Goal: Transaction & Acquisition: Book appointment/travel/reservation

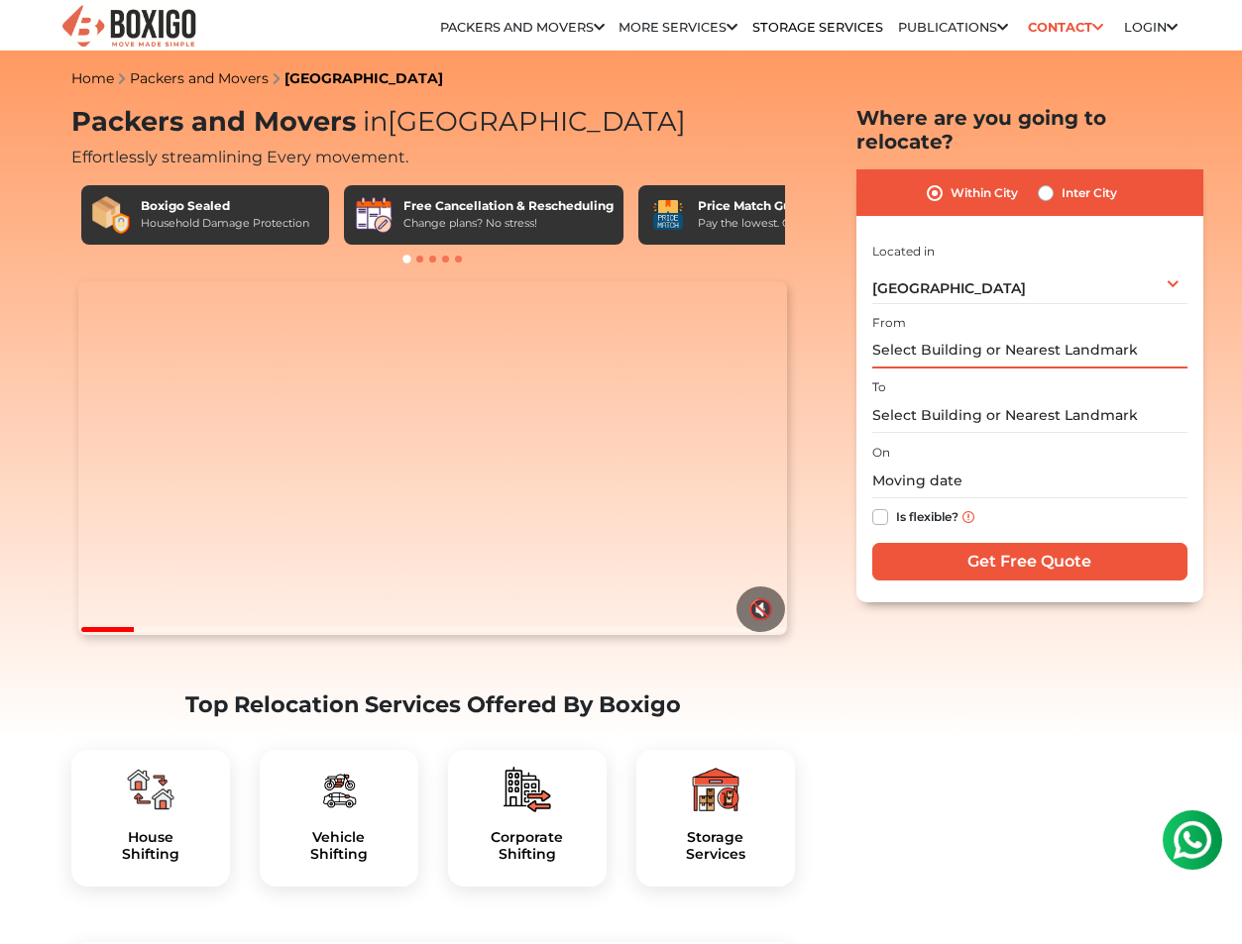
click at [919, 335] on input "text" at bounding box center [1029, 351] width 315 height 35
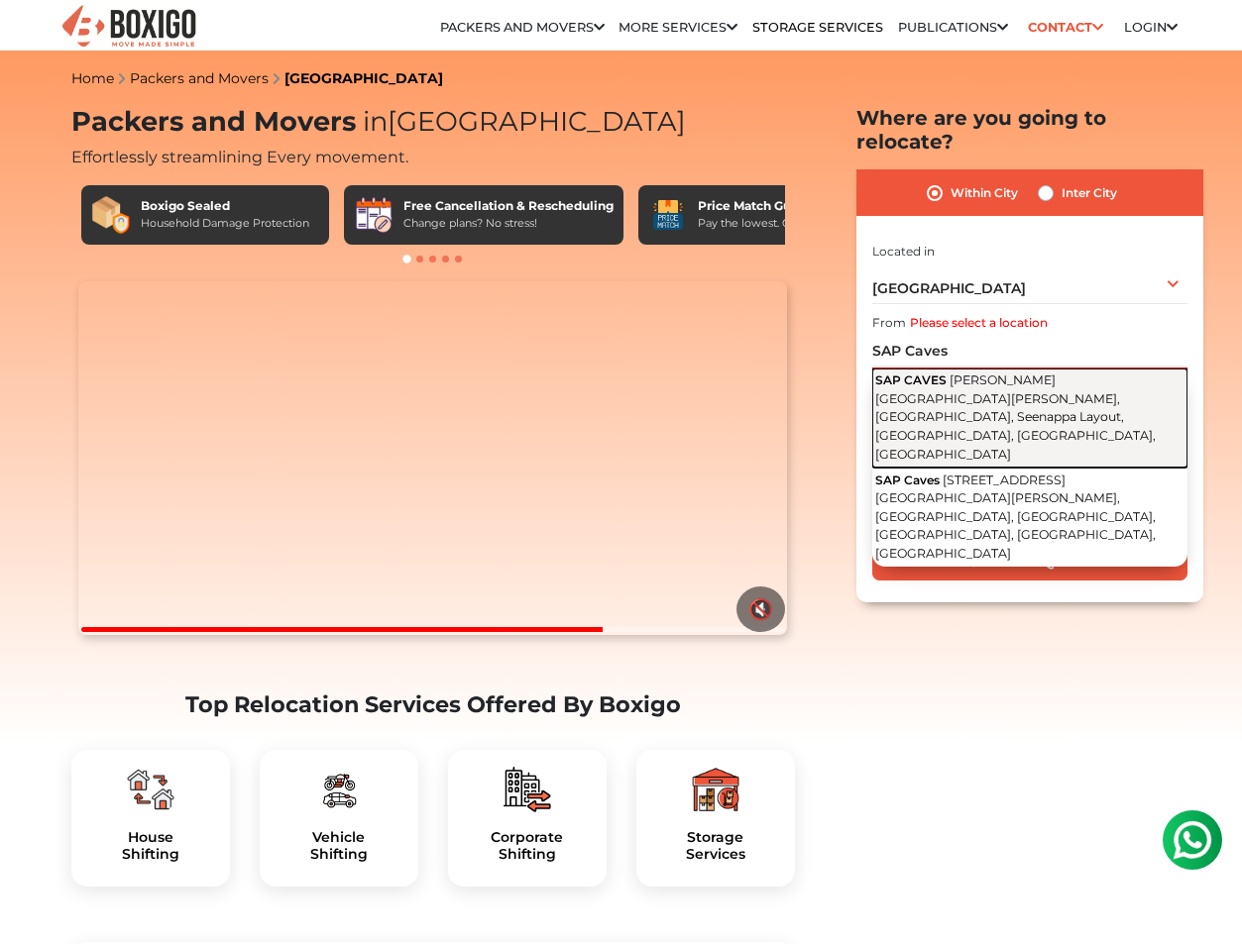
click at [890, 374] on span "Muneshwara Layout Main Road, Muneshwara Layout, Kodichikknahalli, Seenappa Layo…" at bounding box center [1015, 417] width 280 height 88
type input "SAP CAVES, Muneshwara Layout Main Road, Muneshwara Layout, Kodichikknahalli, Se…"
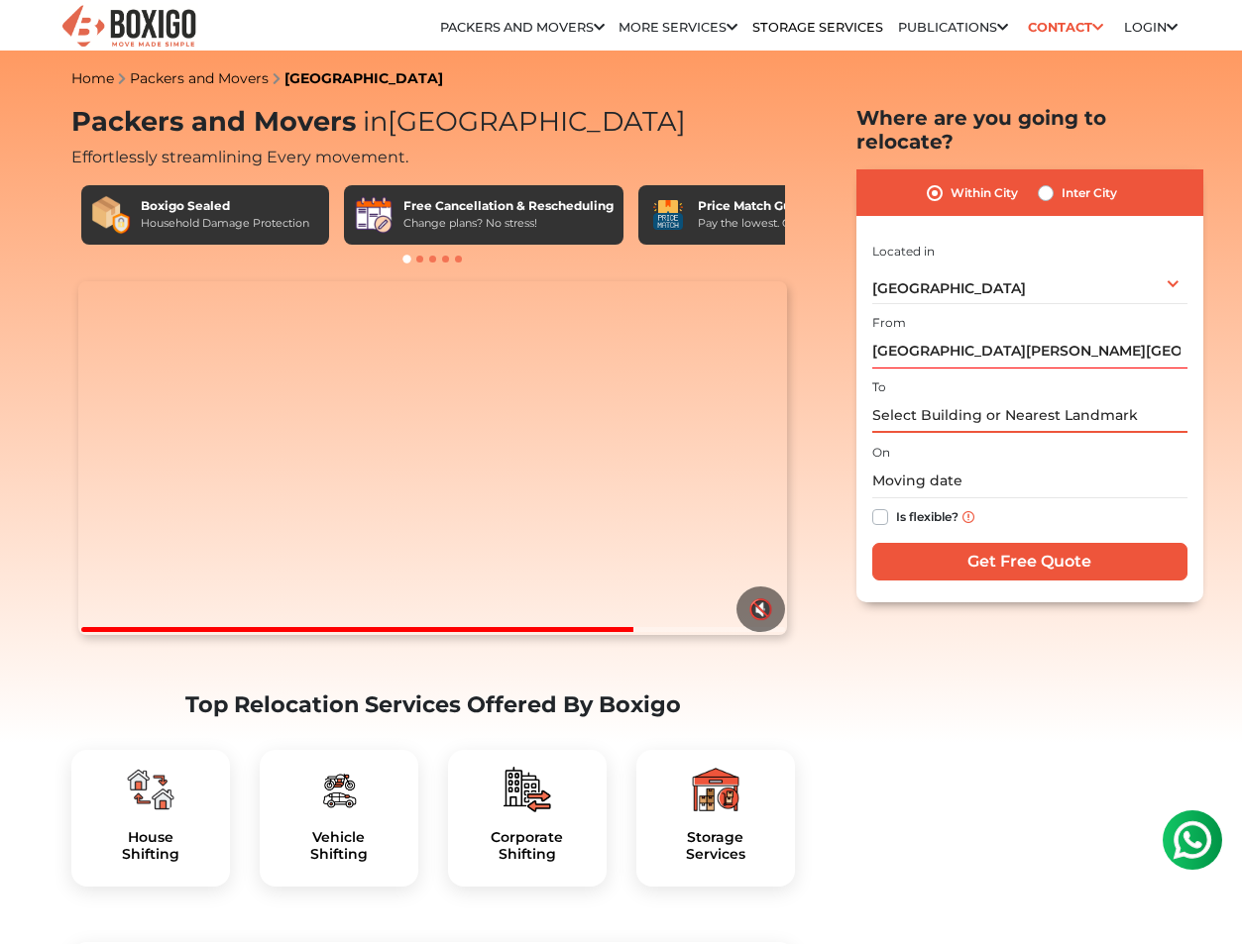
click at [902, 398] on input "text" at bounding box center [1029, 415] width 315 height 35
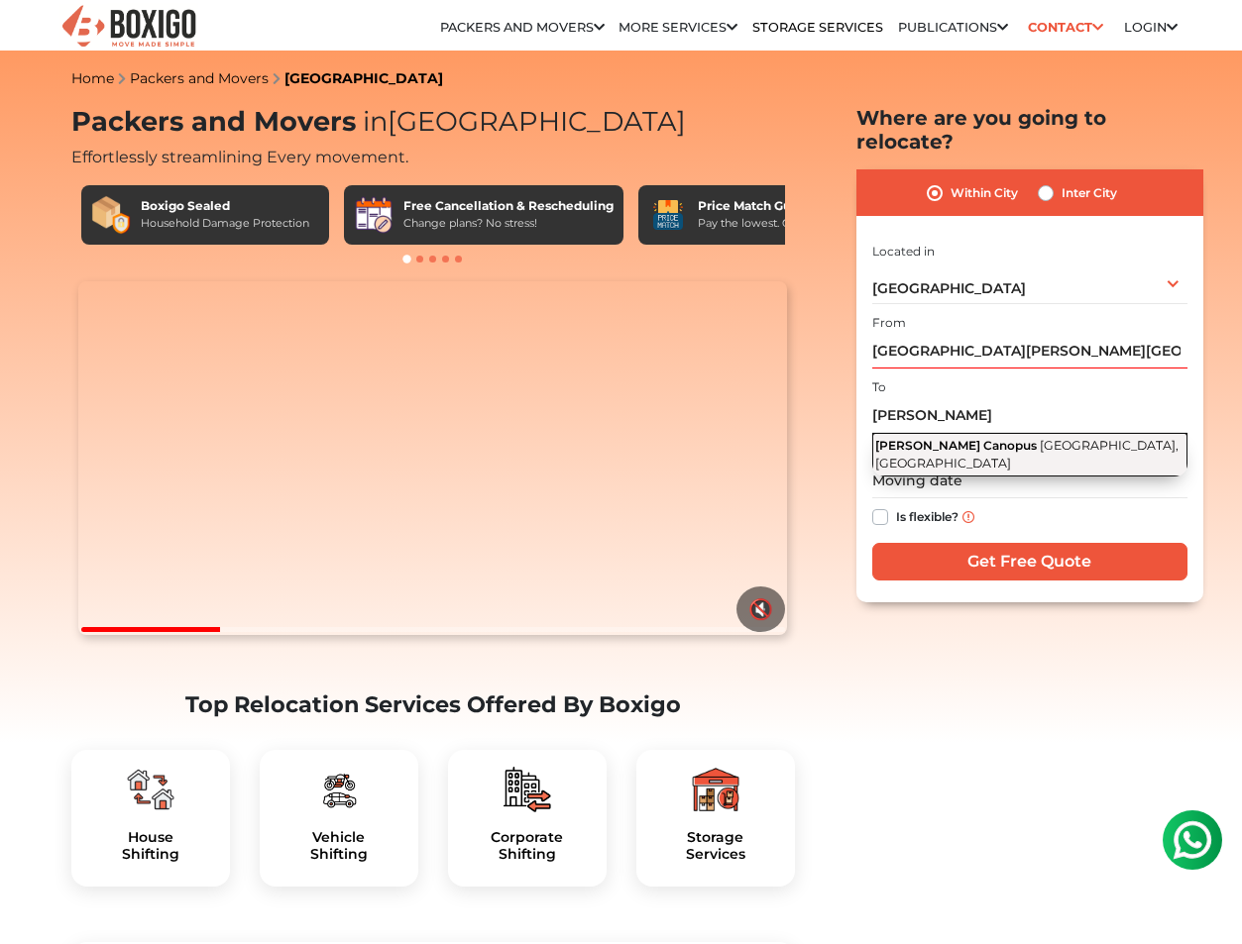
click at [915, 438] on span "Begur Road, Bommanahalli, Bengaluru, Karnataka" at bounding box center [1026, 455] width 303 height 34
type input "Laasya Canopus, Begur Road, Bommanahalli, Bengaluru, Karnataka"
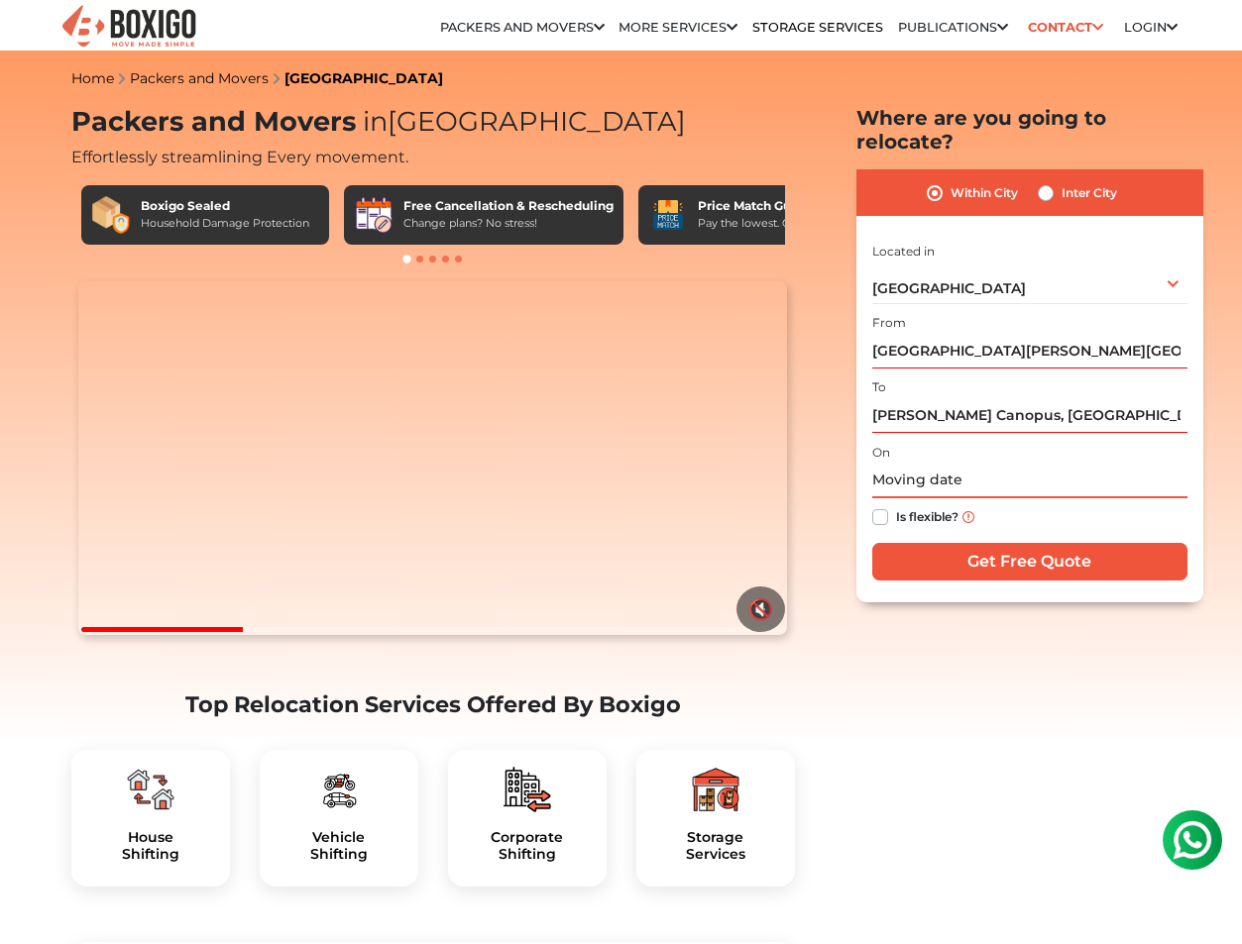
click at [919, 464] on input "text" at bounding box center [1029, 481] width 315 height 35
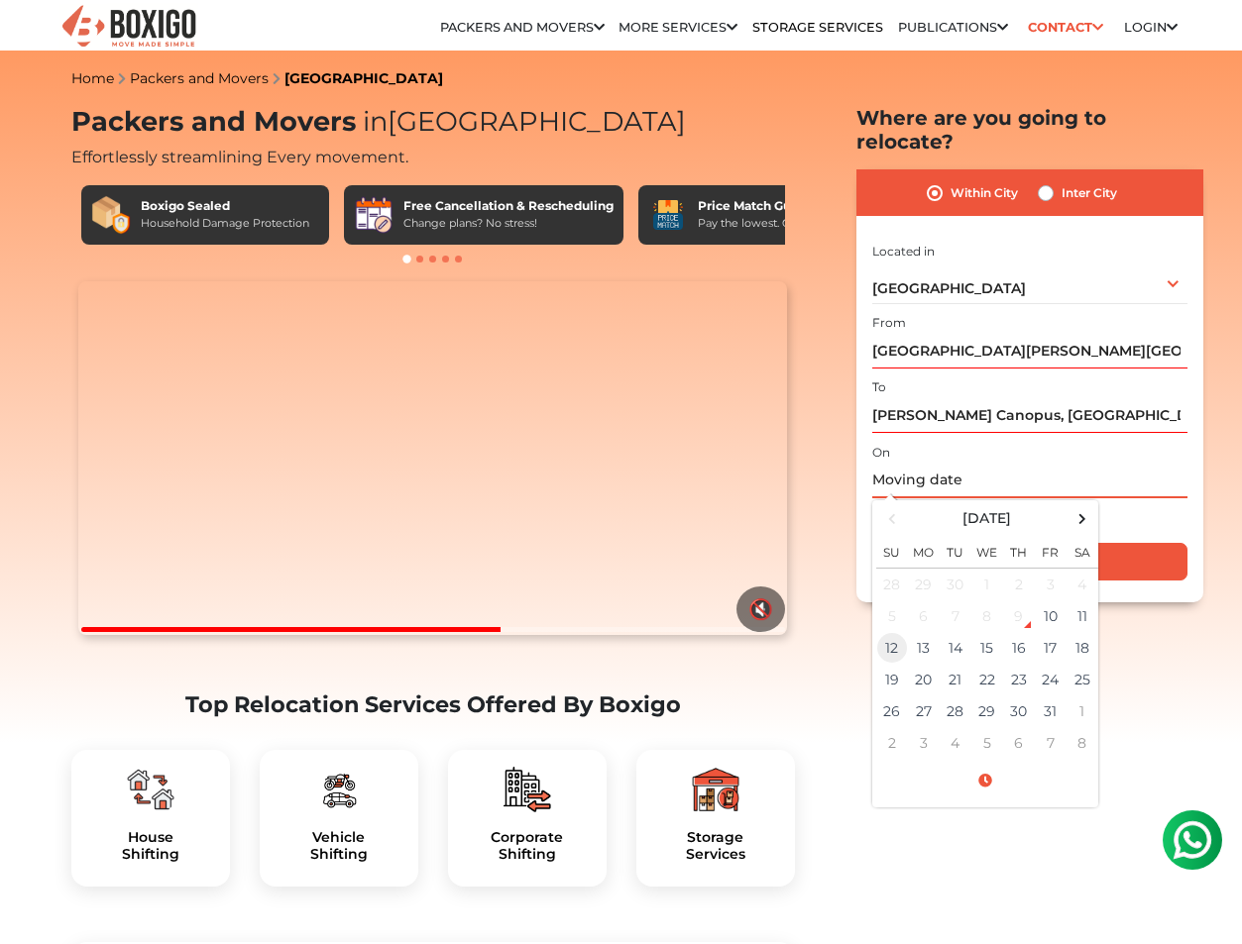
click at [891, 632] on td "12" at bounding box center [892, 648] width 32 height 32
type input "10/12/2025 12:00 AM"
click at [1140, 546] on input "Get Free Quote" at bounding box center [1029, 562] width 315 height 38
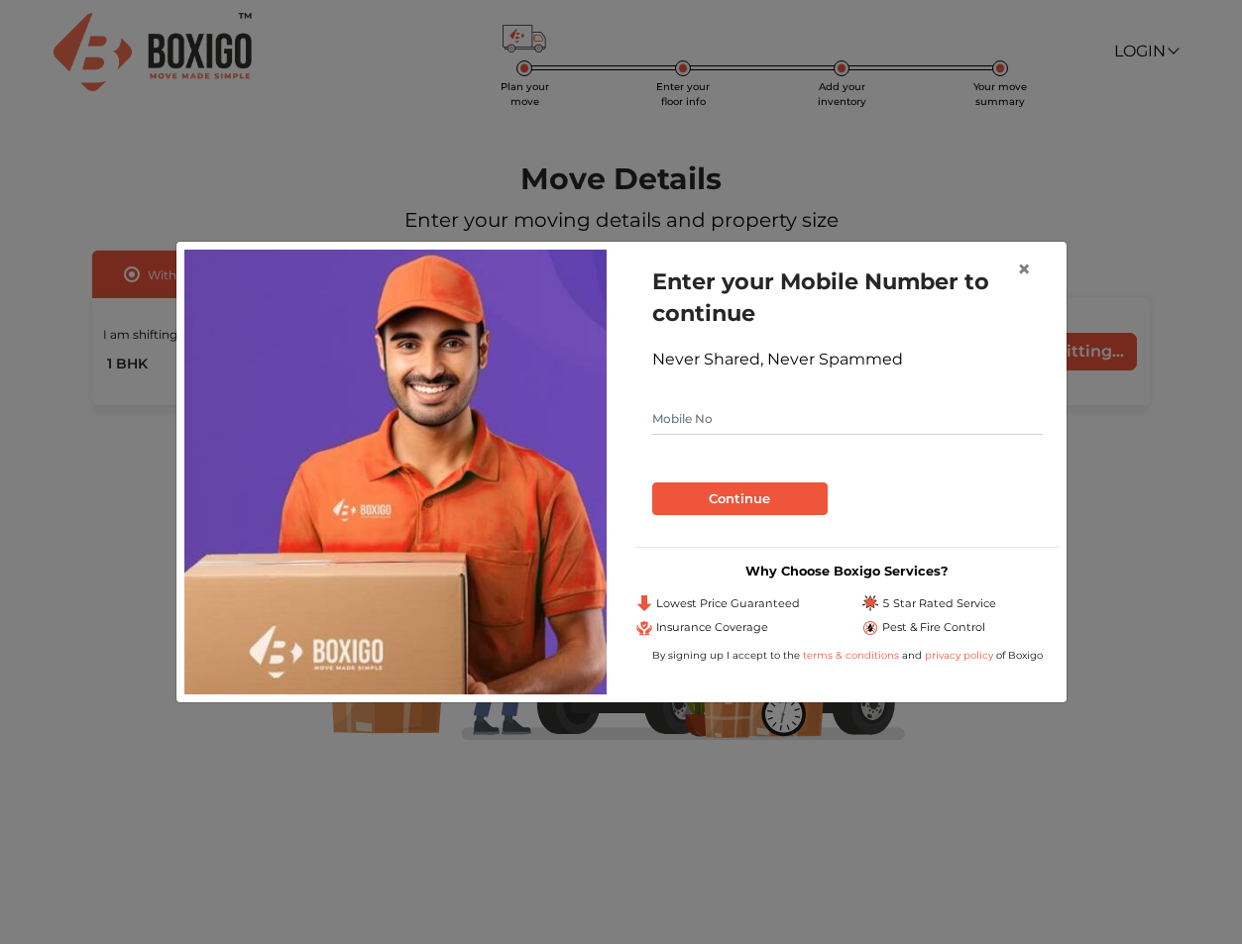
click at [940, 429] on input "text" at bounding box center [847, 419] width 390 height 32
type input "9611947545"
click at [806, 495] on button "Continue" at bounding box center [739, 500] width 175 height 34
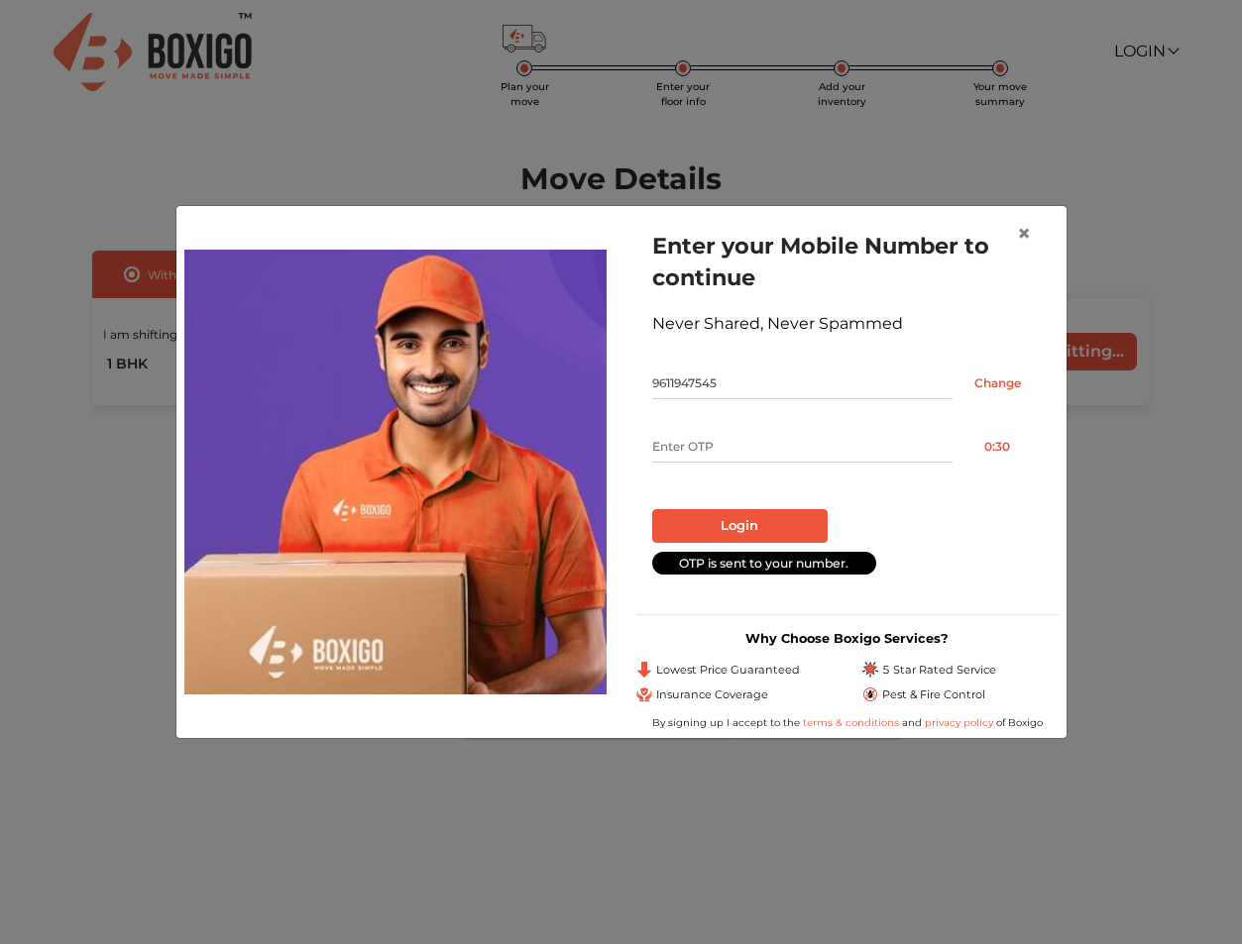
click at [790, 464] on form "Enter your Mobile Number to continue Never Shared, Never Spammed 9611947545 Cha…" at bounding box center [847, 402] width 390 height 344
click at [796, 454] on input "text" at bounding box center [802, 447] width 300 height 32
type input "2394"
click at [789, 514] on button "Login" at bounding box center [739, 526] width 175 height 34
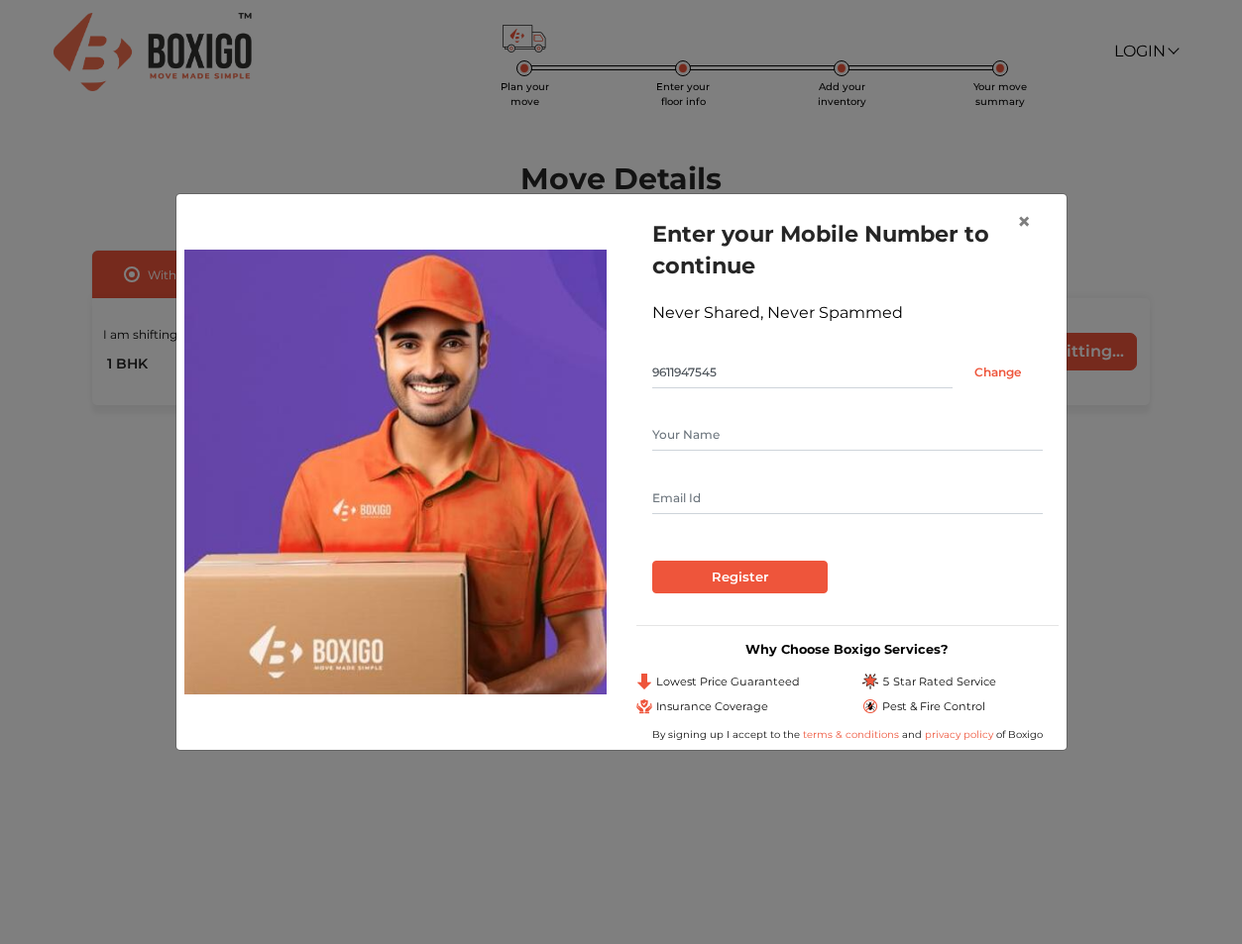
drag, startPoint x: 782, startPoint y: 433, endPoint x: 818, endPoint y: 438, distance: 36.0
click at [782, 433] on input "text" at bounding box center [847, 435] width 390 height 32
type input "Harish PV"
click at [839, 504] on input "text" at bounding box center [847, 499] width 390 height 32
type input "[EMAIL_ADDRESS][DOMAIN_NAME]"
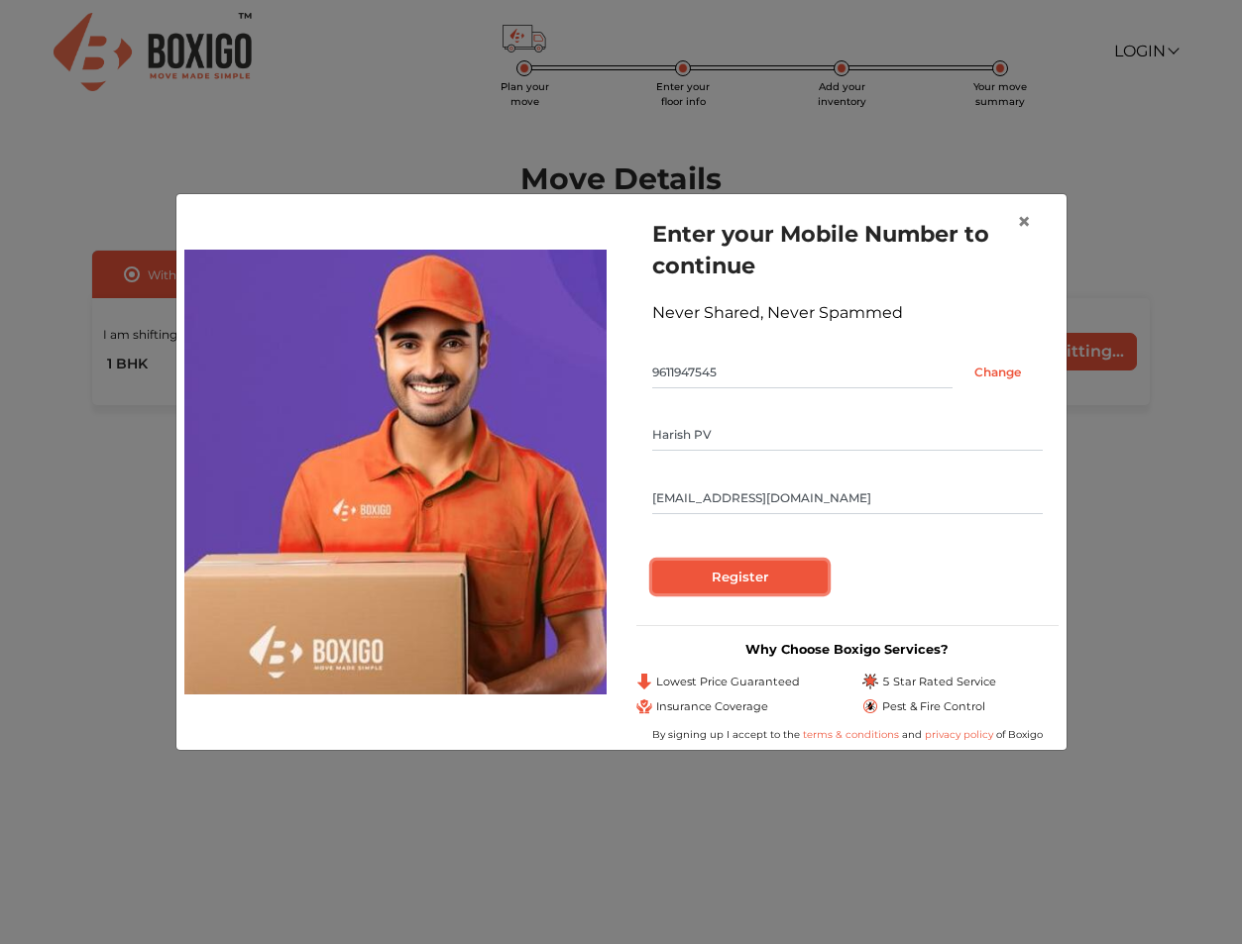
click at [752, 580] on input "Register" at bounding box center [739, 578] width 175 height 34
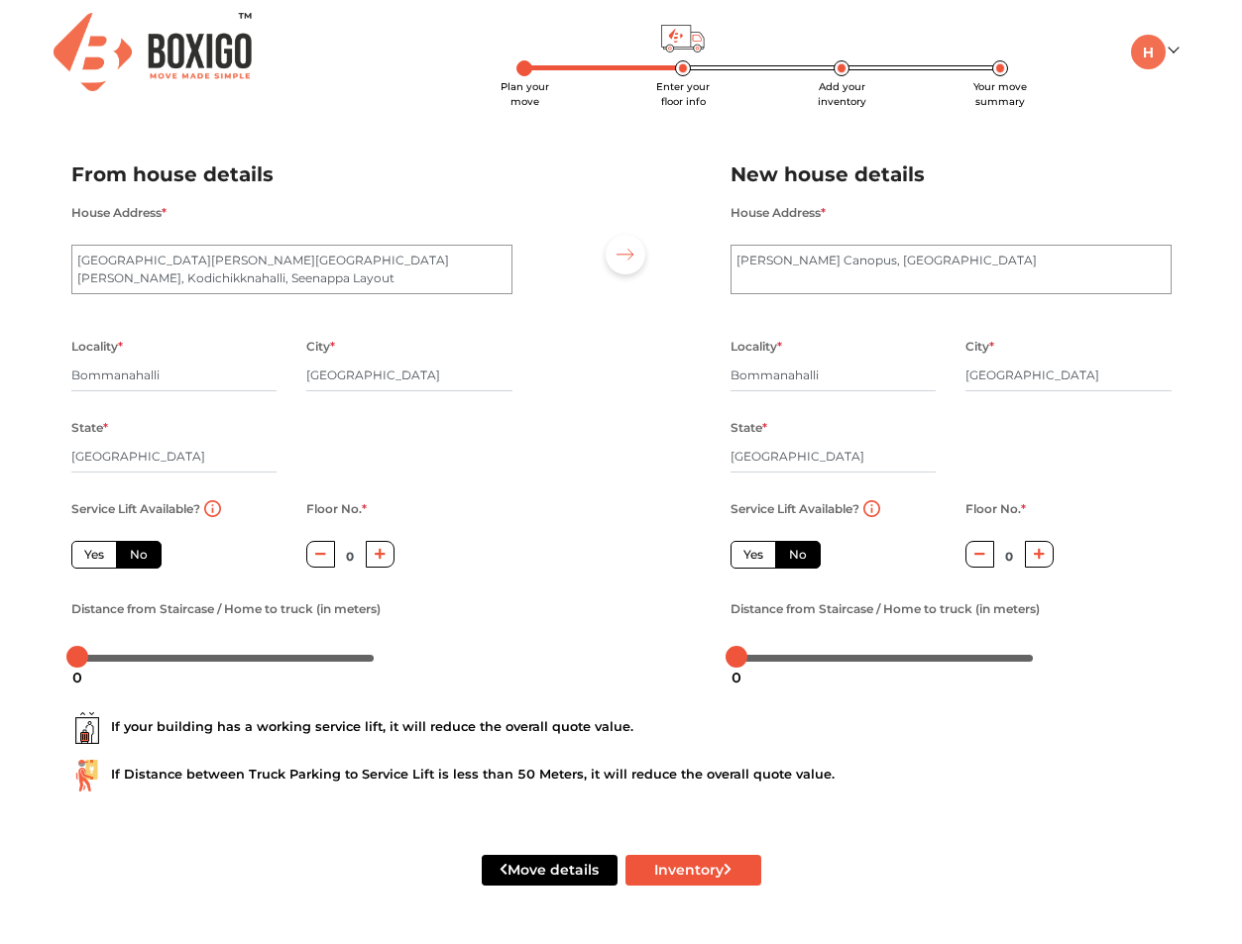
click at [100, 558] on label "Yes" at bounding box center [94, 555] width 46 height 28
click at [97, 558] on input "Yes" at bounding box center [90, 552] width 13 height 13
radio input "true"
click at [746, 558] on label "Yes" at bounding box center [753, 555] width 46 height 28
click at [746, 558] on input "Yes" at bounding box center [749, 552] width 13 height 13
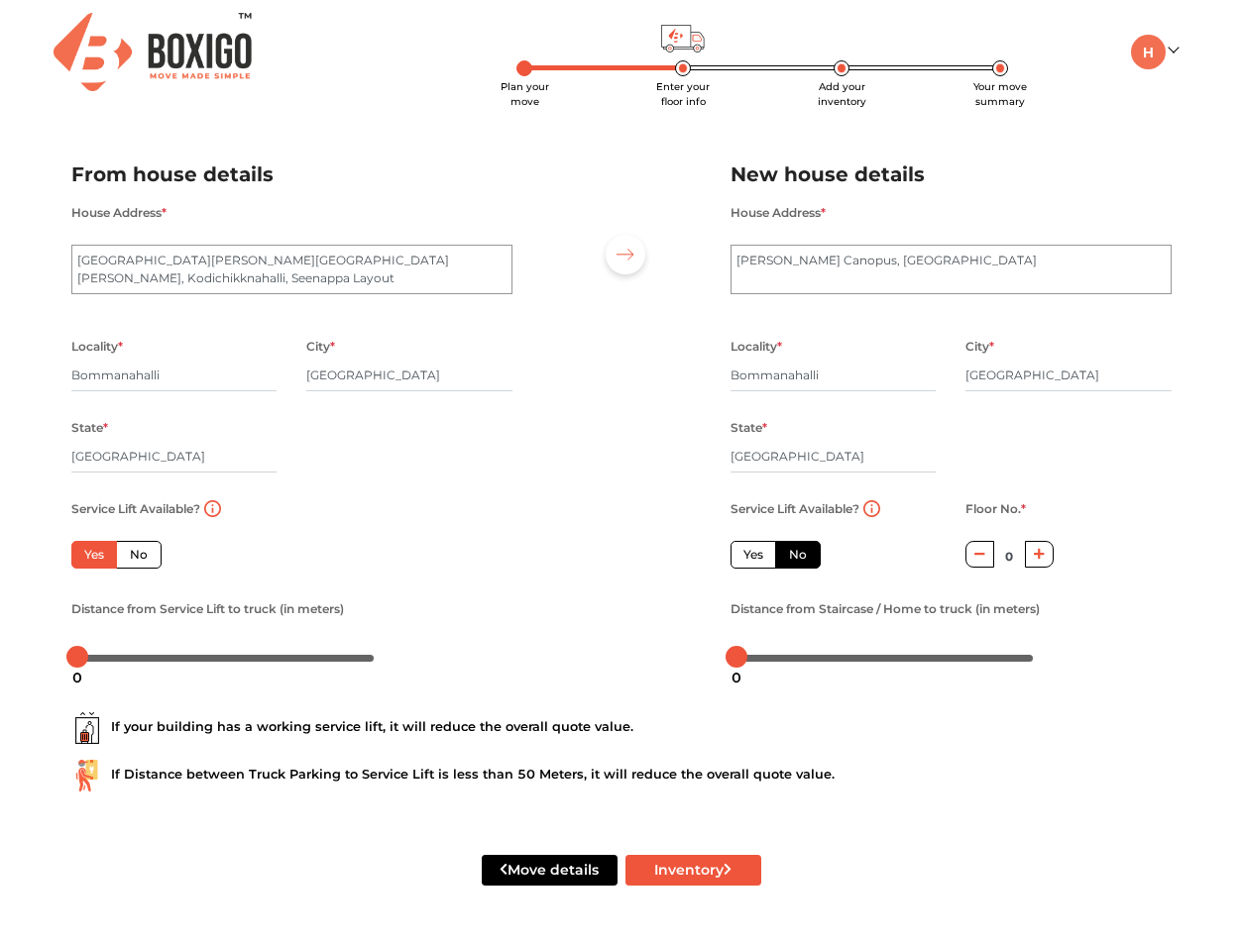
radio input "false"
drag, startPoint x: 83, startPoint y: 657, endPoint x: 143, endPoint y: 658, distance: 59.5
click at [143, 658] on div at bounding box center [136, 657] width 22 height 22
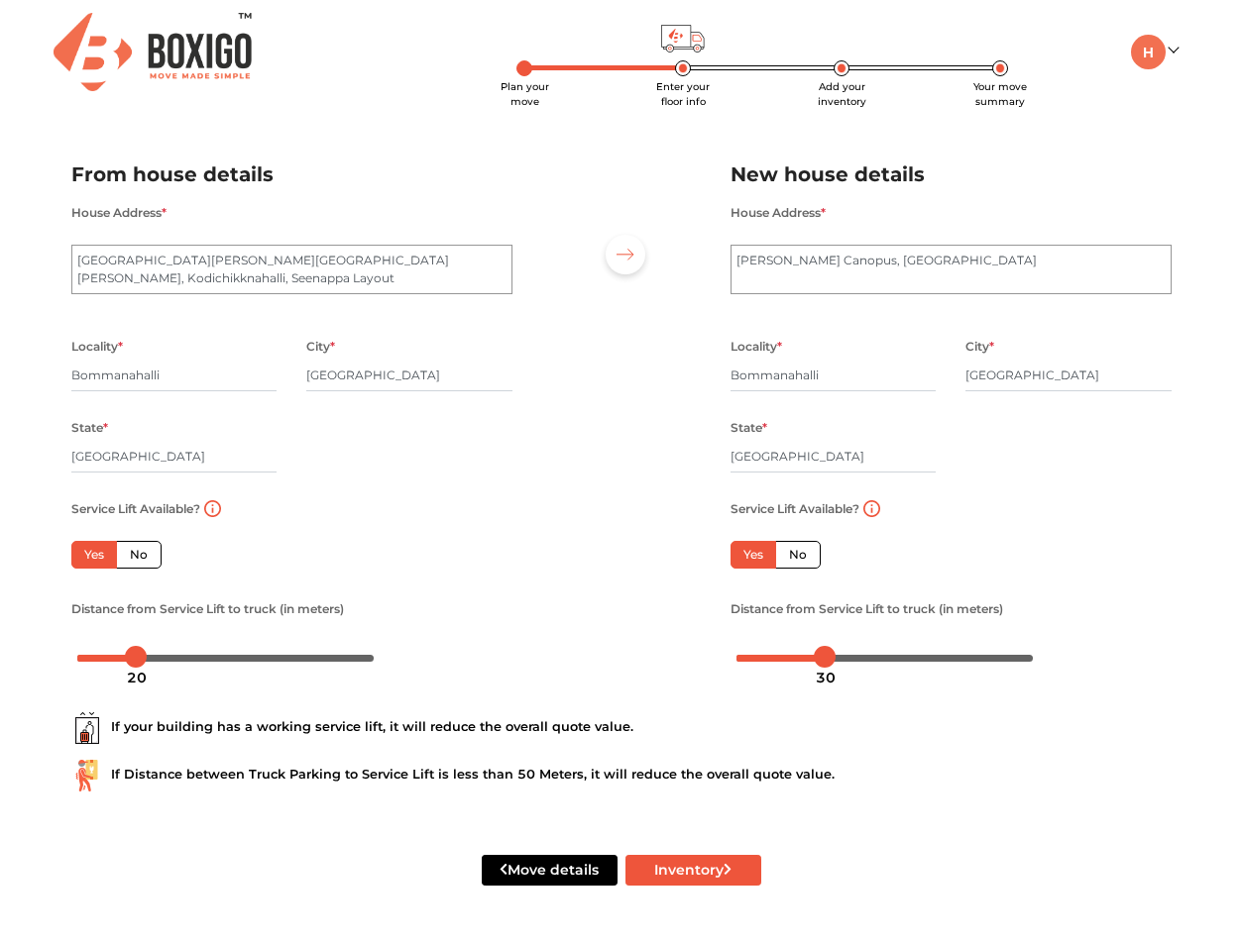
drag, startPoint x: 743, startPoint y: 663, endPoint x: 826, endPoint y: 664, distance: 82.3
click at [826, 664] on div "30" at bounding box center [826, 678] width 36 height 34
click at [704, 867] on button "Inventory" at bounding box center [693, 870] width 136 height 31
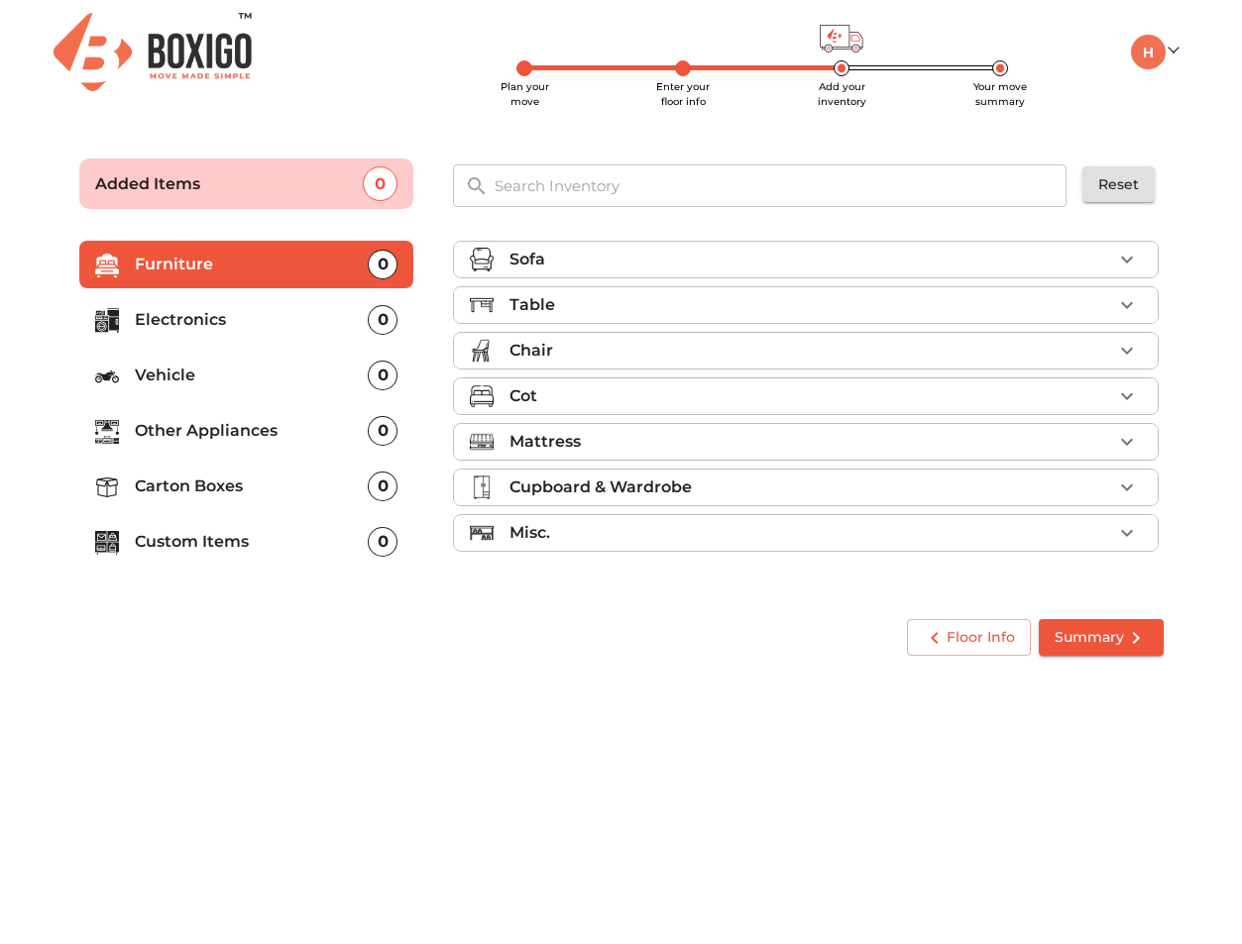
click at [605, 258] on div "Sofa" at bounding box center [810, 260] width 603 height 24
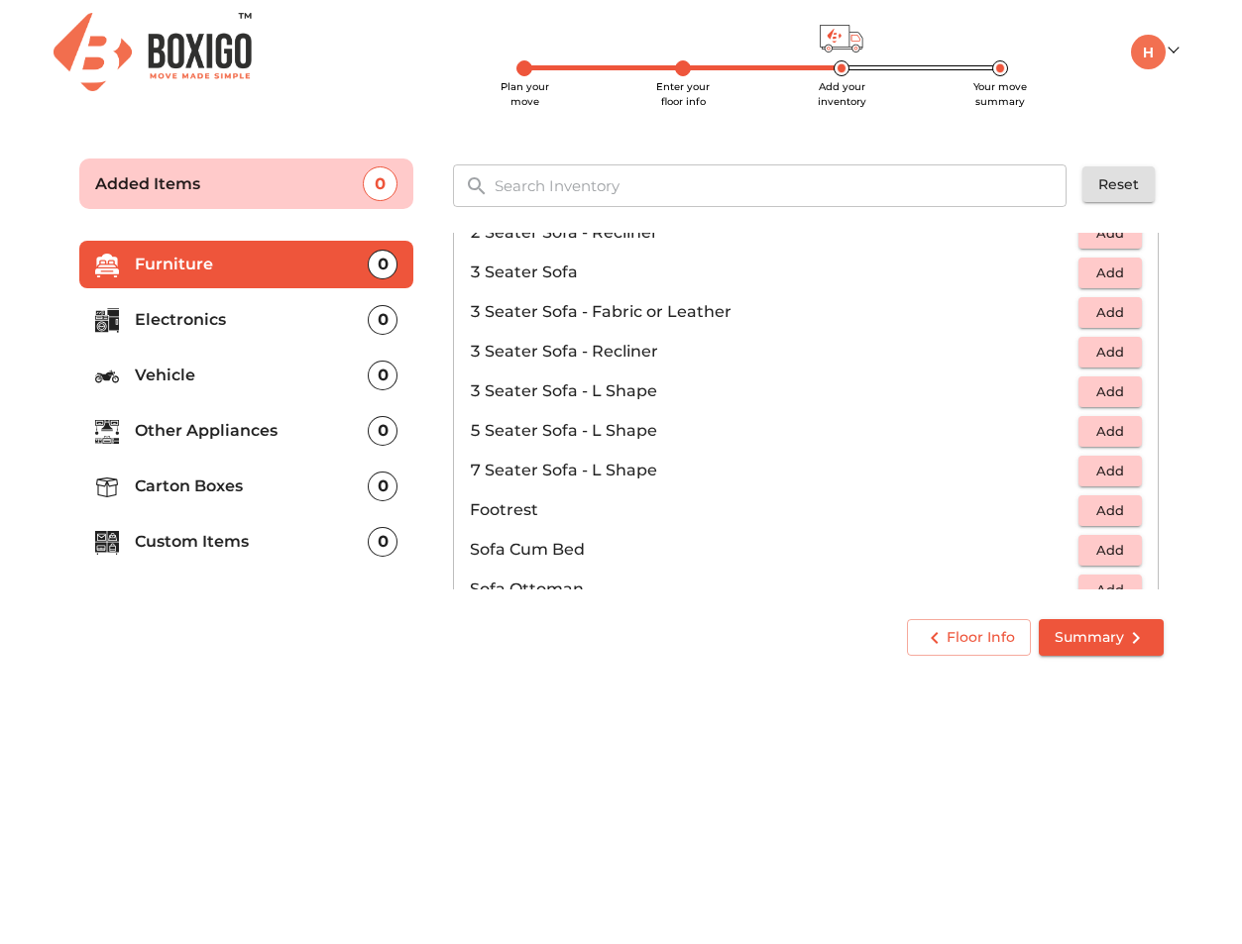
scroll to position [281, 0]
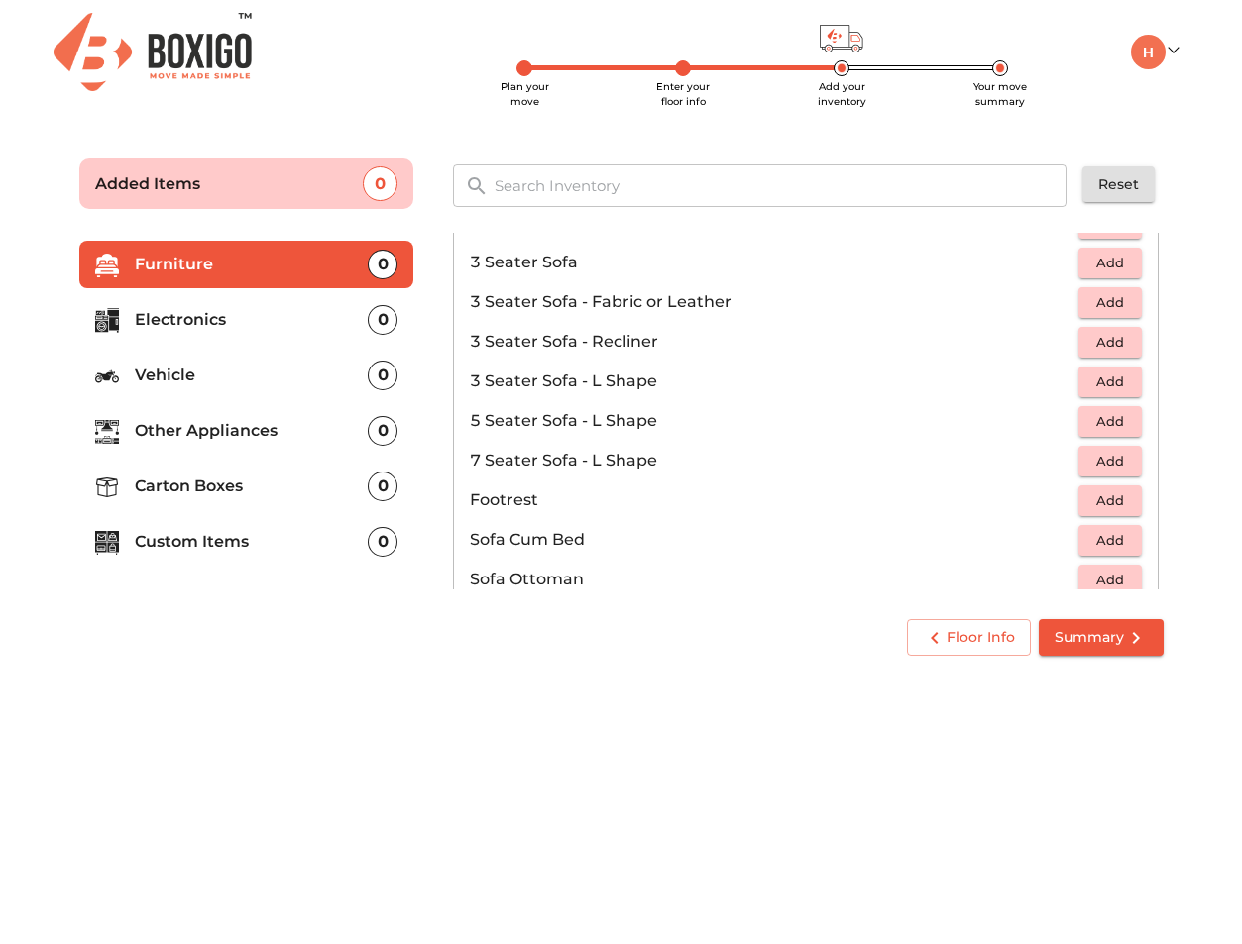
click at [1099, 433] on button "Add" at bounding box center [1109, 421] width 63 height 31
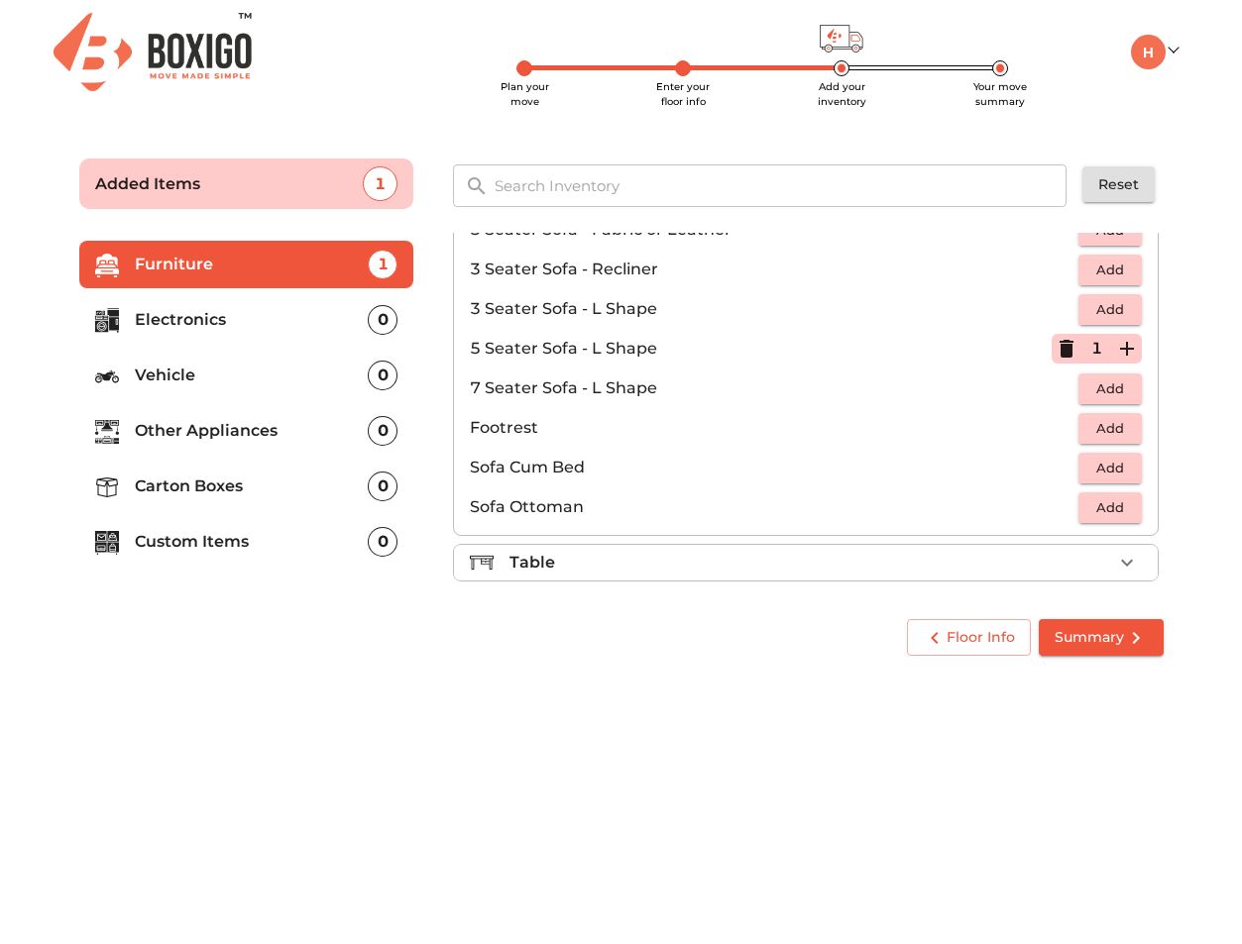
scroll to position [507, 0]
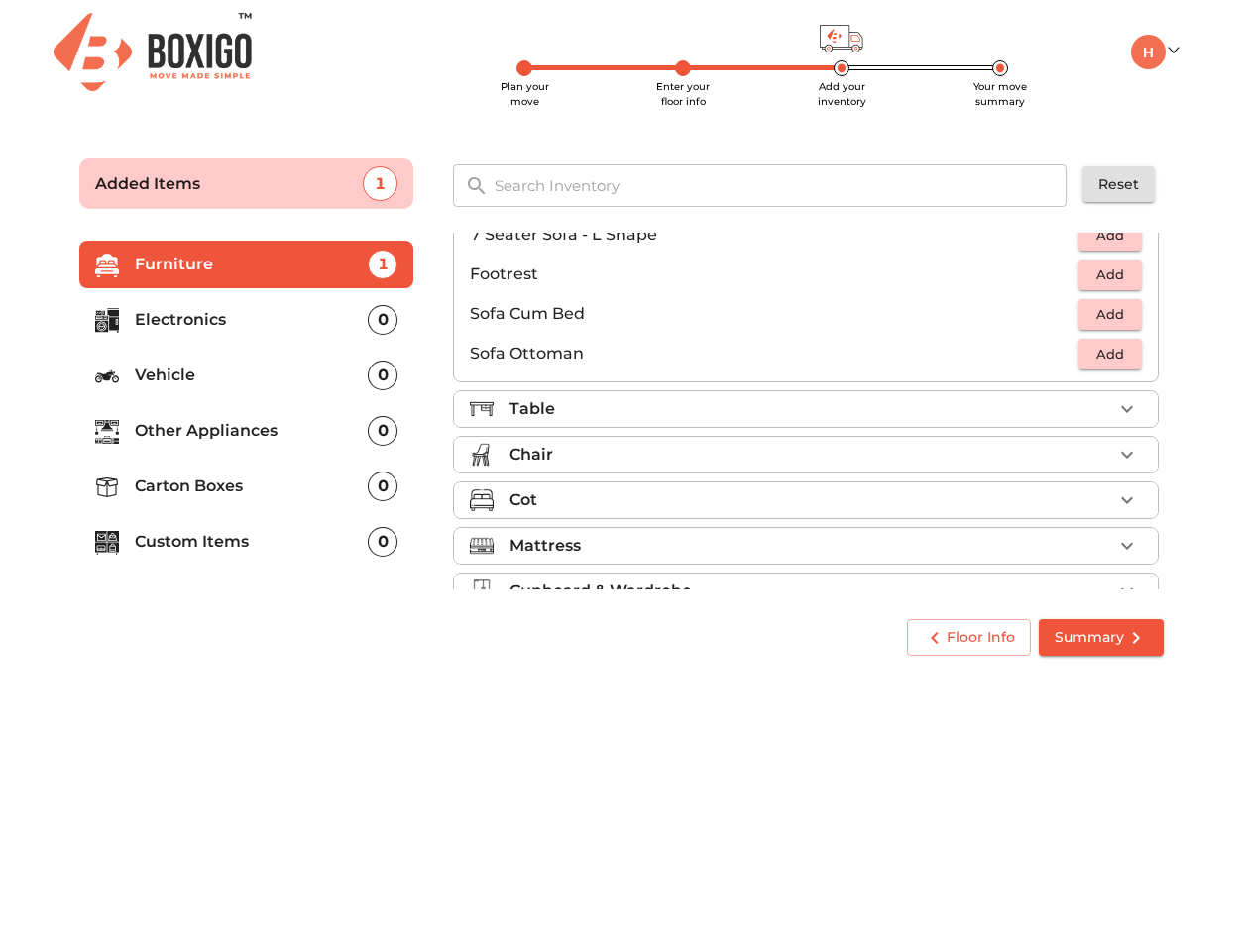
click at [787, 413] on div "Table" at bounding box center [810, 409] width 603 height 24
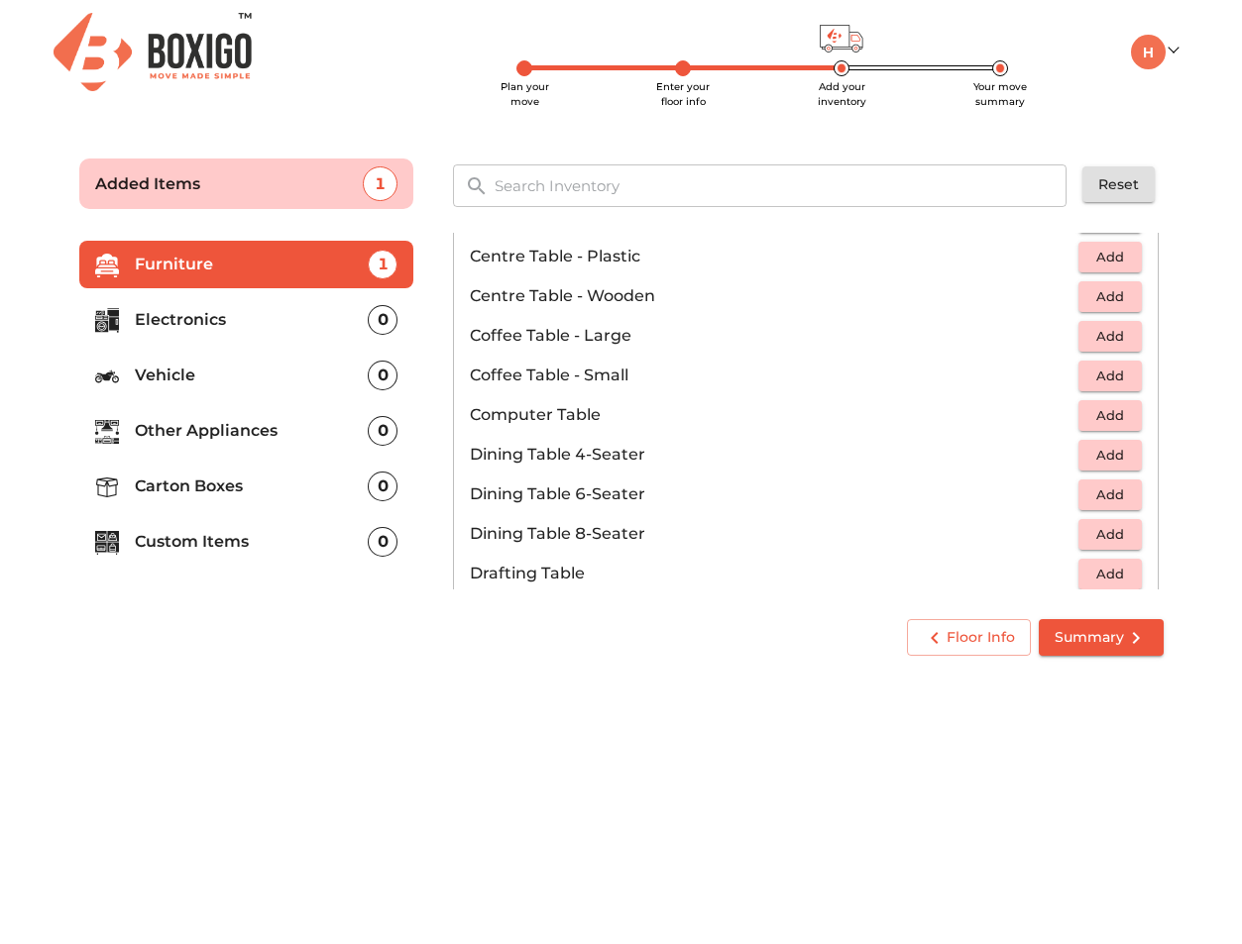
scroll to position [211, 0]
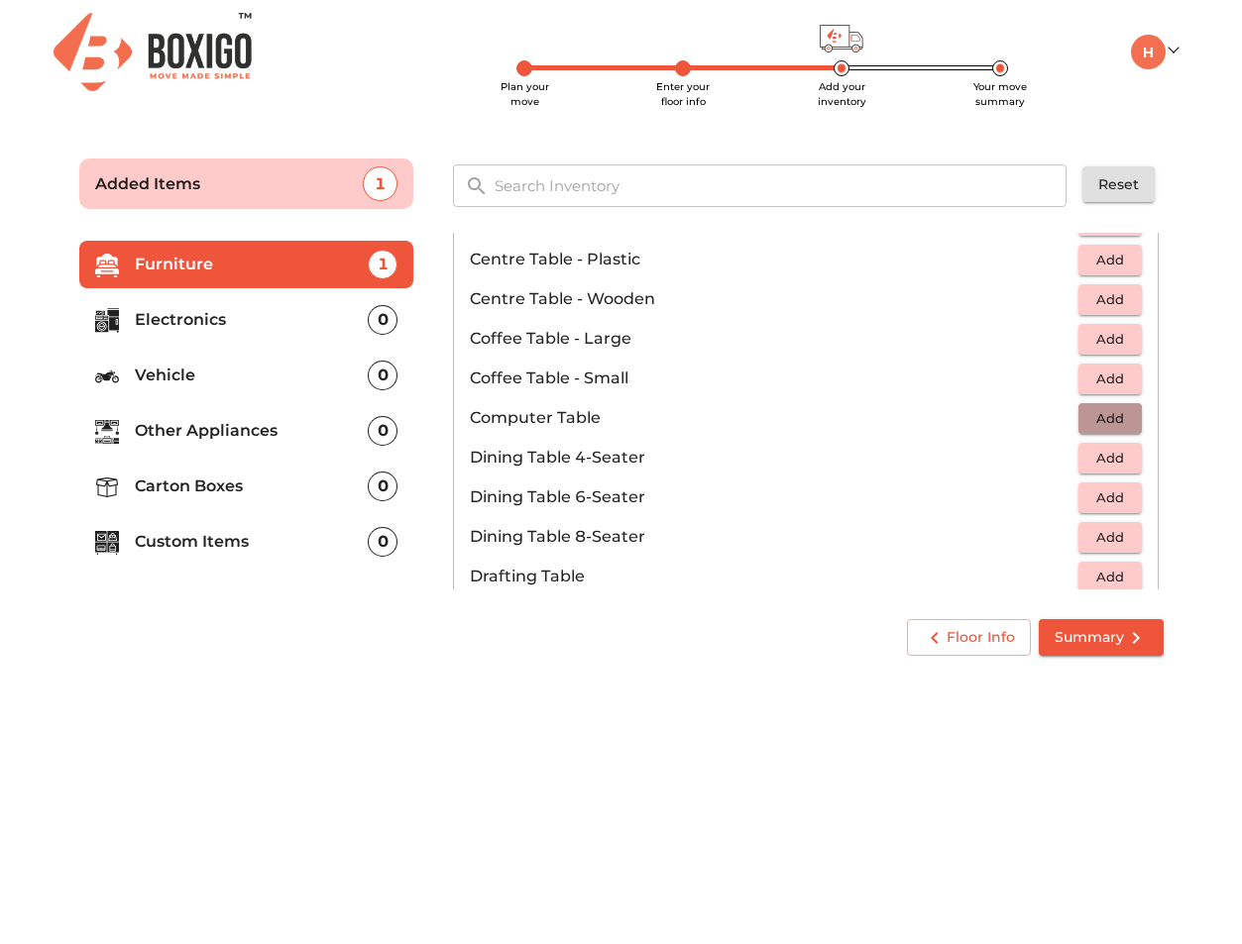
click at [1090, 420] on span "Add" at bounding box center [1110, 418] width 44 height 23
click at [1128, 418] on icon "button" at bounding box center [1127, 418] width 14 height 14
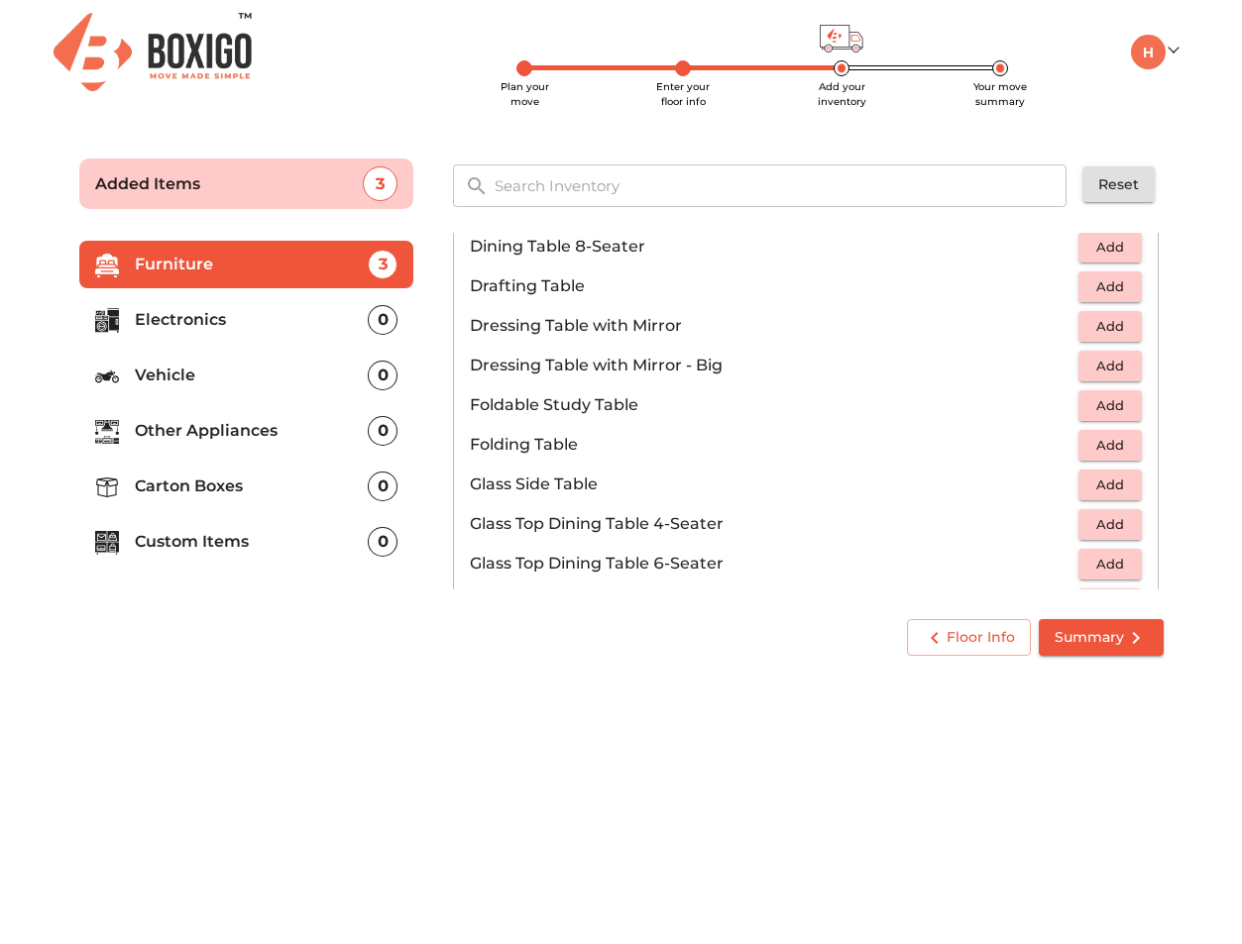
scroll to position [502, 0]
click at [1089, 479] on span "Add" at bounding box center [1110, 484] width 44 height 23
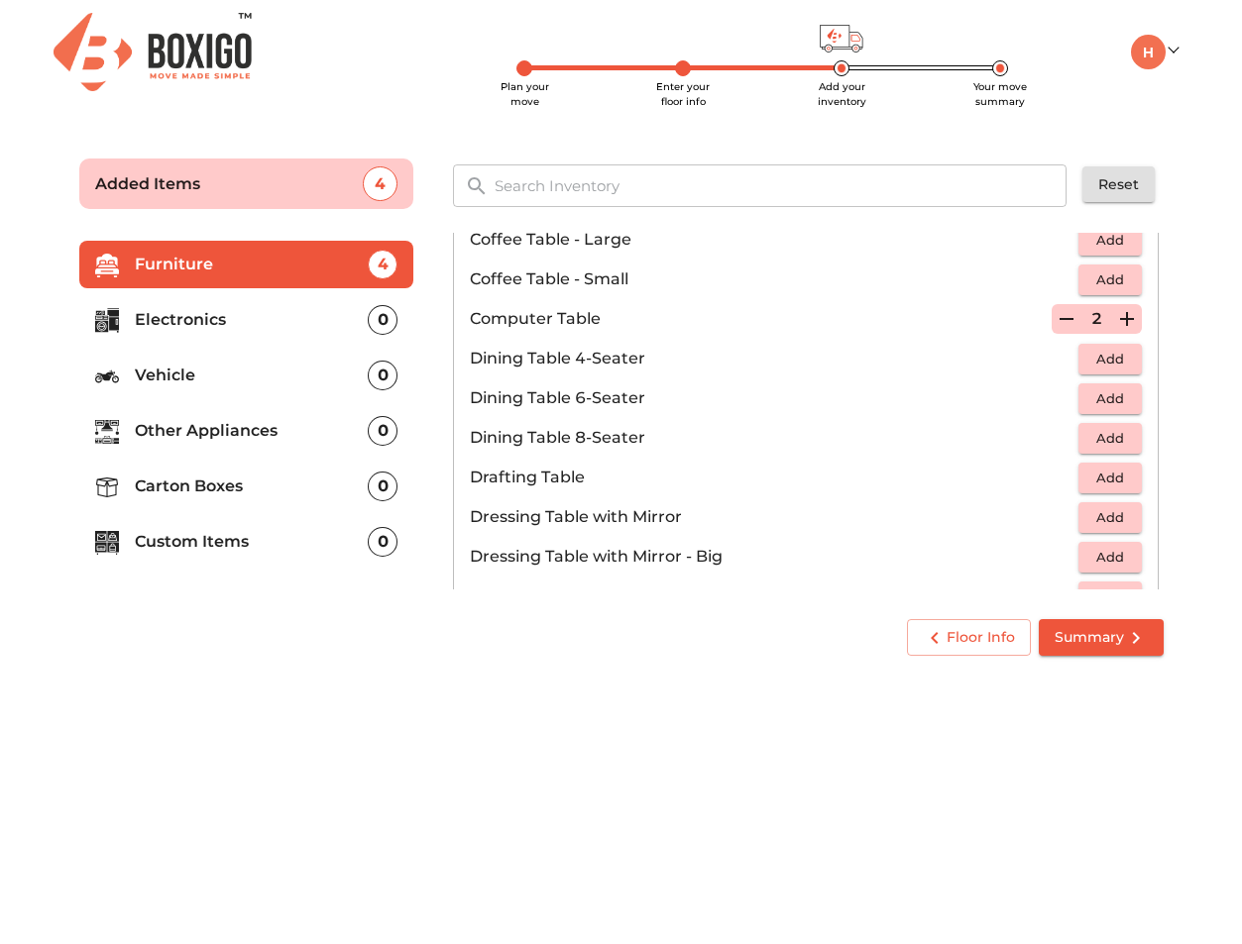
scroll to position [224, 0]
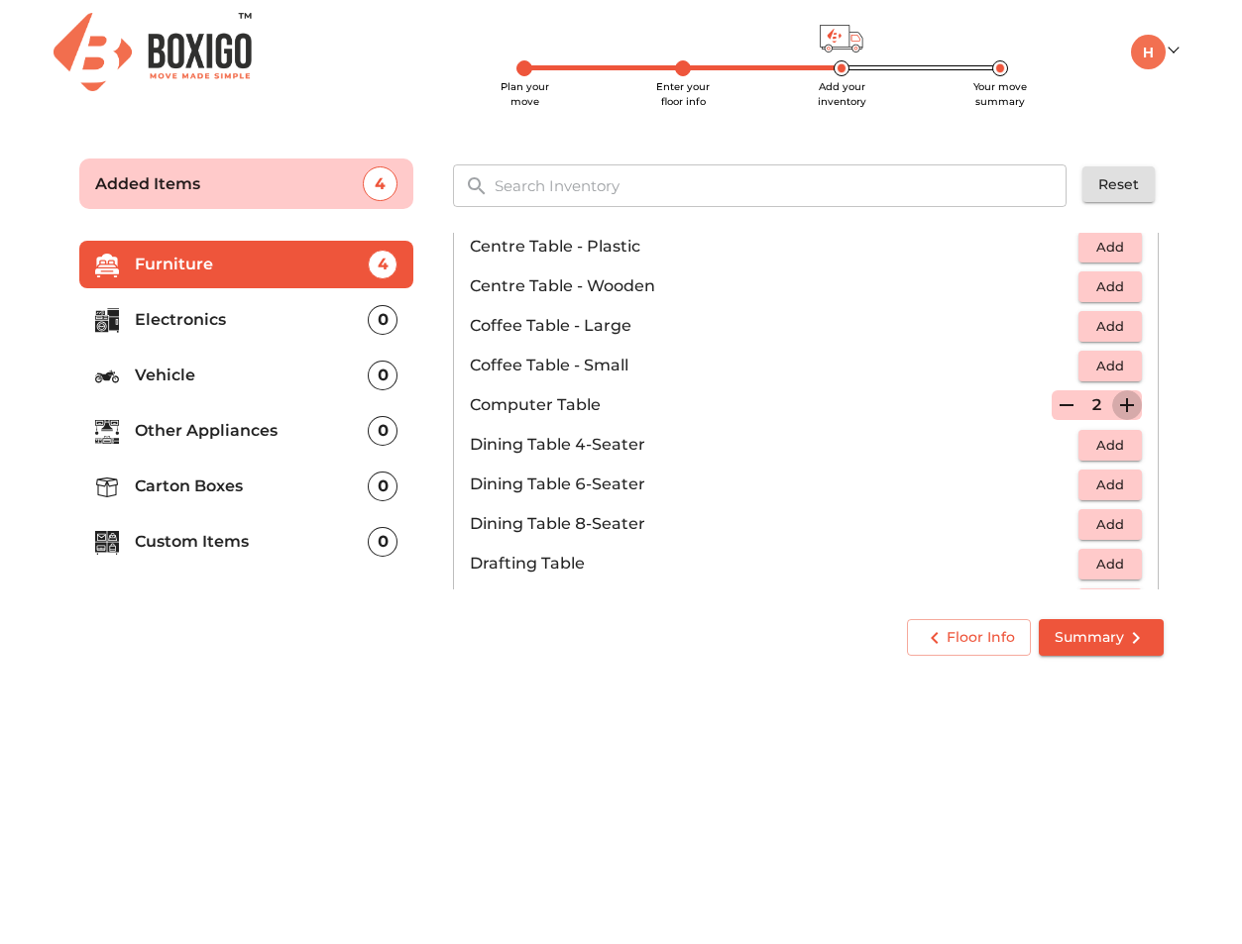
click at [1129, 398] on icon "button" at bounding box center [1127, 405] width 24 height 24
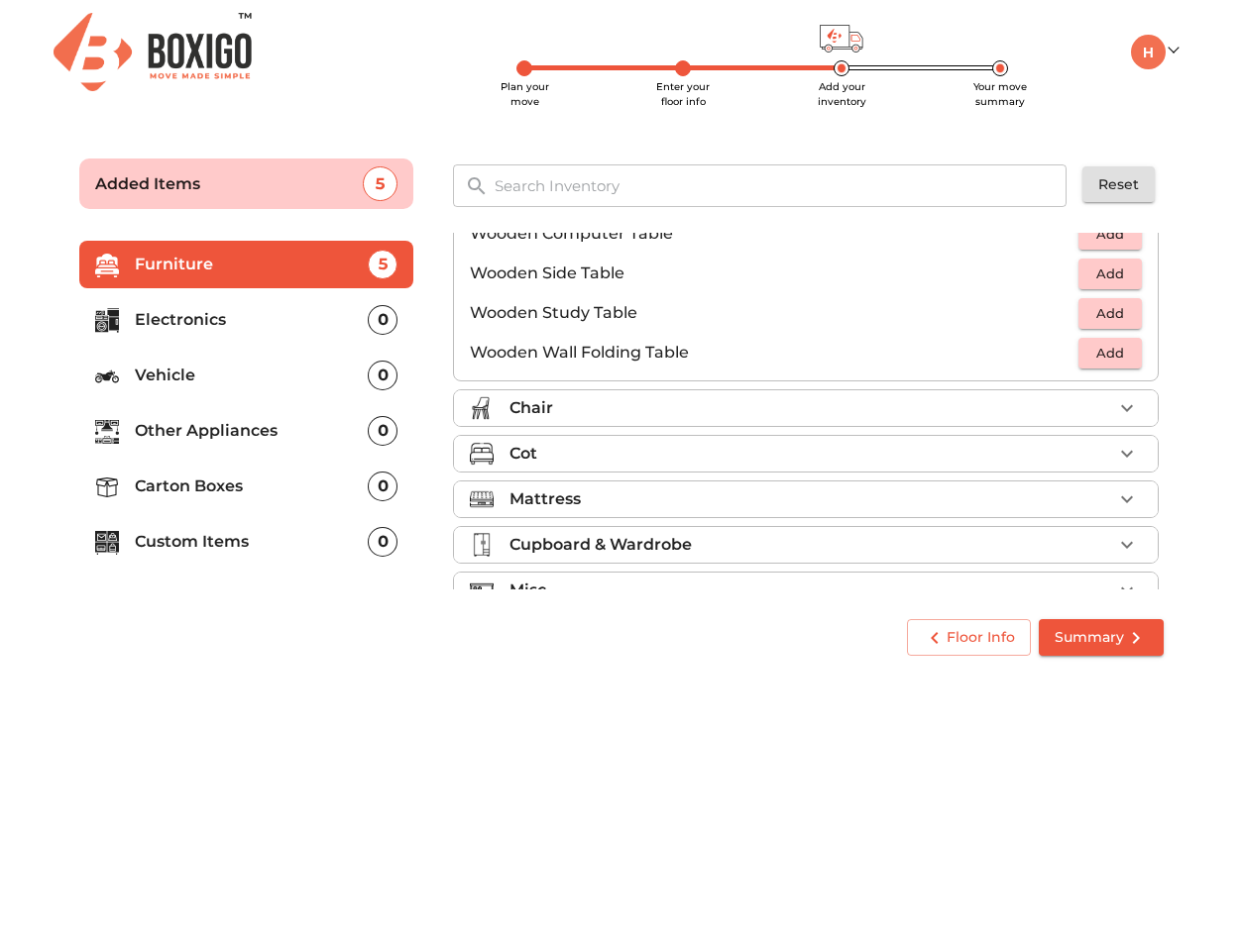
scroll to position [1350, 0]
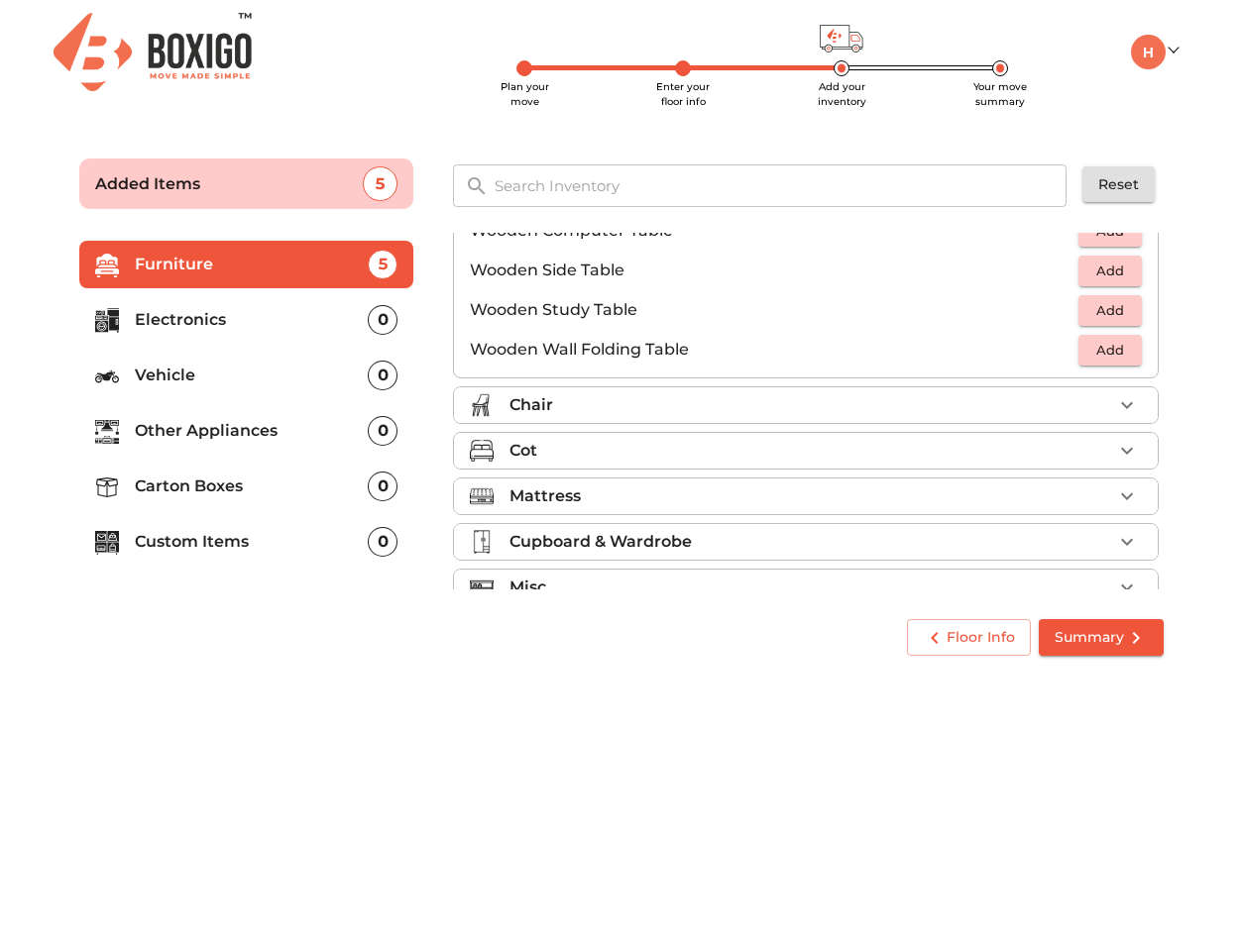
click at [893, 404] on div "Chair" at bounding box center [810, 405] width 603 height 24
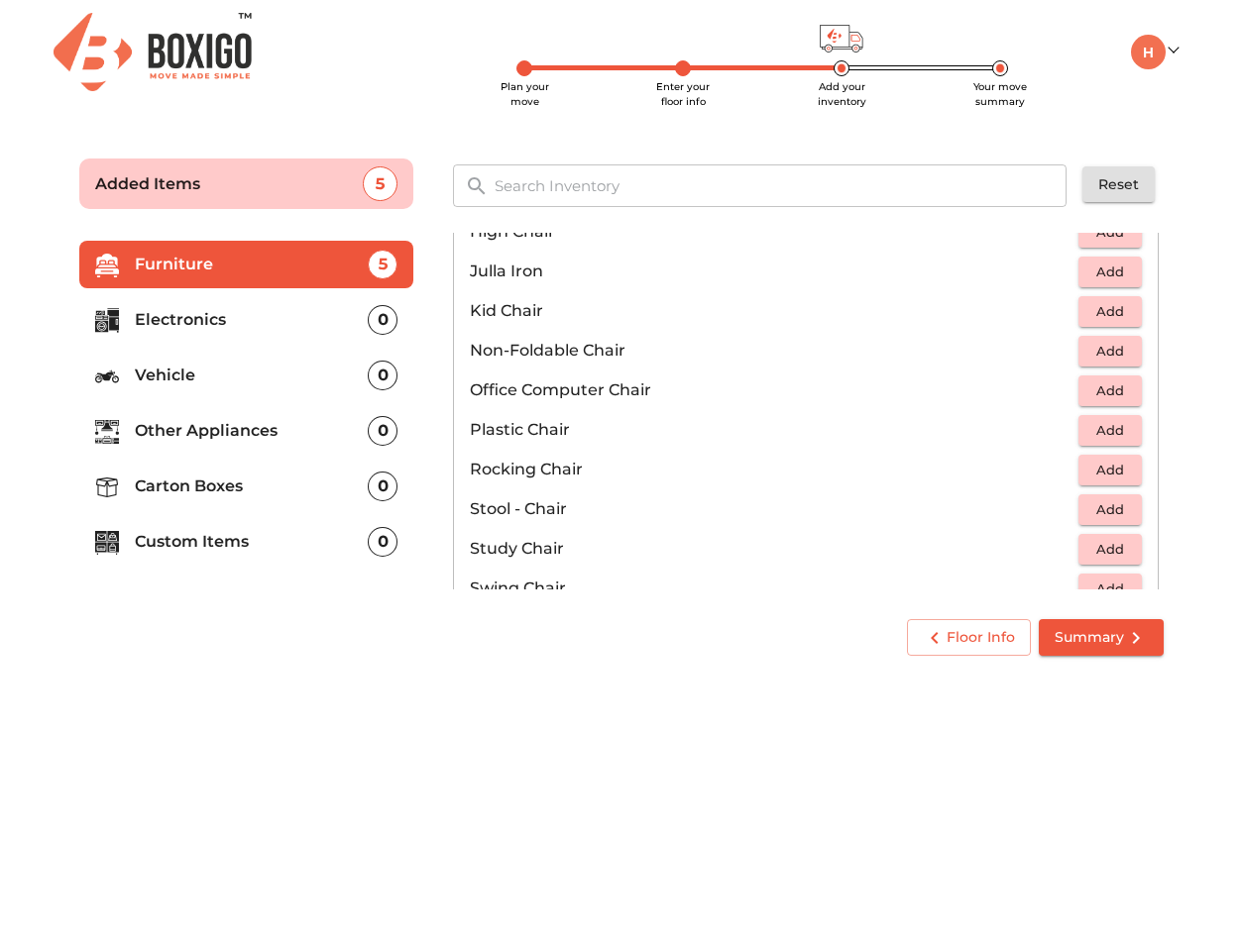
scroll to position [568, 0]
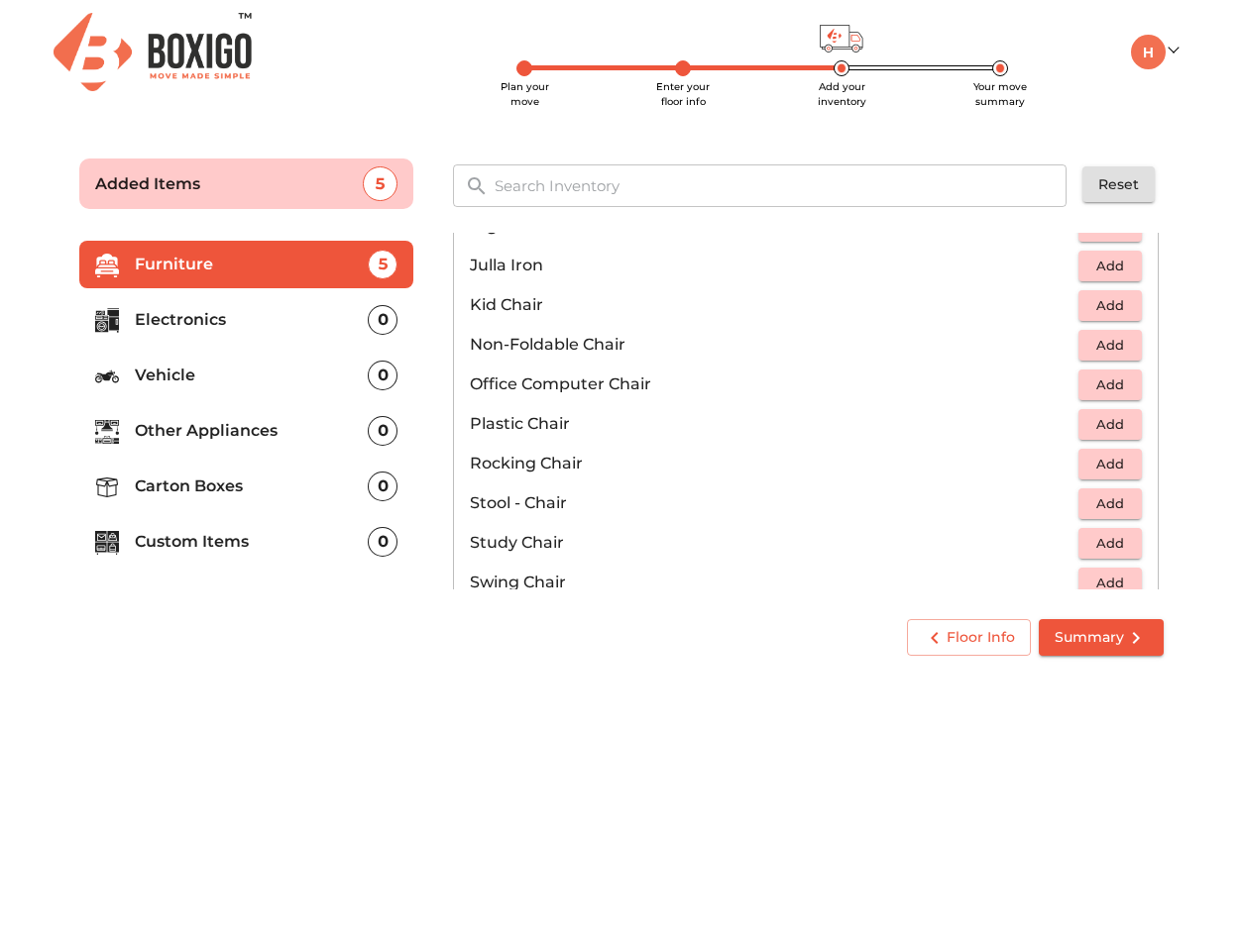
click at [1090, 421] on span "Add" at bounding box center [1110, 424] width 44 height 23
click at [1119, 422] on icon "button" at bounding box center [1127, 424] width 24 height 24
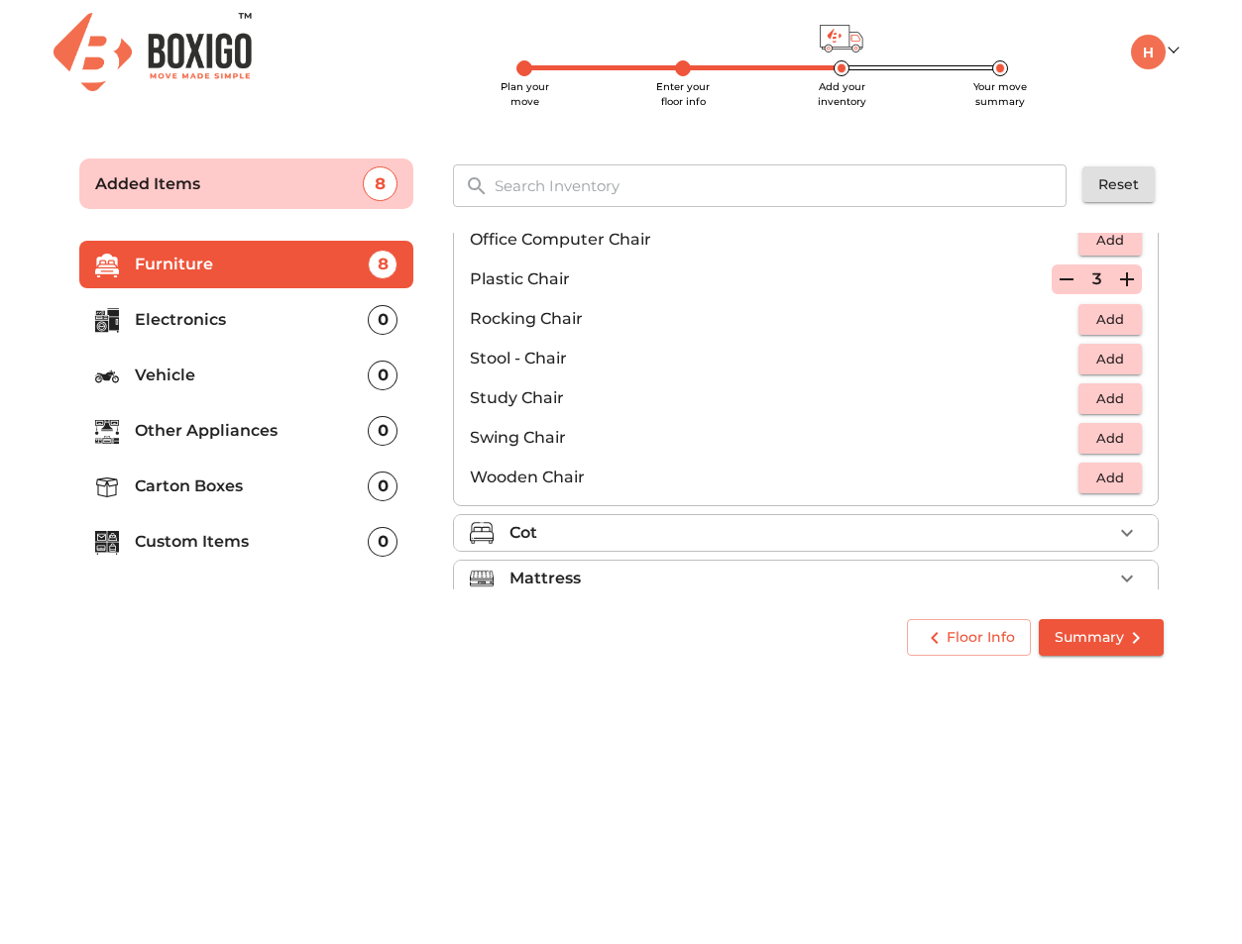
scroll to position [828, 0]
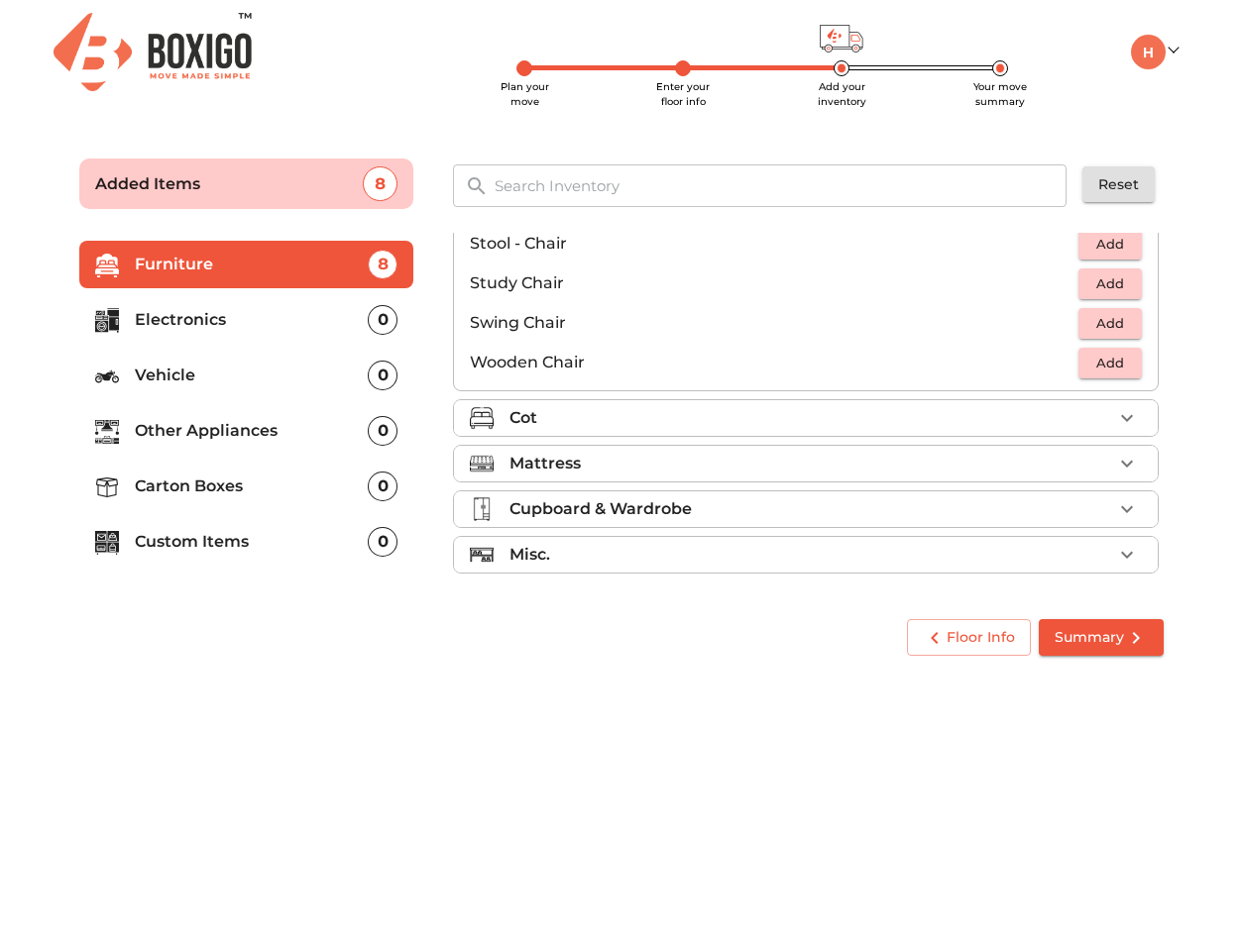
click at [953, 419] on div "Cot" at bounding box center [810, 418] width 603 height 24
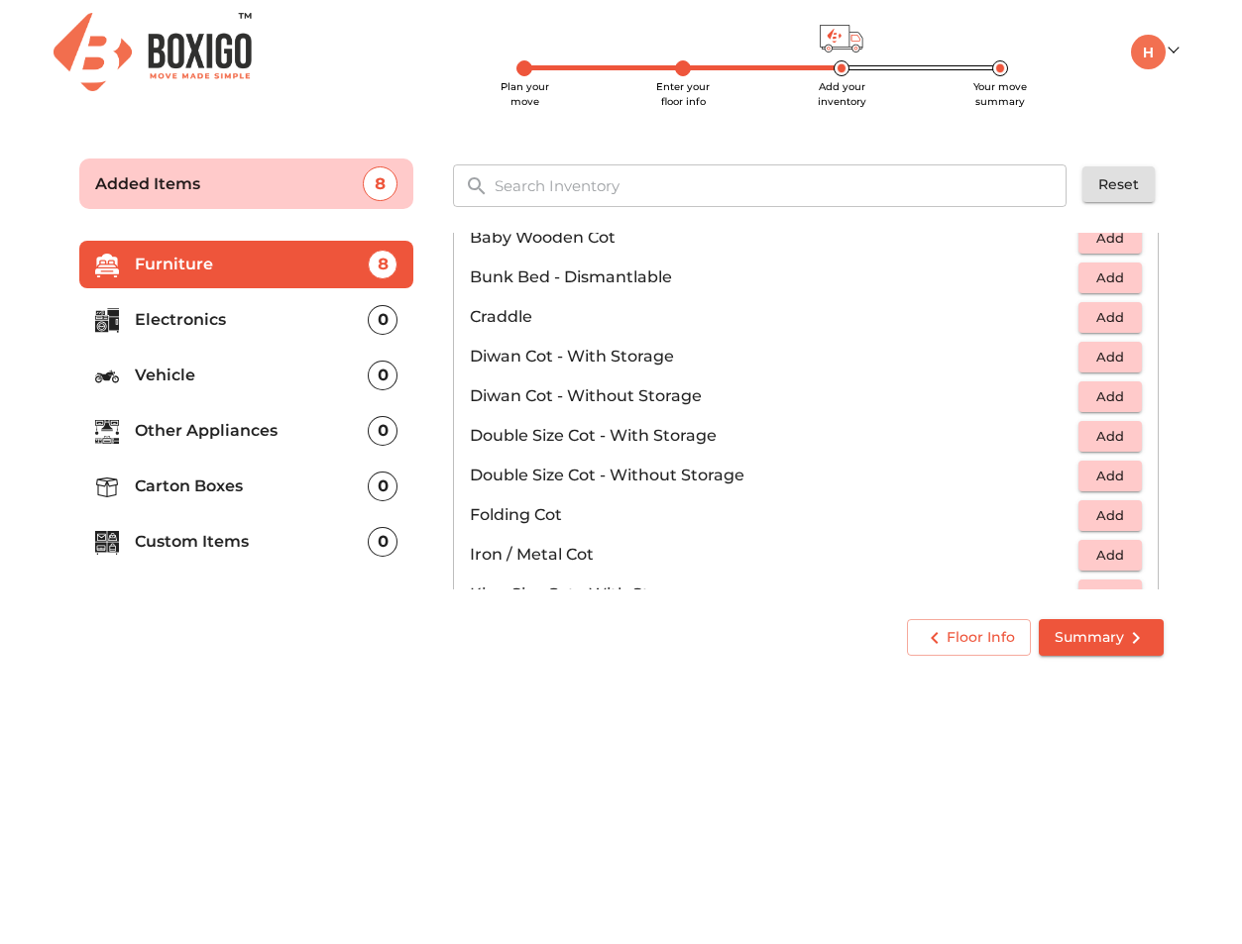
scroll to position [209, 0]
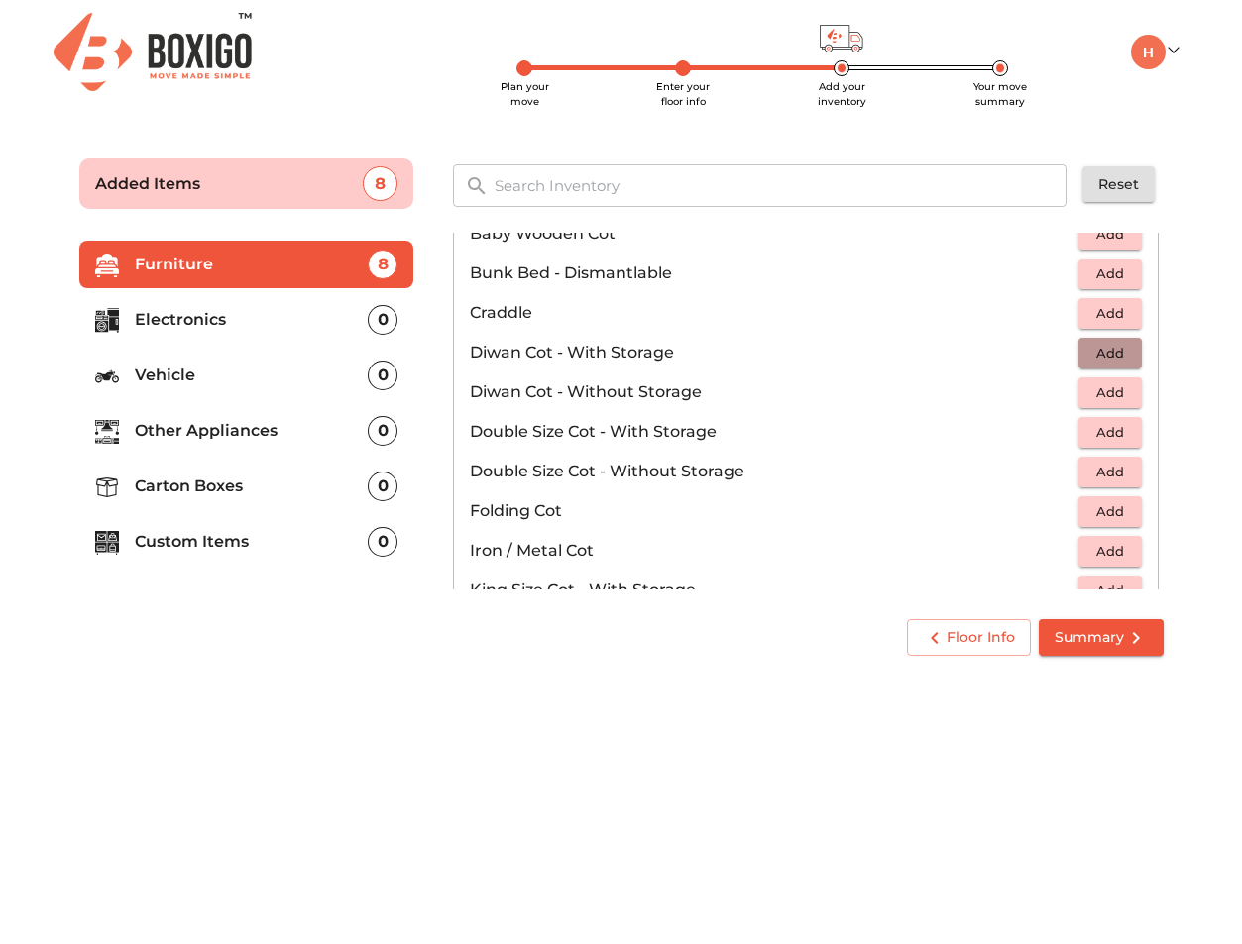
click at [1128, 358] on span "Add" at bounding box center [1110, 353] width 44 height 23
click at [1106, 394] on span "Add" at bounding box center [1110, 393] width 44 height 23
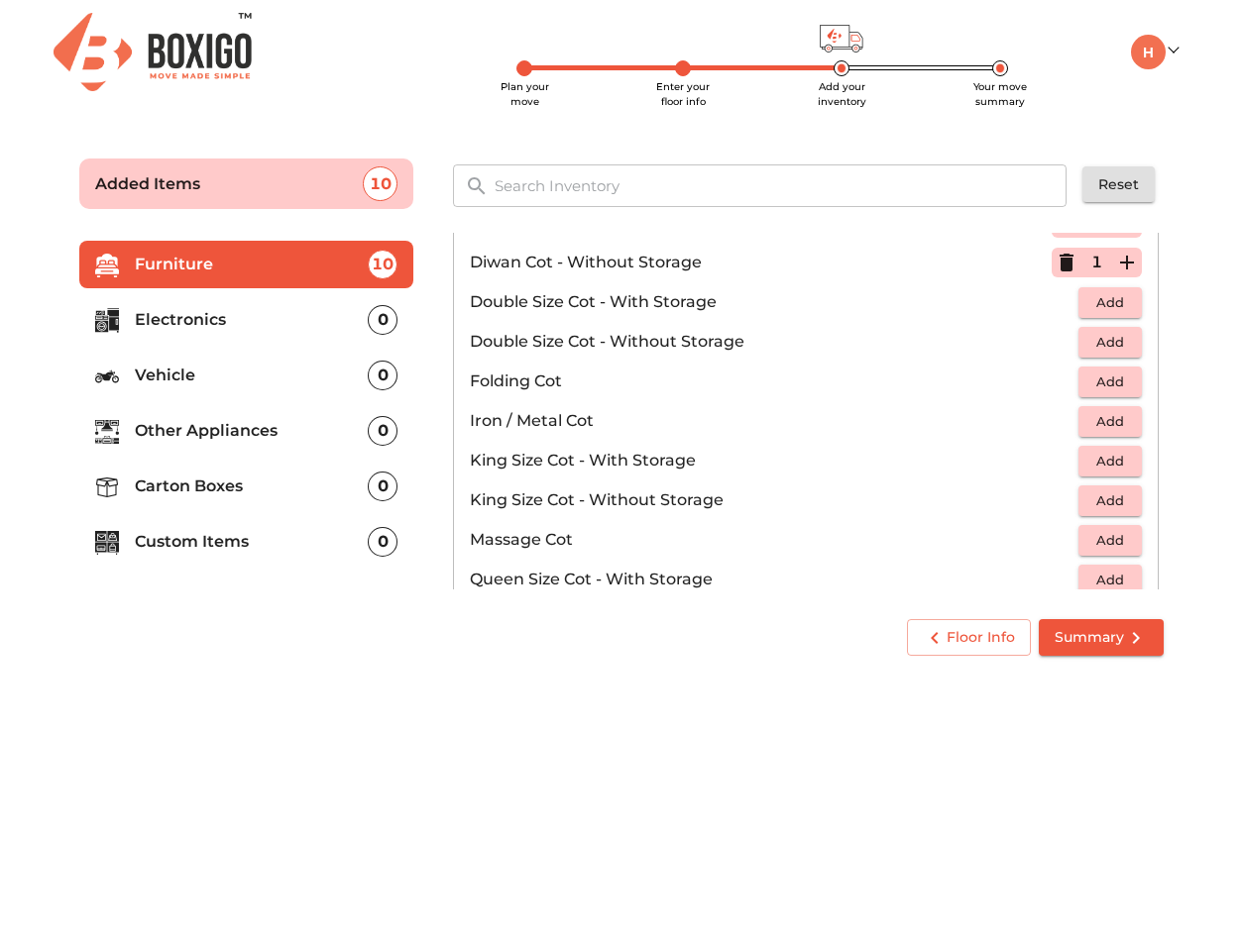
scroll to position [342, 0]
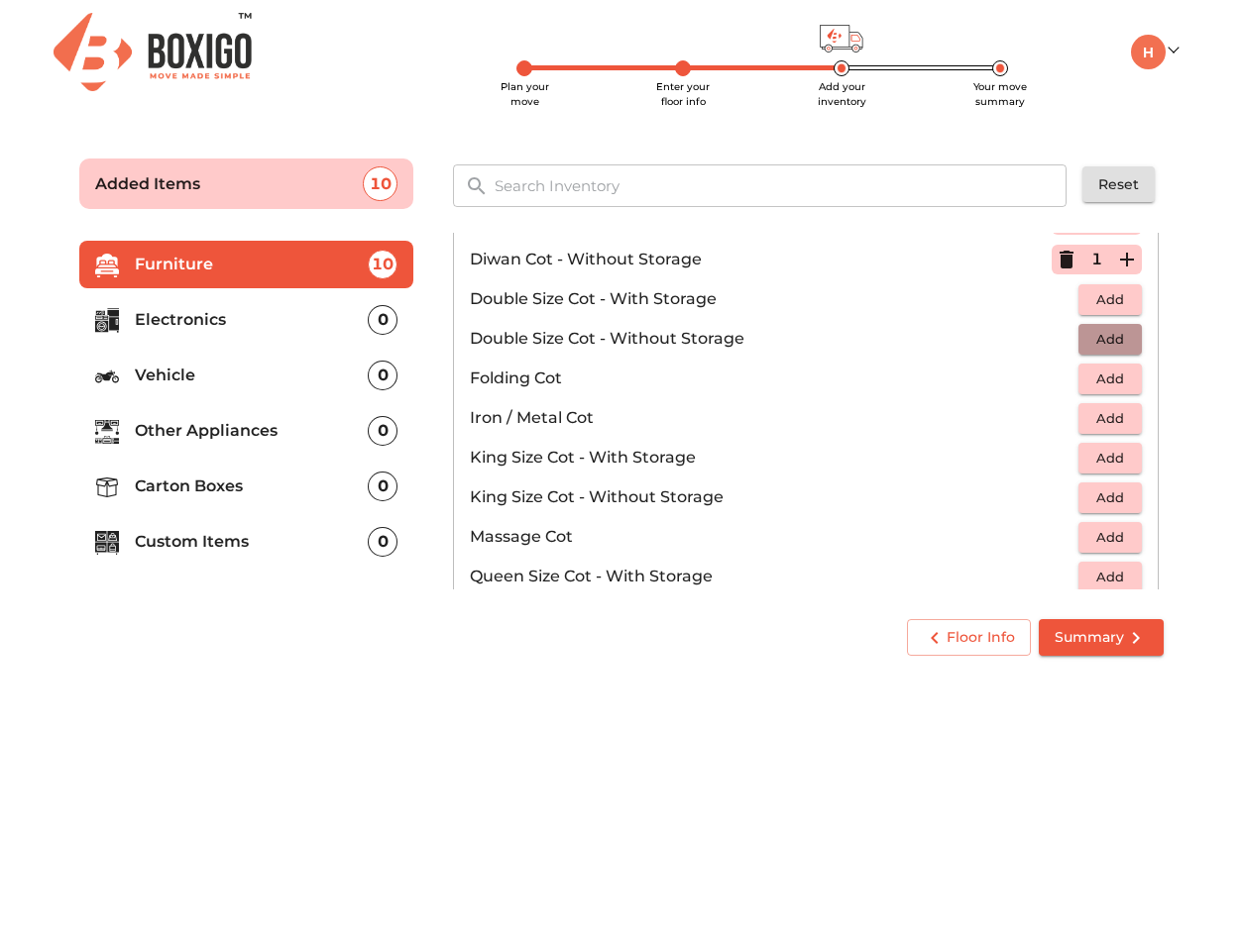
click at [1107, 342] on span "Add" at bounding box center [1110, 339] width 44 height 23
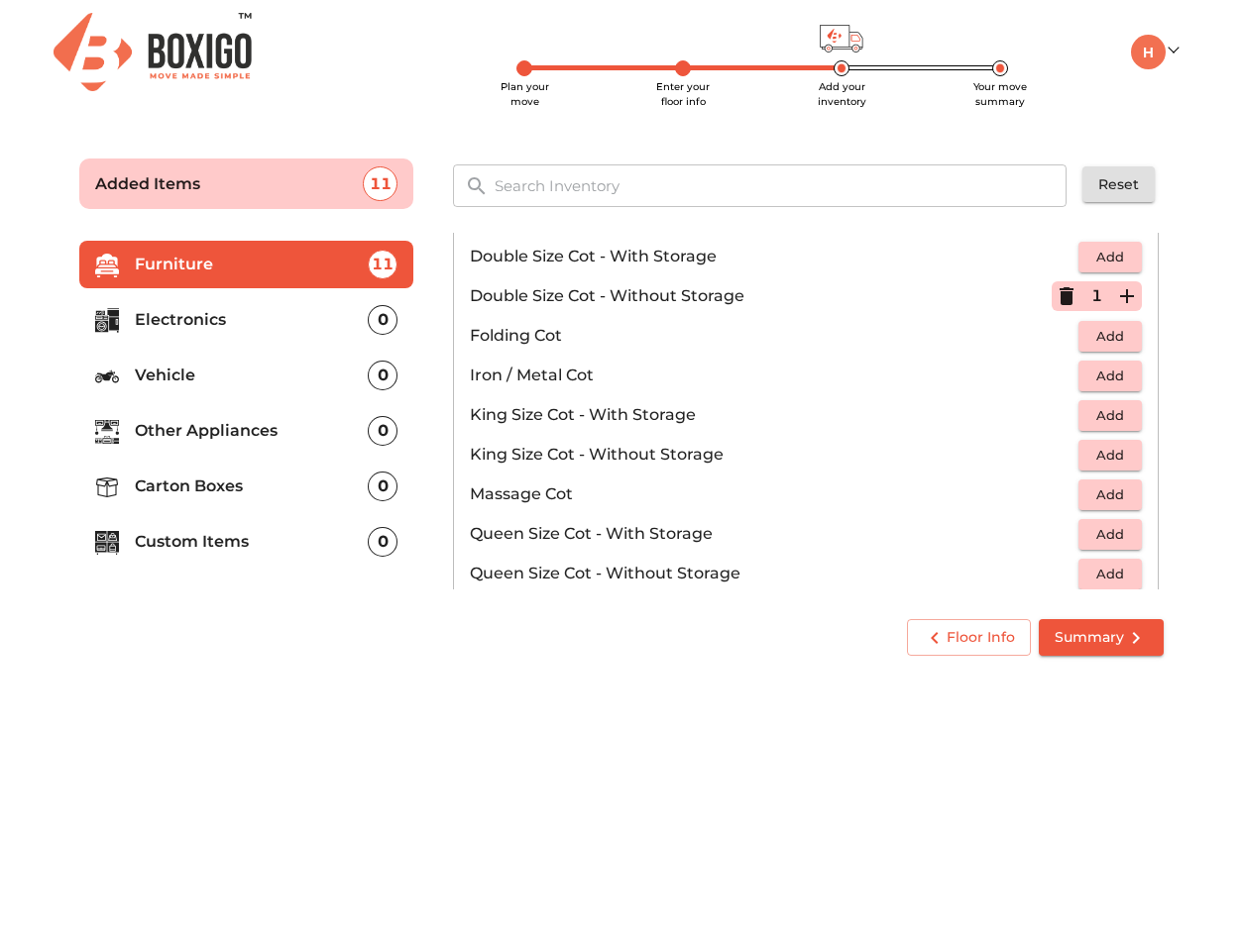
scroll to position [388, 0]
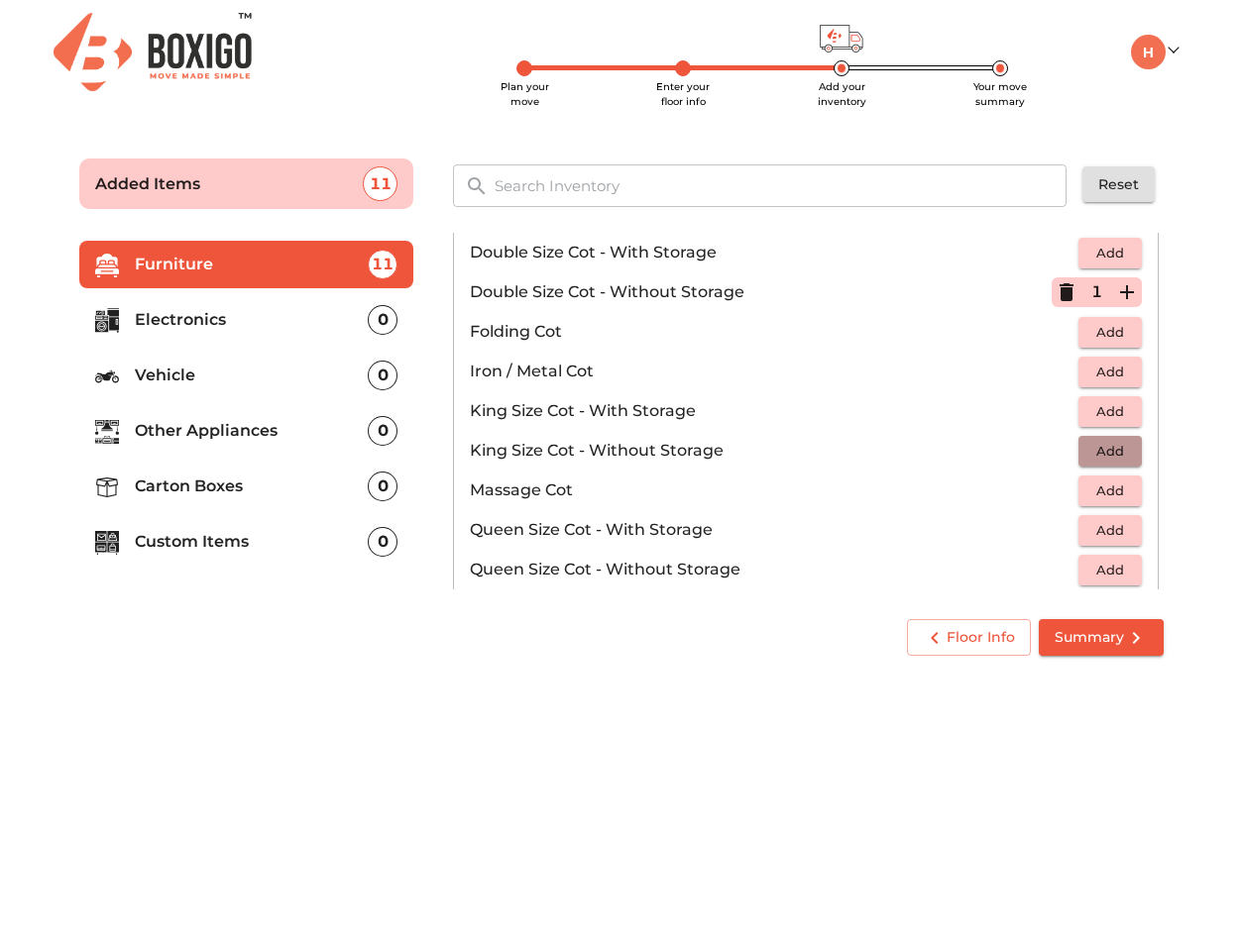
click at [1100, 452] on span "Add" at bounding box center [1110, 451] width 44 height 23
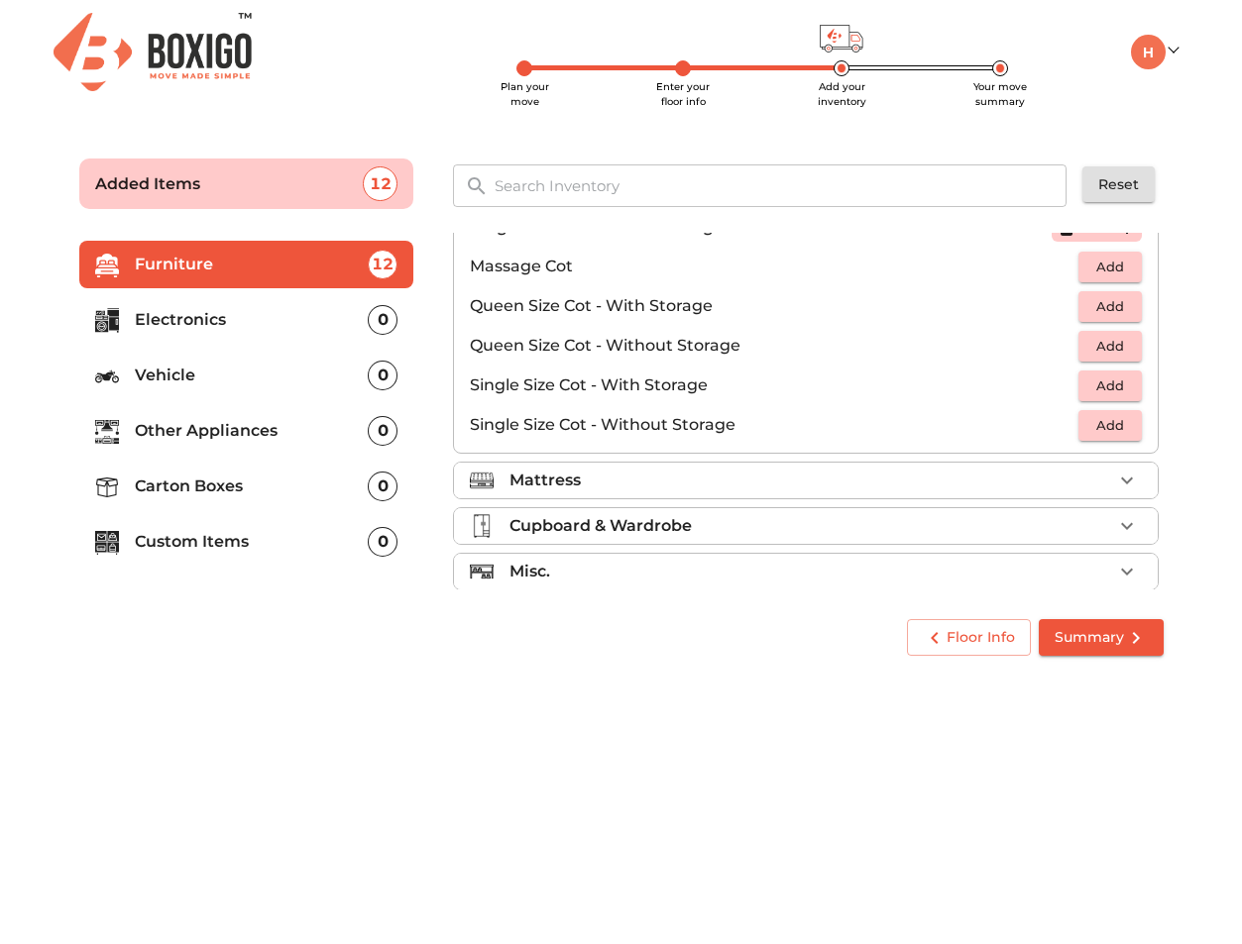
scroll to position [629, 0]
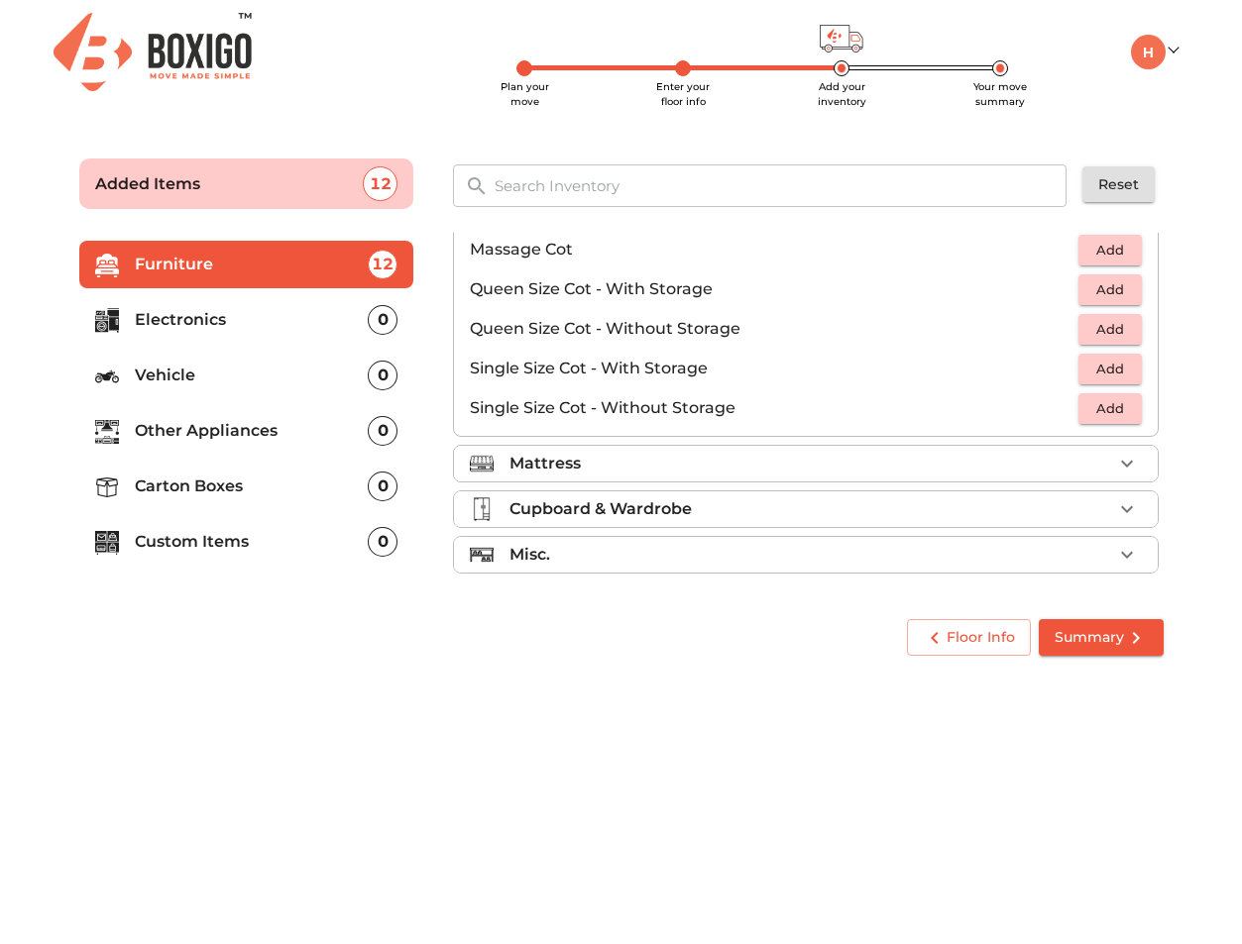
click at [901, 470] on div "Mattress" at bounding box center [810, 464] width 603 height 24
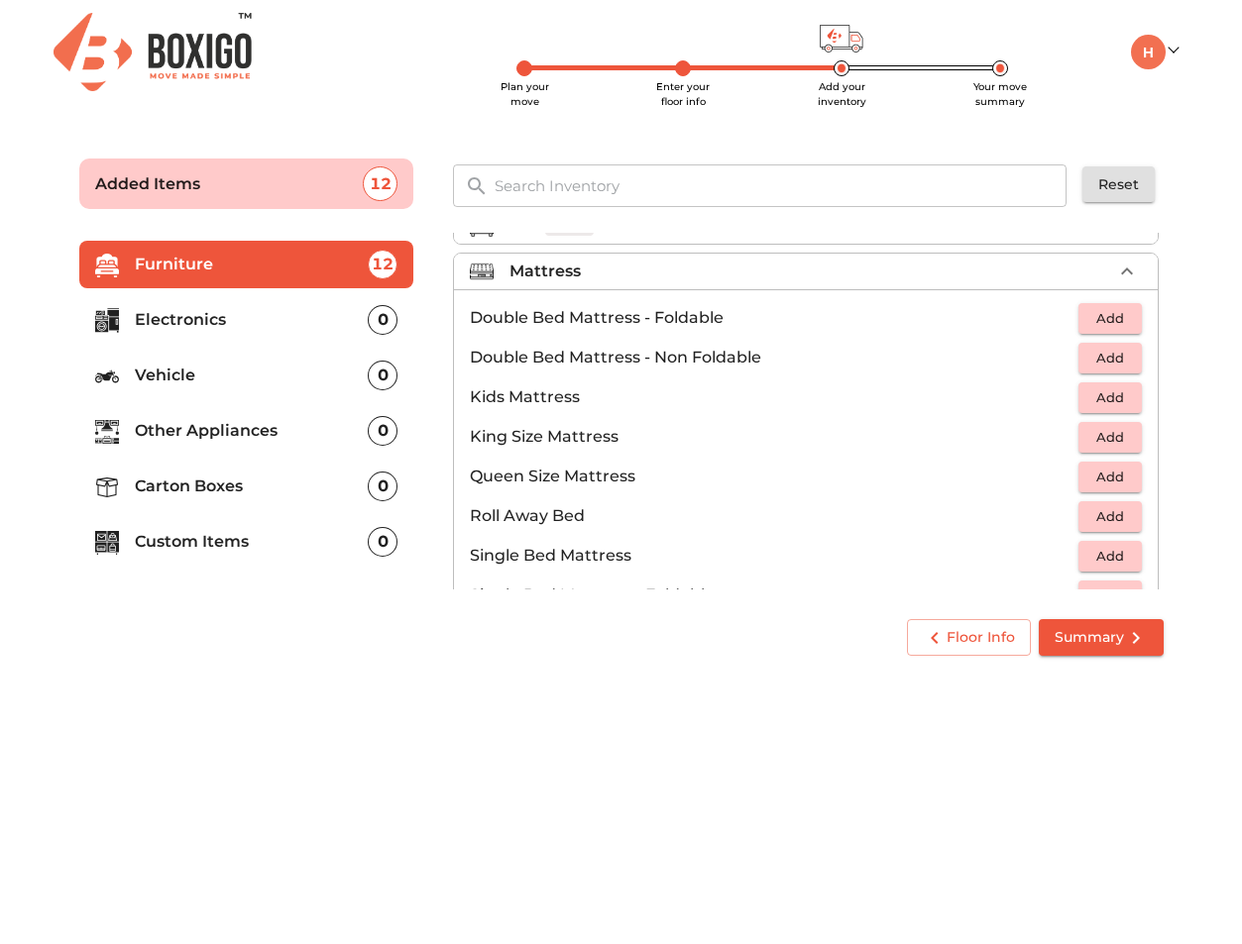
scroll to position [165, 0]
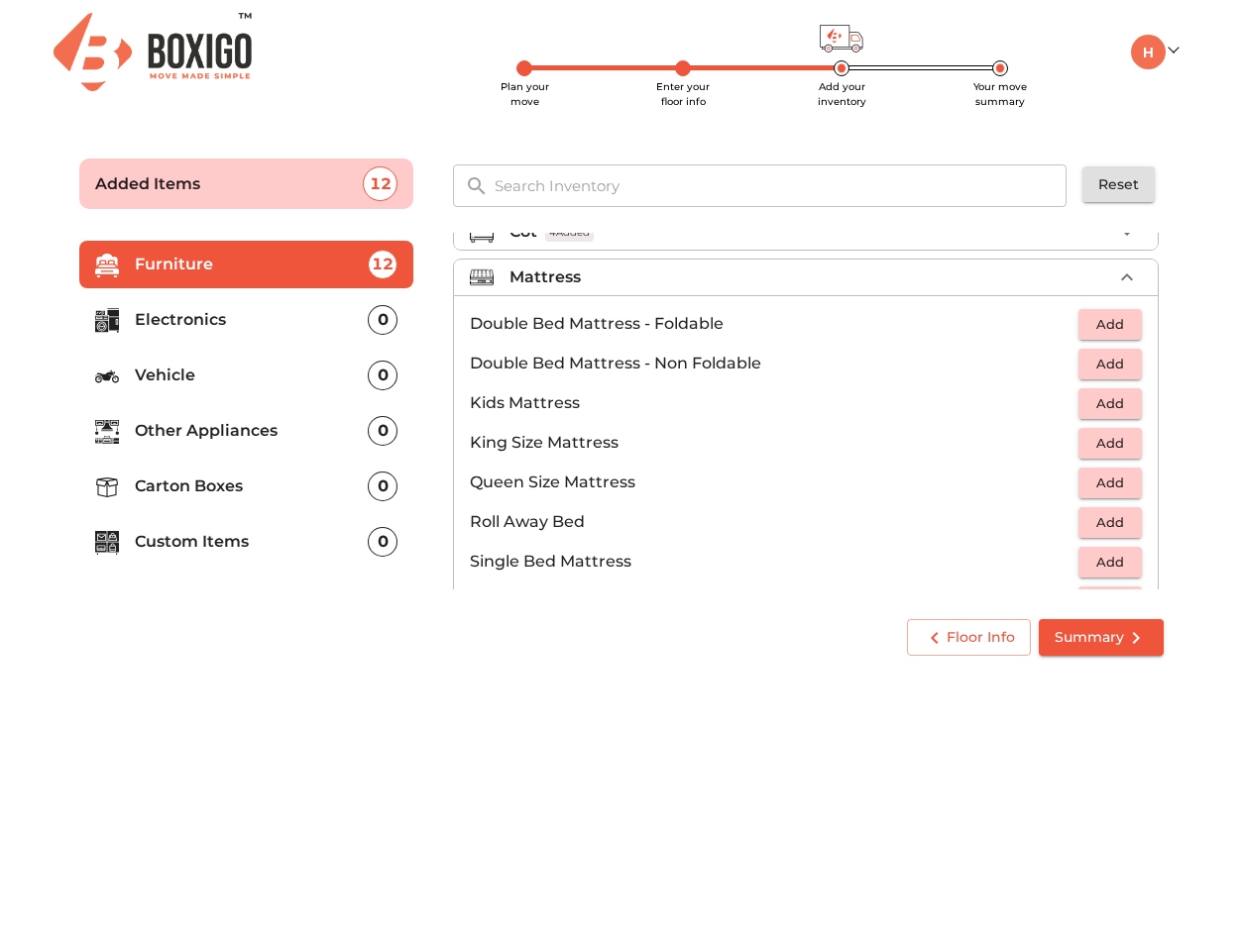
click at [1112, 366] on span "Add" at bounding box center [1110, 364] width 44 height 23
click at [1128, 362] on icon "button" at bounding box center [1127, 364] width 24 height 24
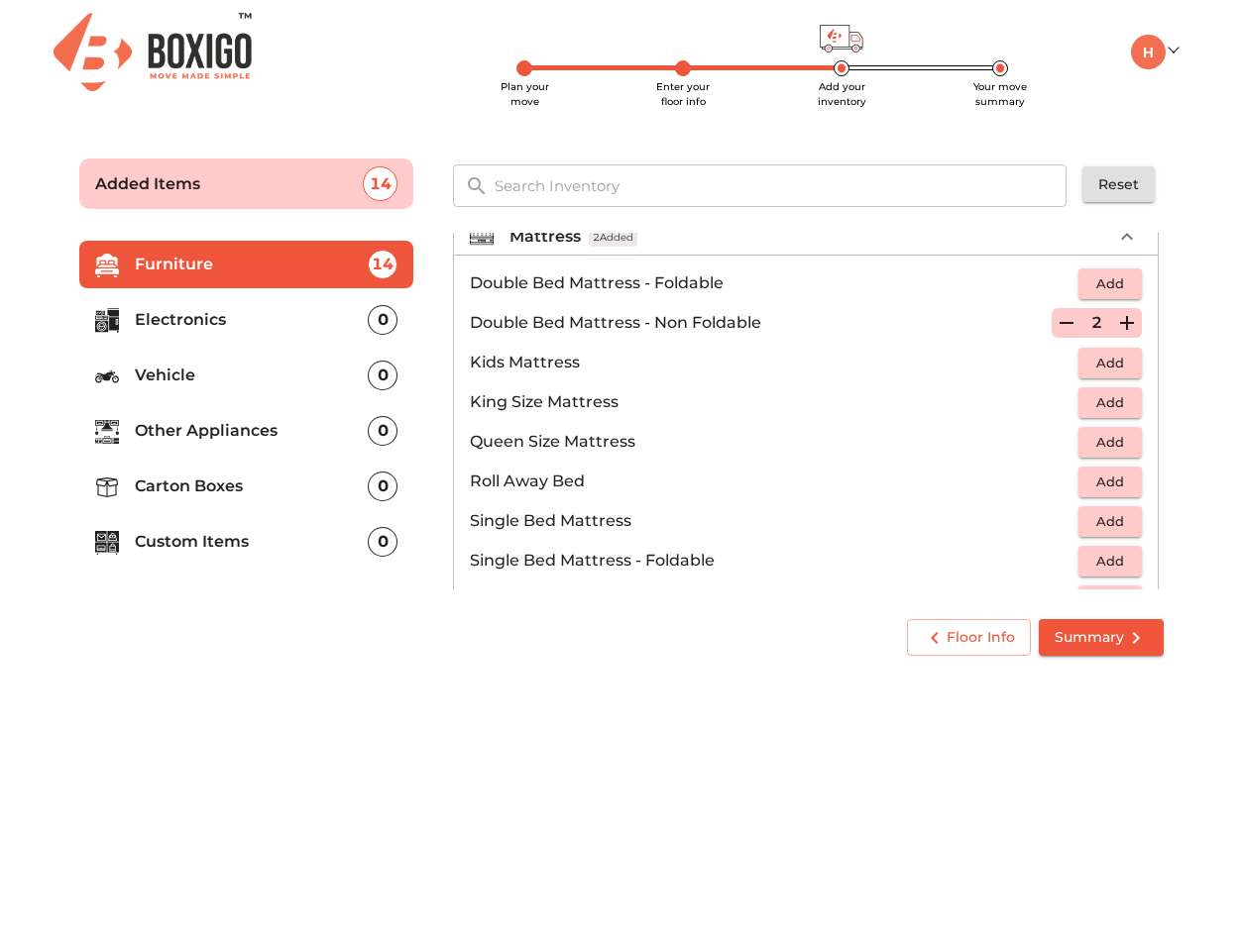
scroll to position [209, 0]
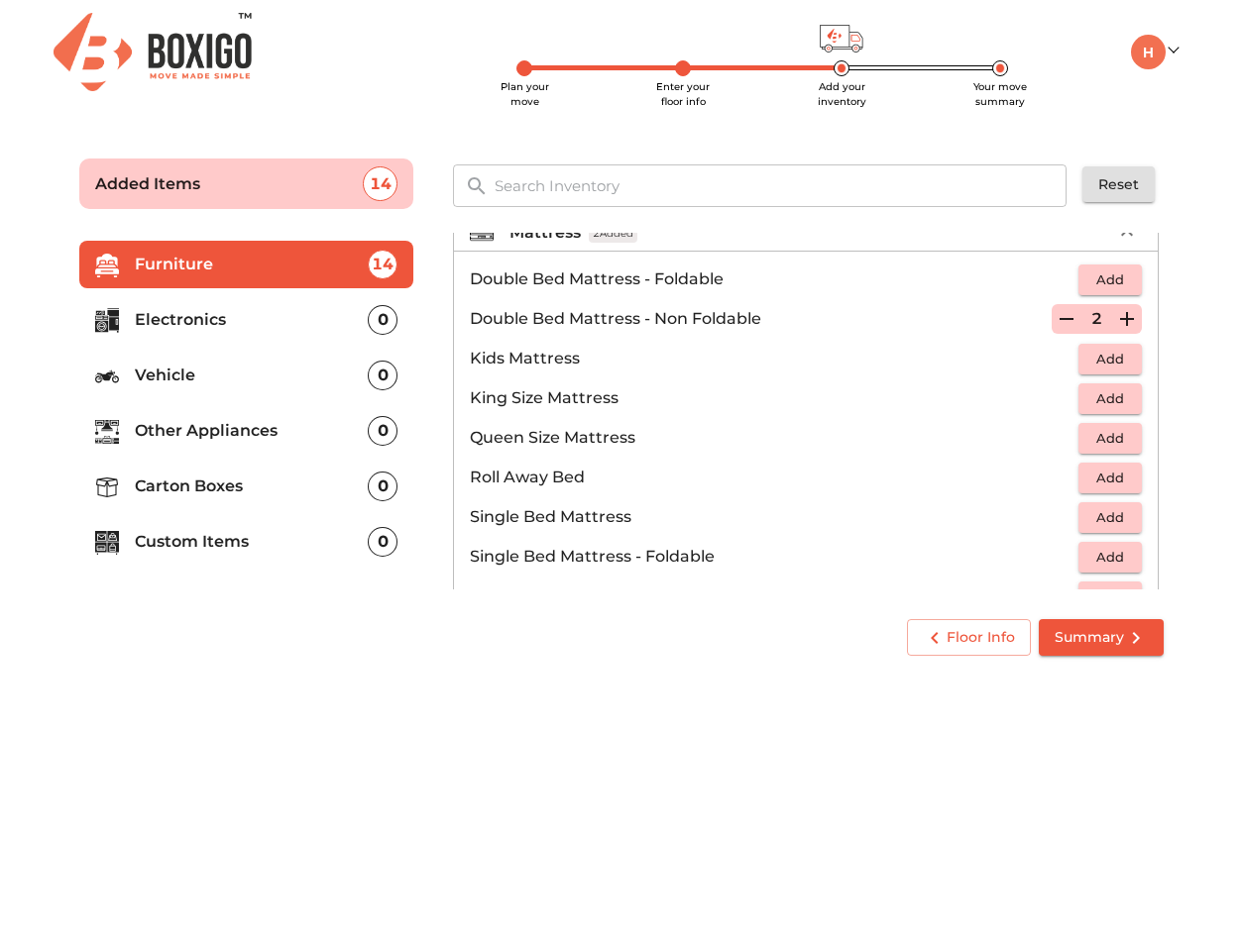
click at [1119, 430] on span "Add" at bounding box center [1110, 438] width 44 height 23
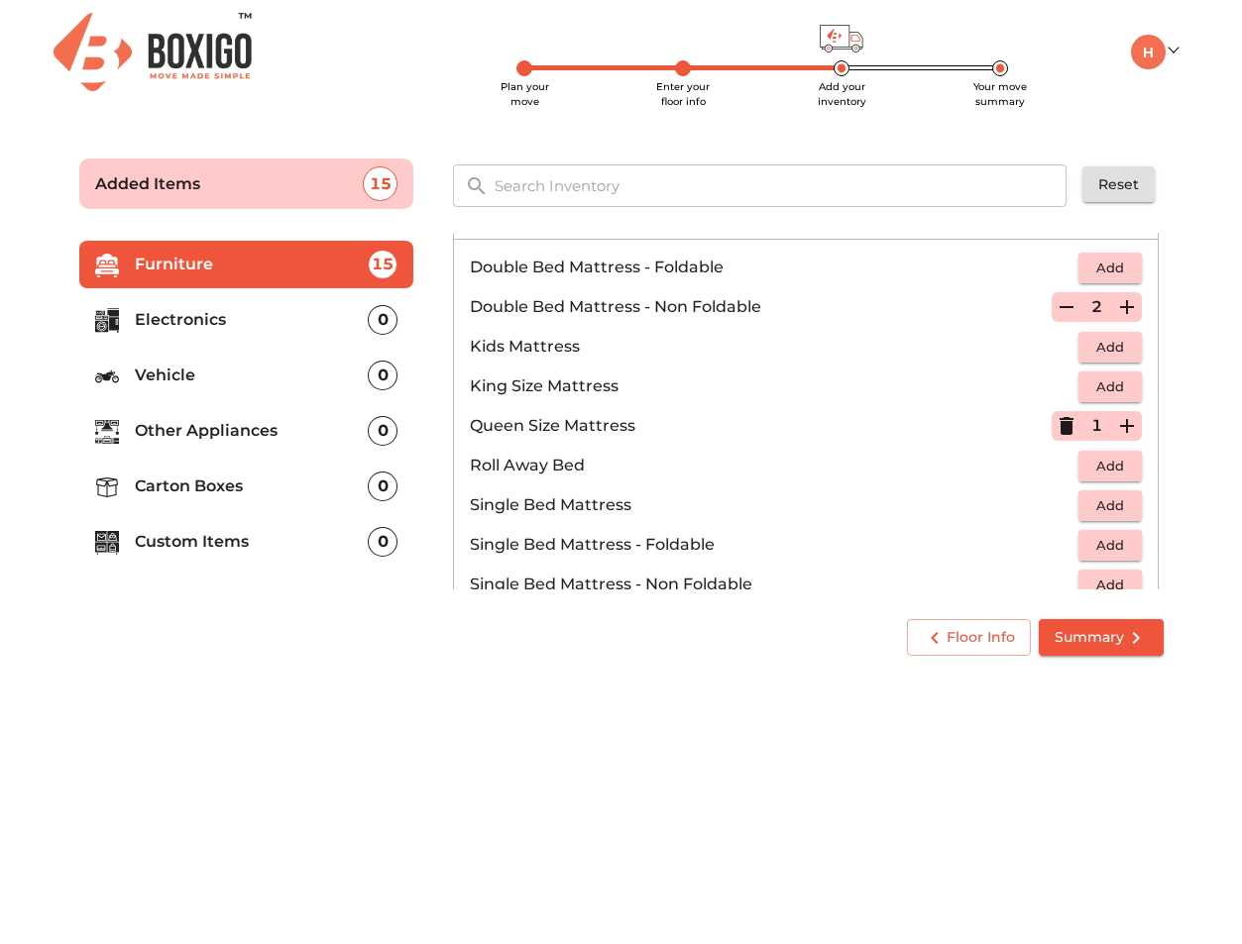
click at [1128, 430] on icon "button" at bounding box center [1127, 426] width 24 height 24
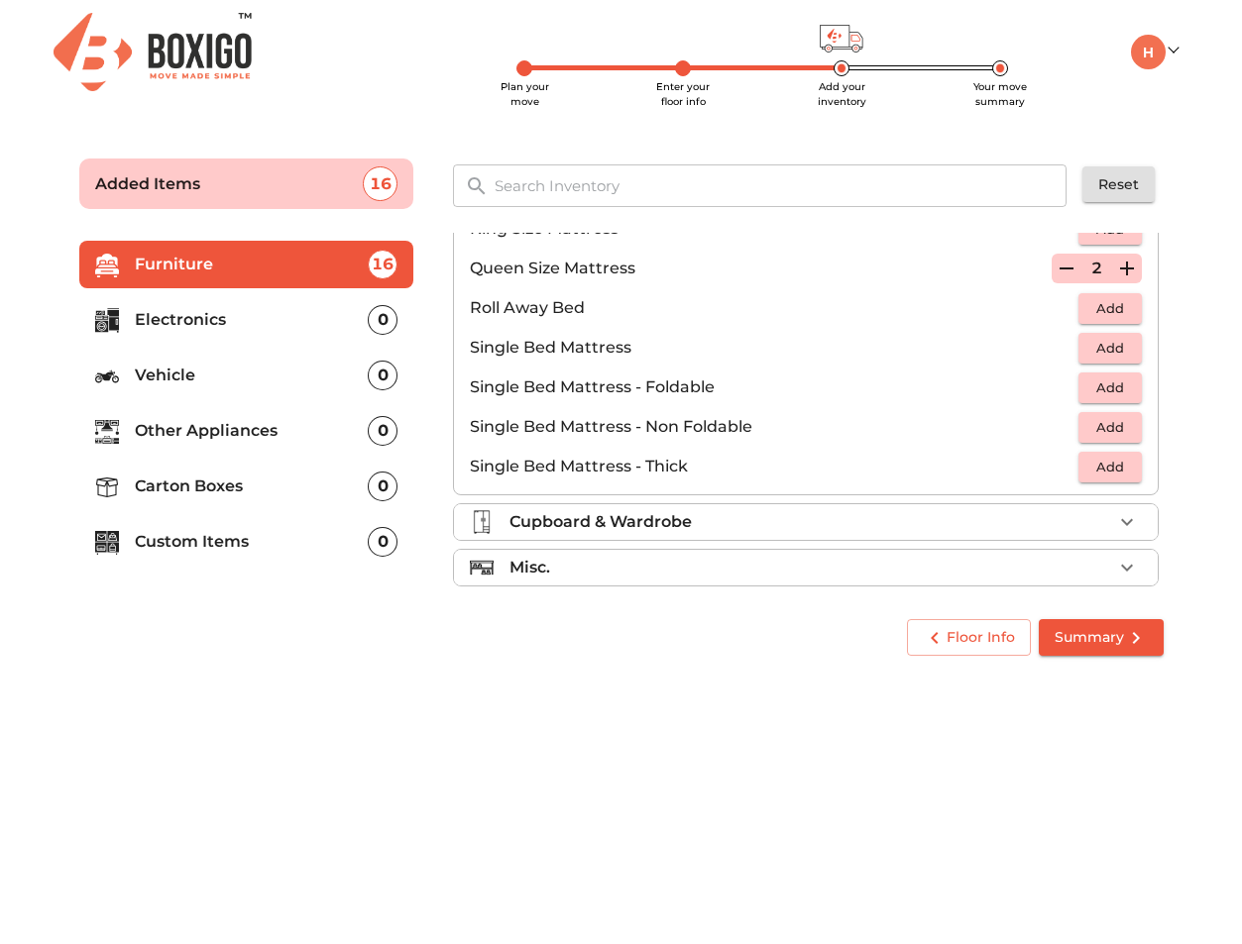
scroll to position [391, 0]
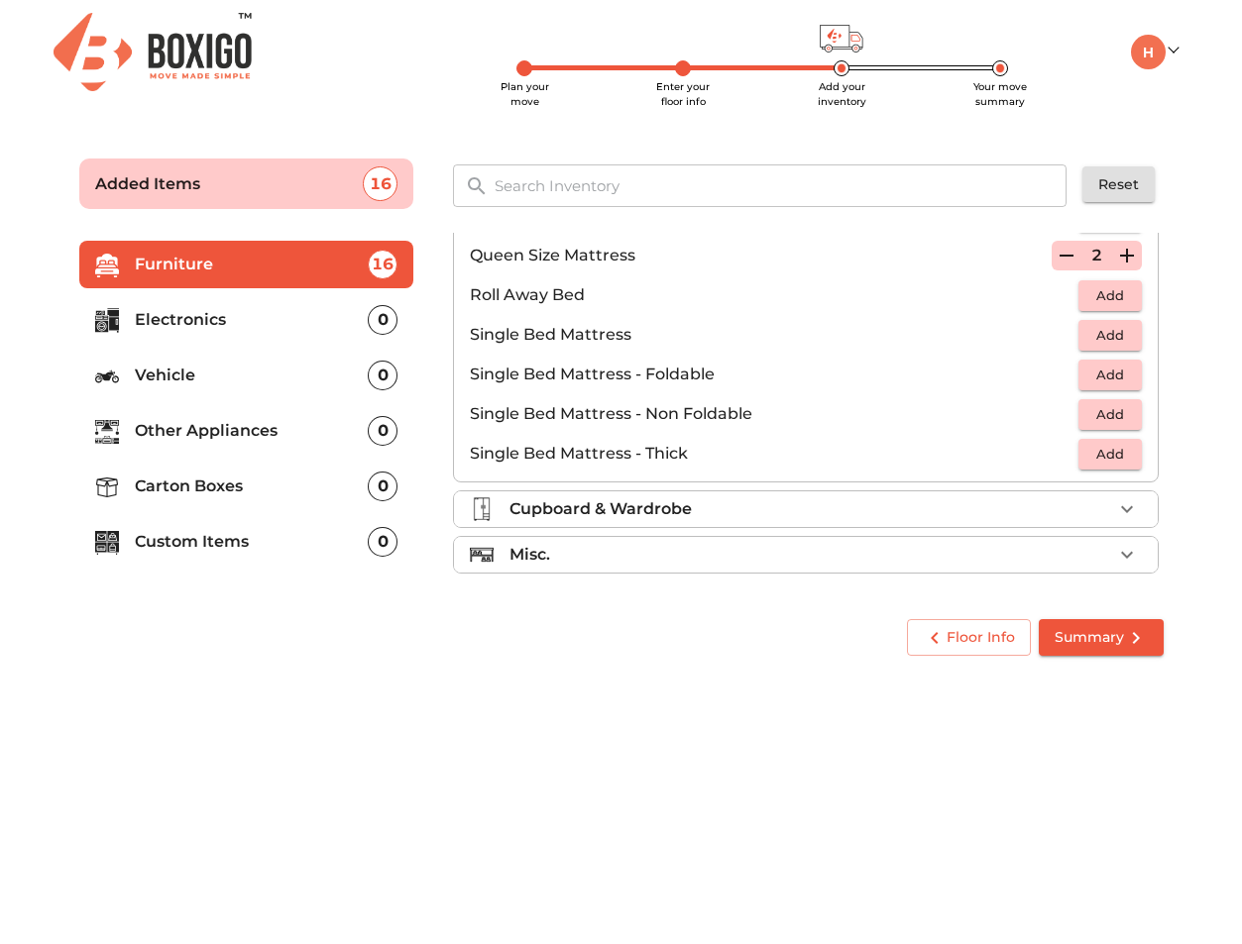
click at [987, 512] on div "Cupboard & Wardrobe" at bounding box center [810, 509] width 603 height 24
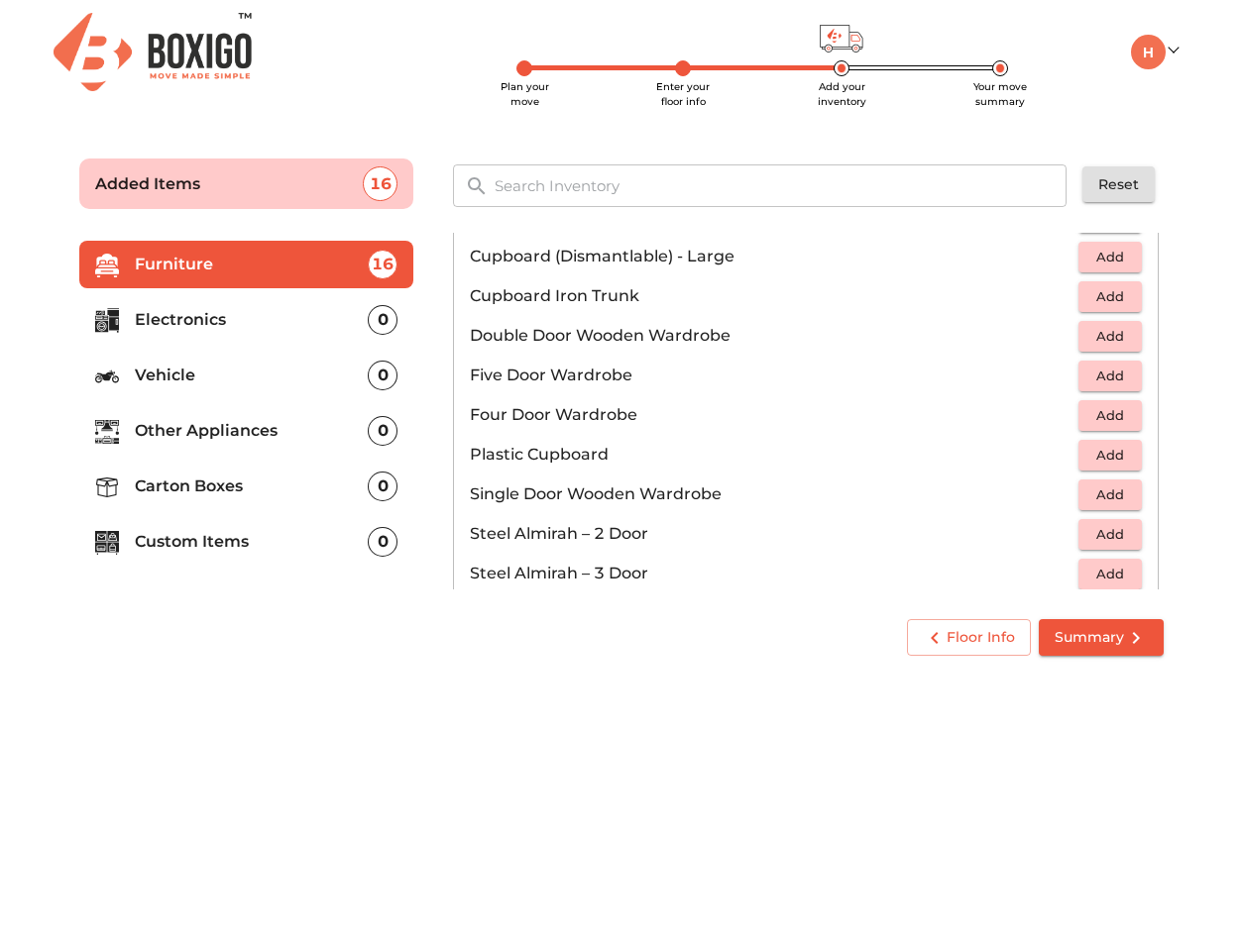
scroll to position [336, 0]
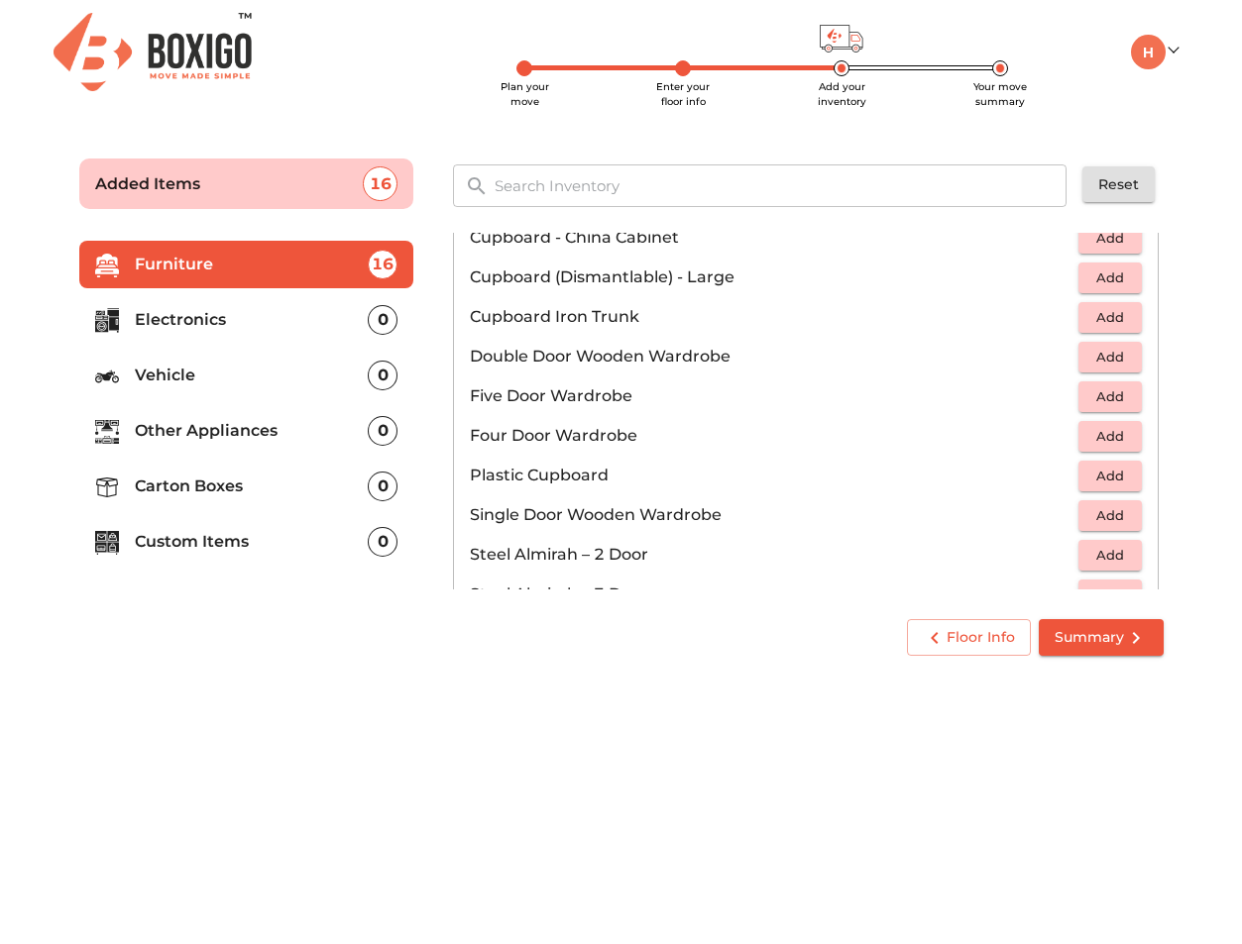
click at [1108, 355] on span "Add" at bounding box center [1110, 357] width 44 height 23
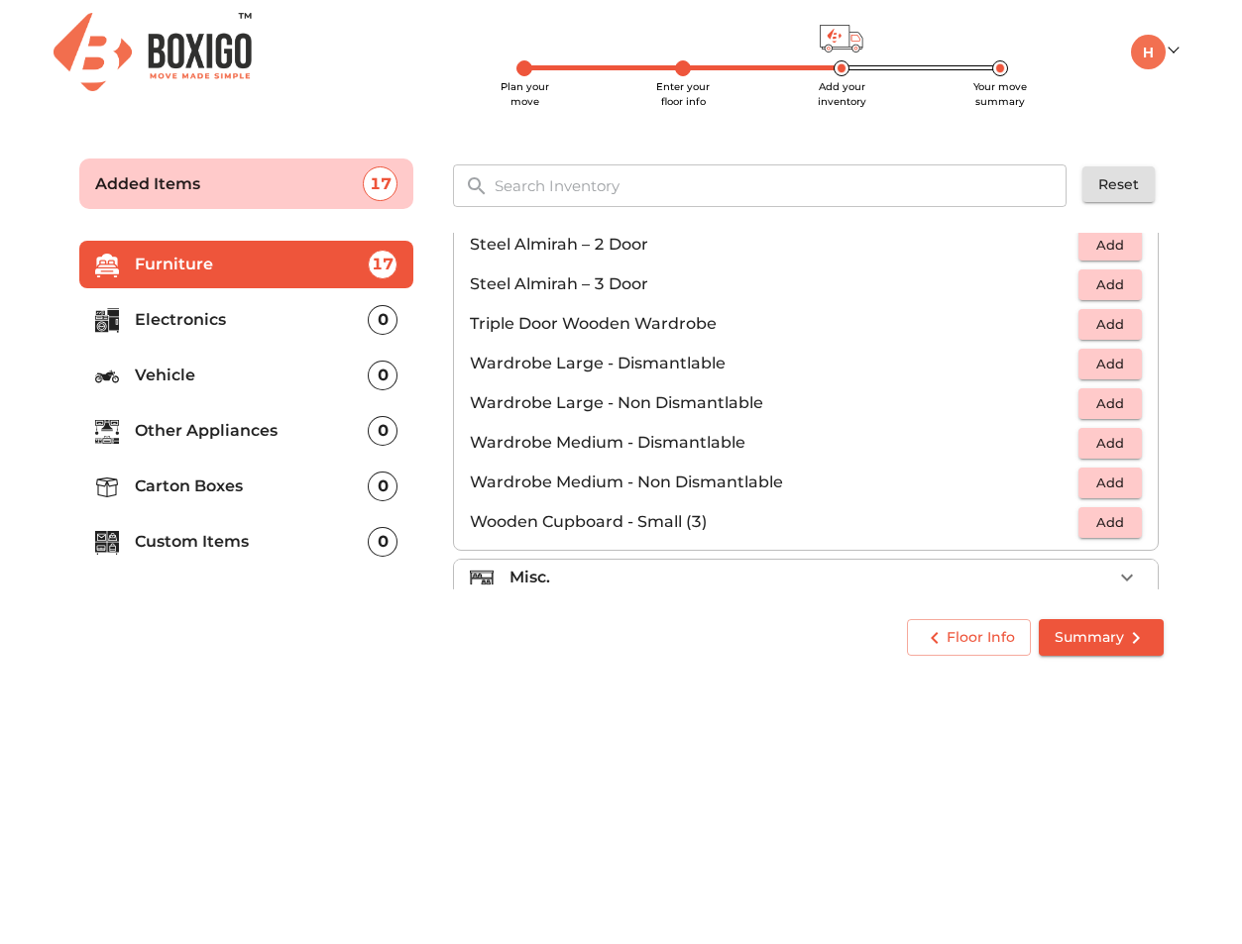
scroll to position [669, 0]
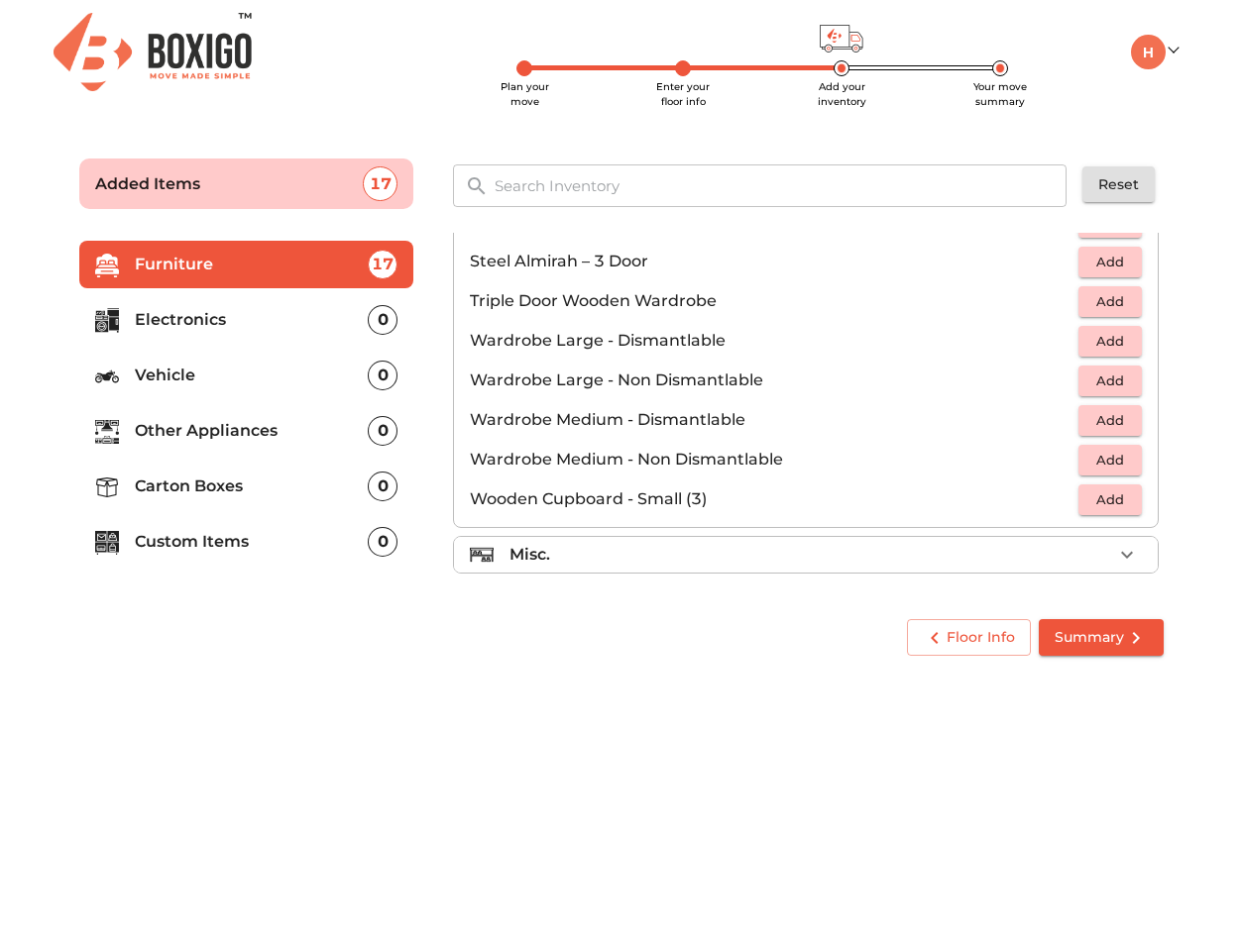
click at [882, 560] on div "Misc." at bounding box center [810, 555] width 603 height 24
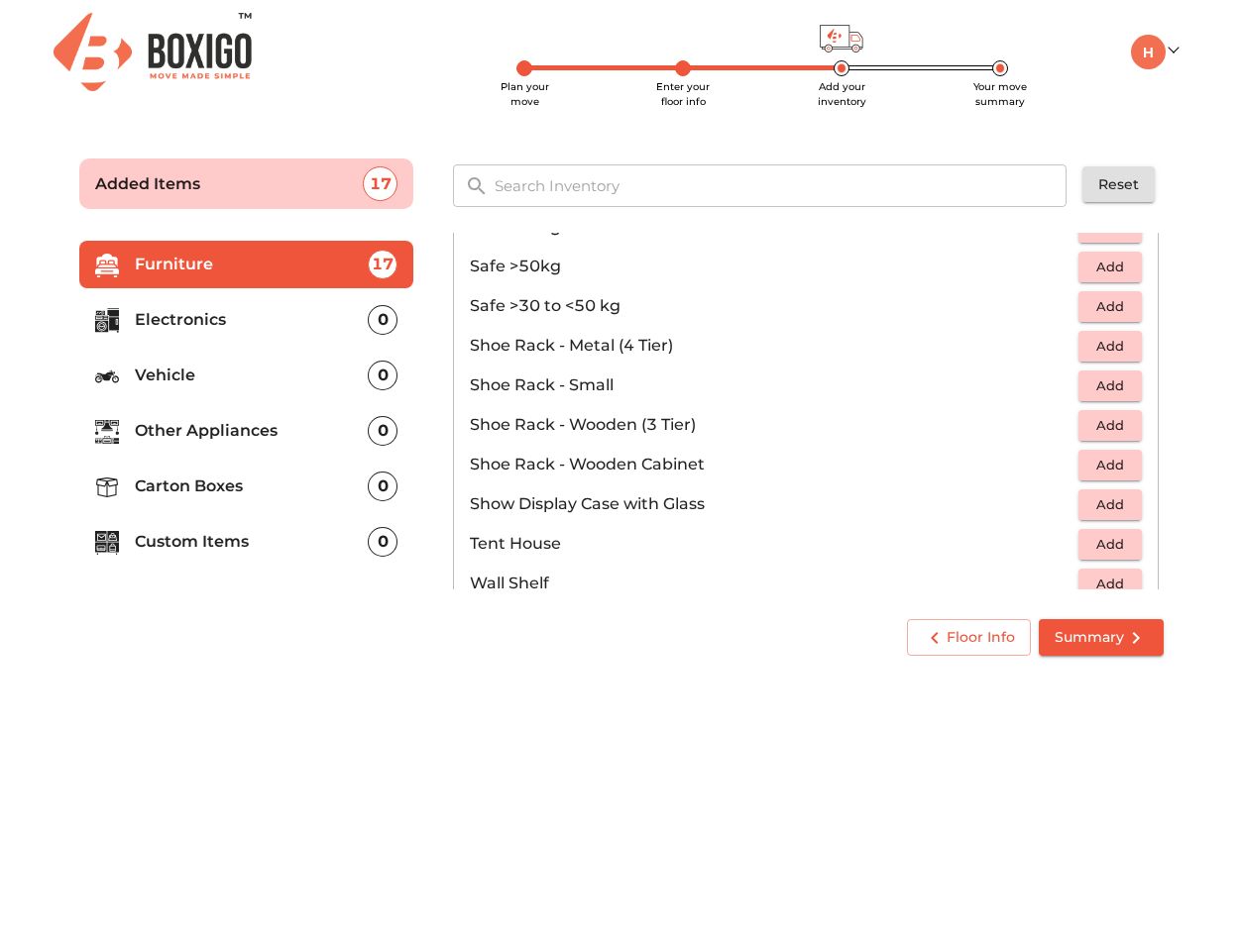
scroll to position [1065, 0]
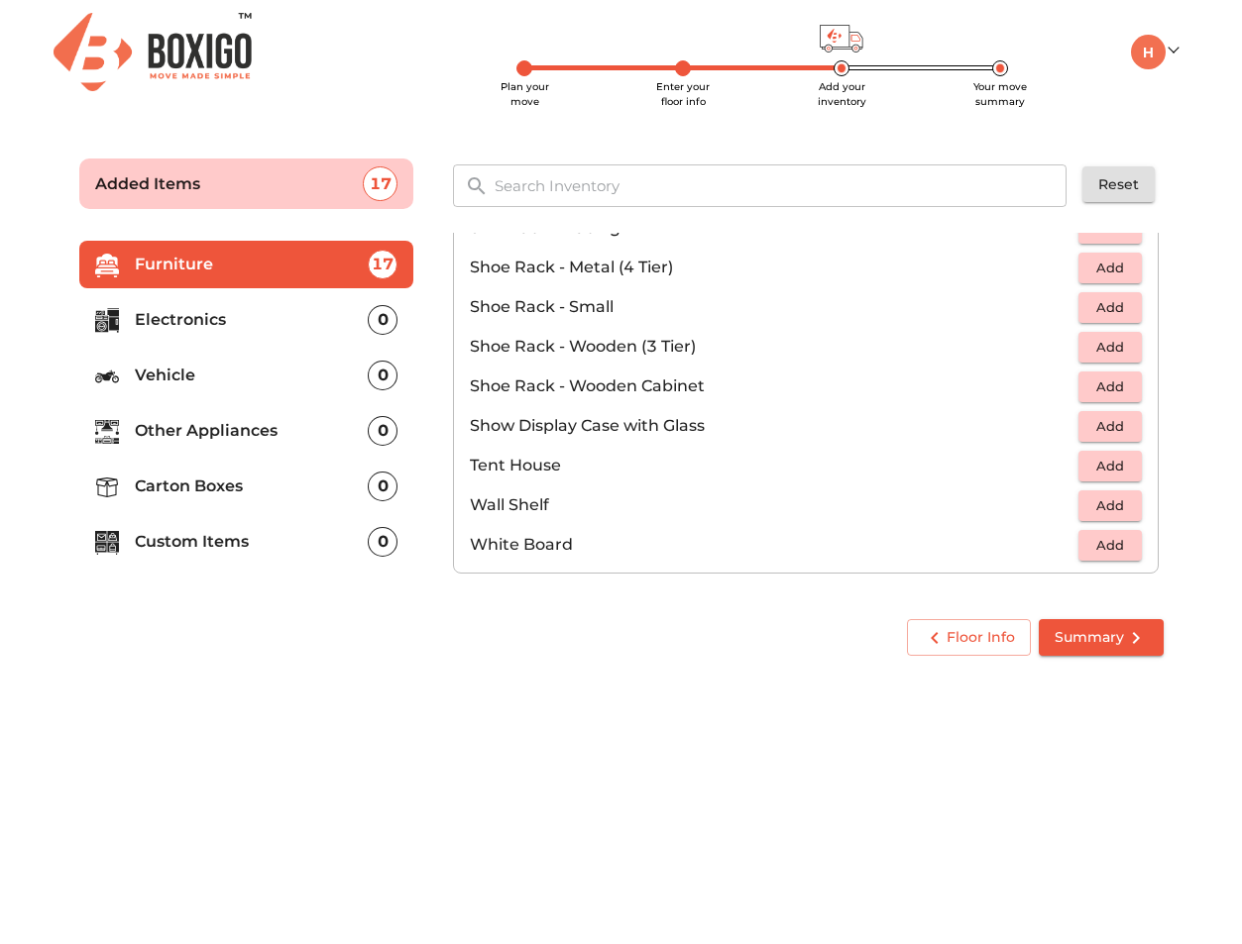
click at [316, 323] on p "Electronics" at bounding box center [252, 320] width 234 height 24
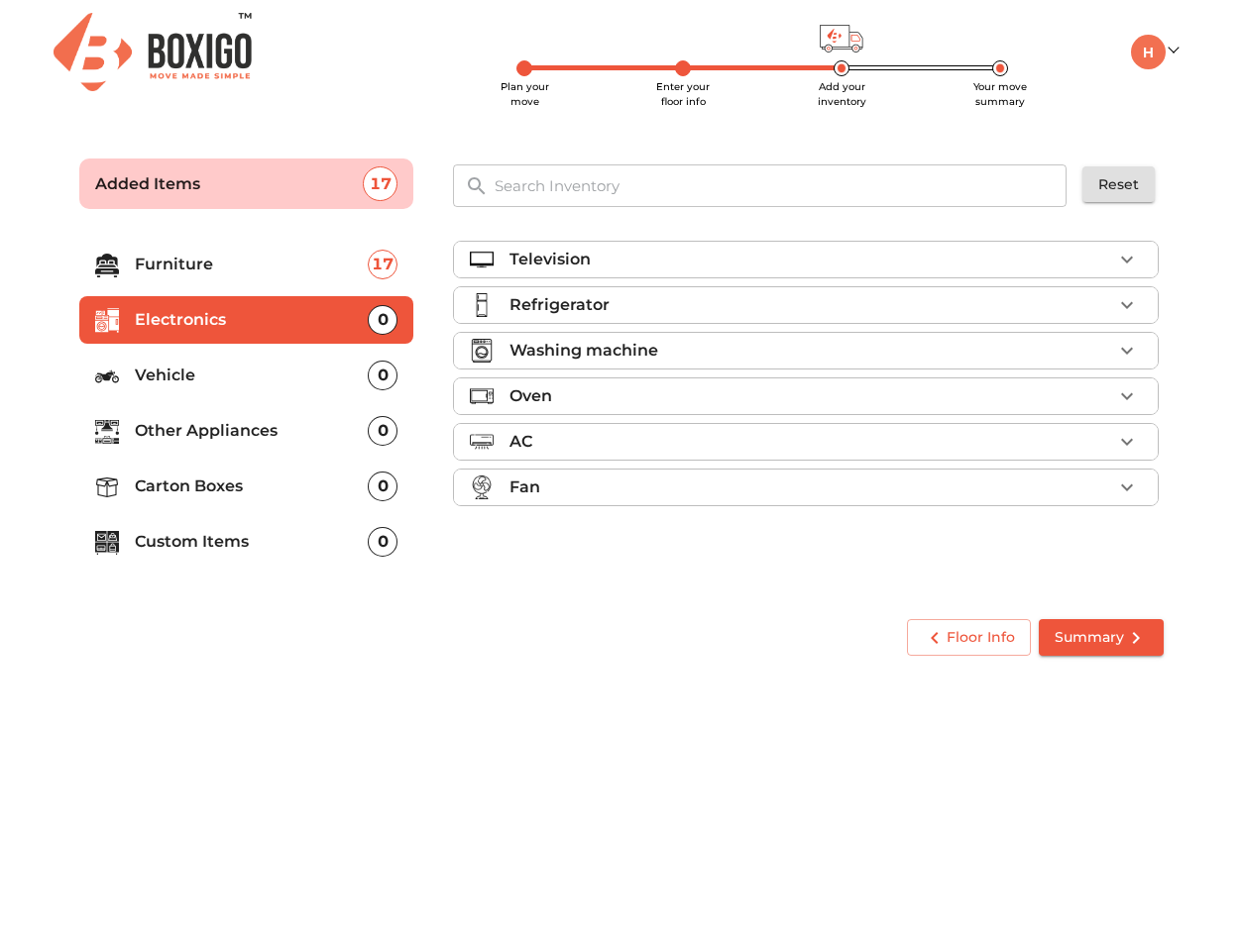
scroll to position [0, 0]
click at [824, 258] on div "Television" at bounding box center [810, 260] width 603 height 24
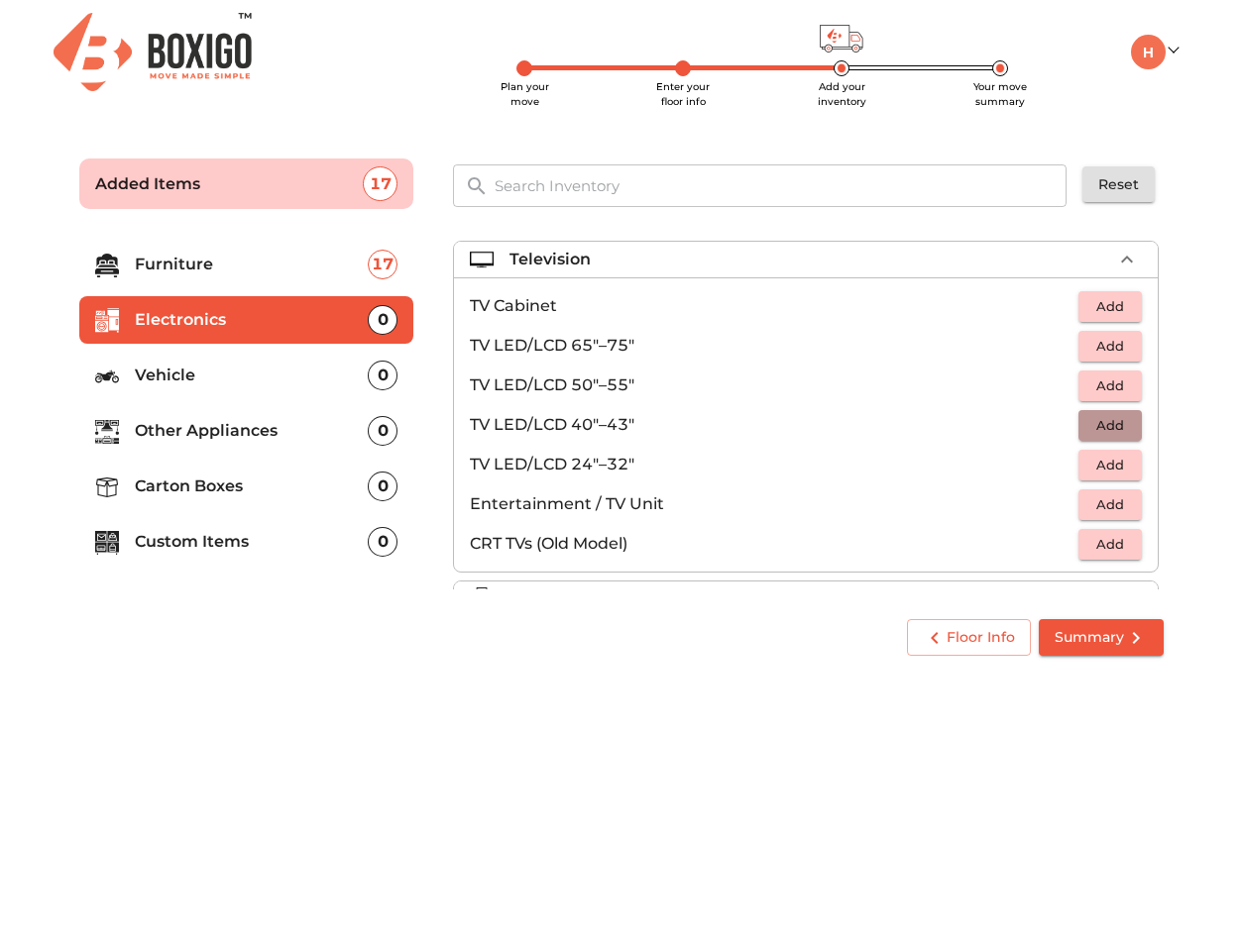
click at [1100, 431] on span "Add" at bounding box center [1110, 425] width 44 height 23
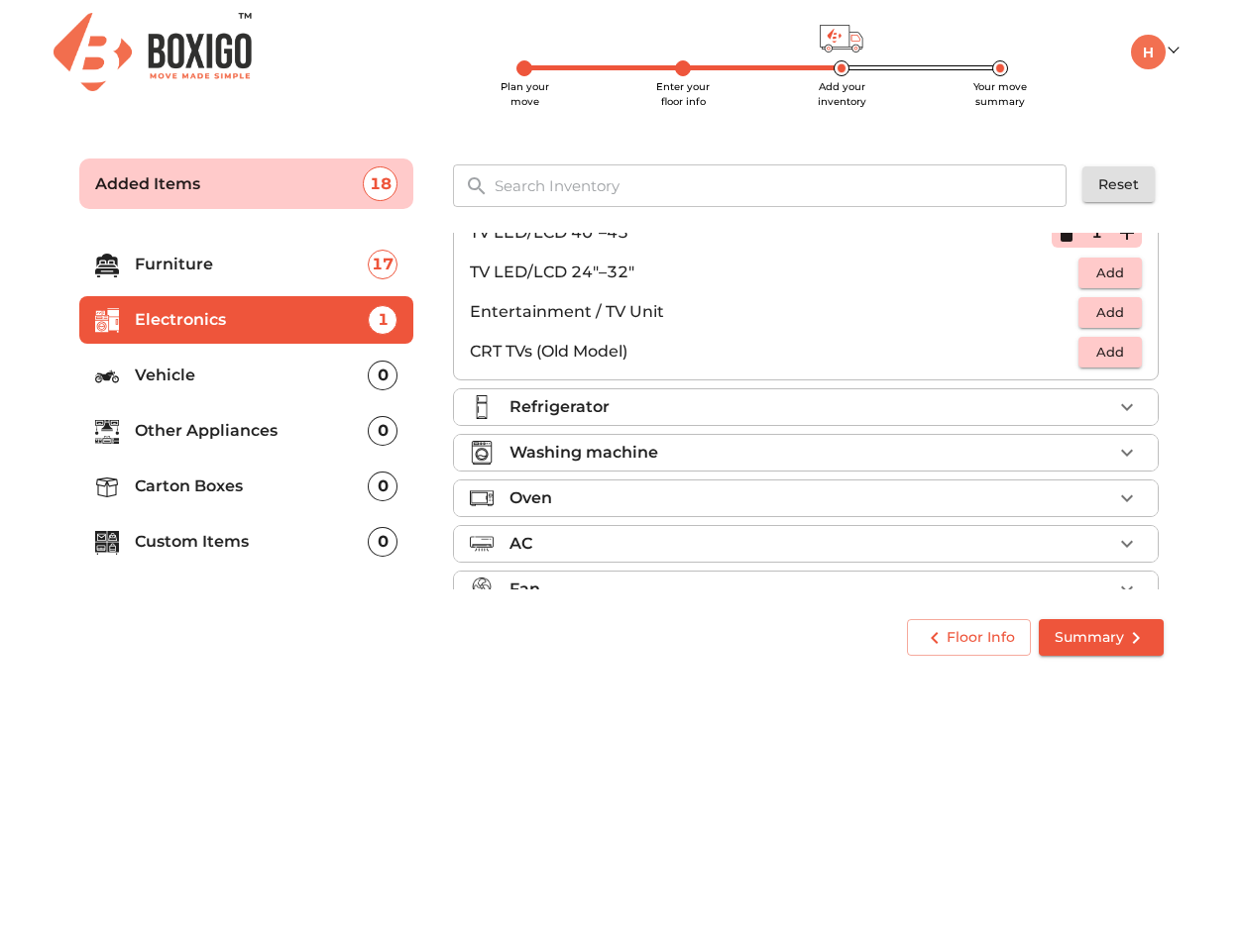
scroll to position [193, 0]
click at [1025, 409] on div "Refrigerator" at bounding box center [810, 406] width 603 height 24
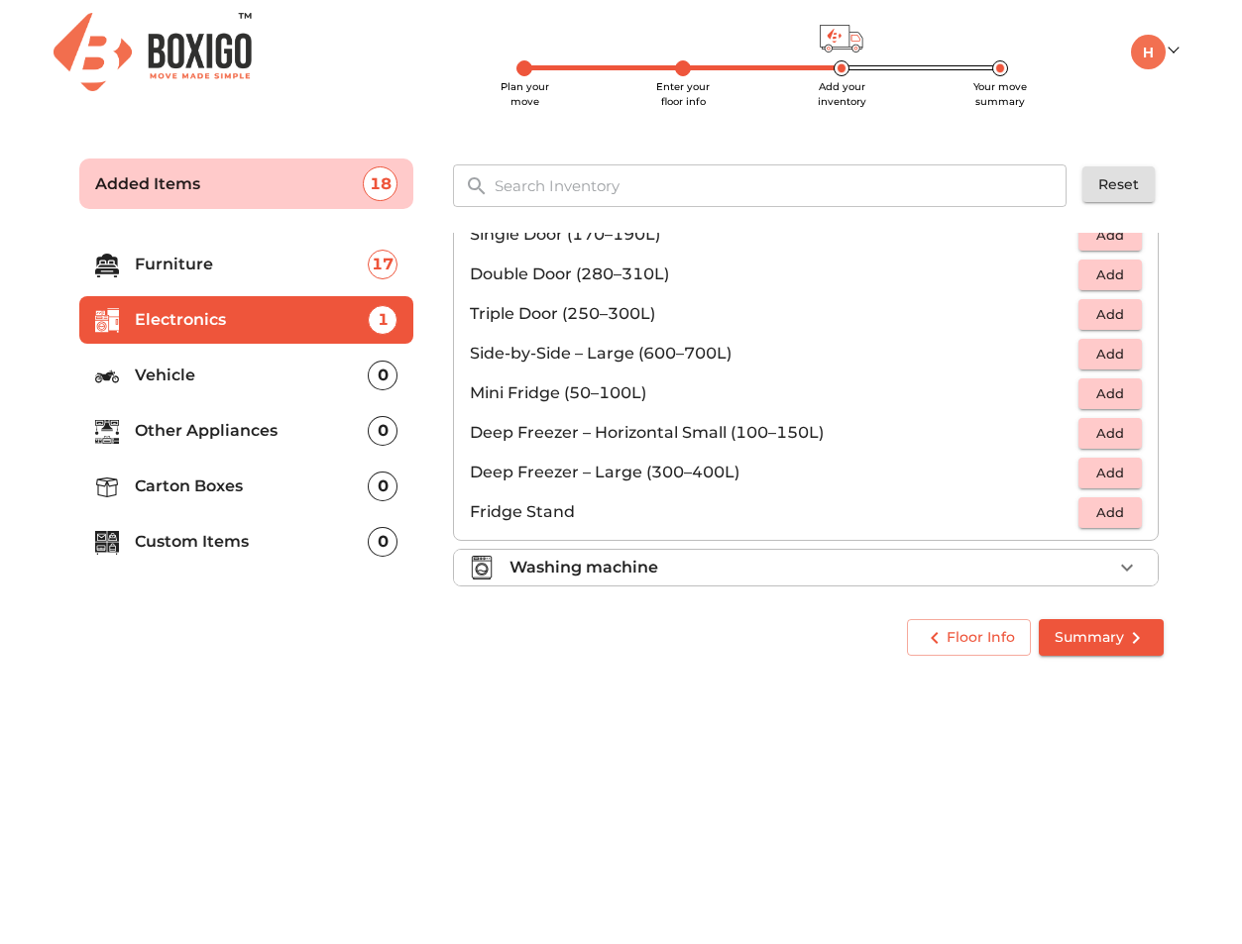
scroll to position [104, 0]
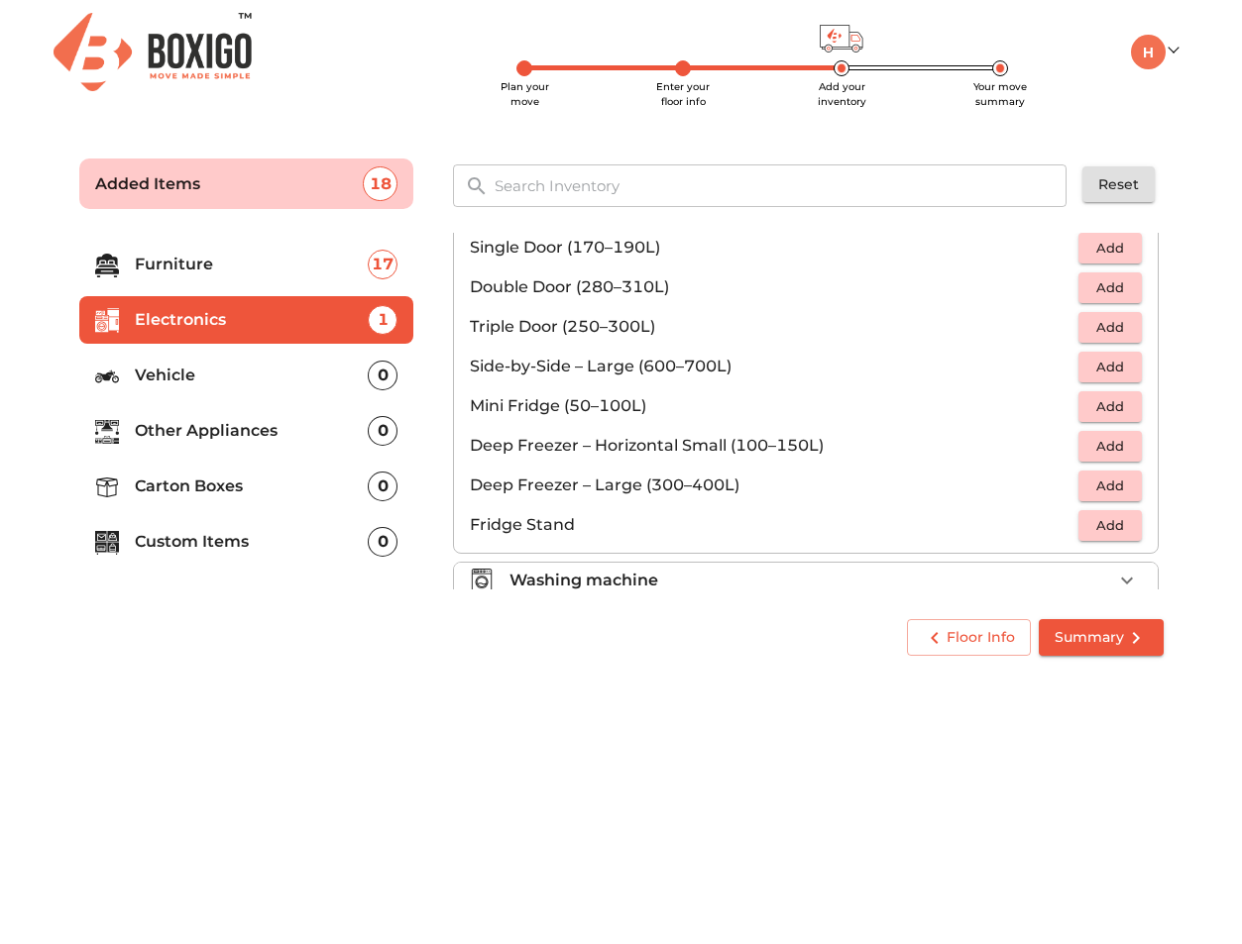
click at [1107, 288] on span "Add" at bounding box center [1110, 287] width 44 height 23
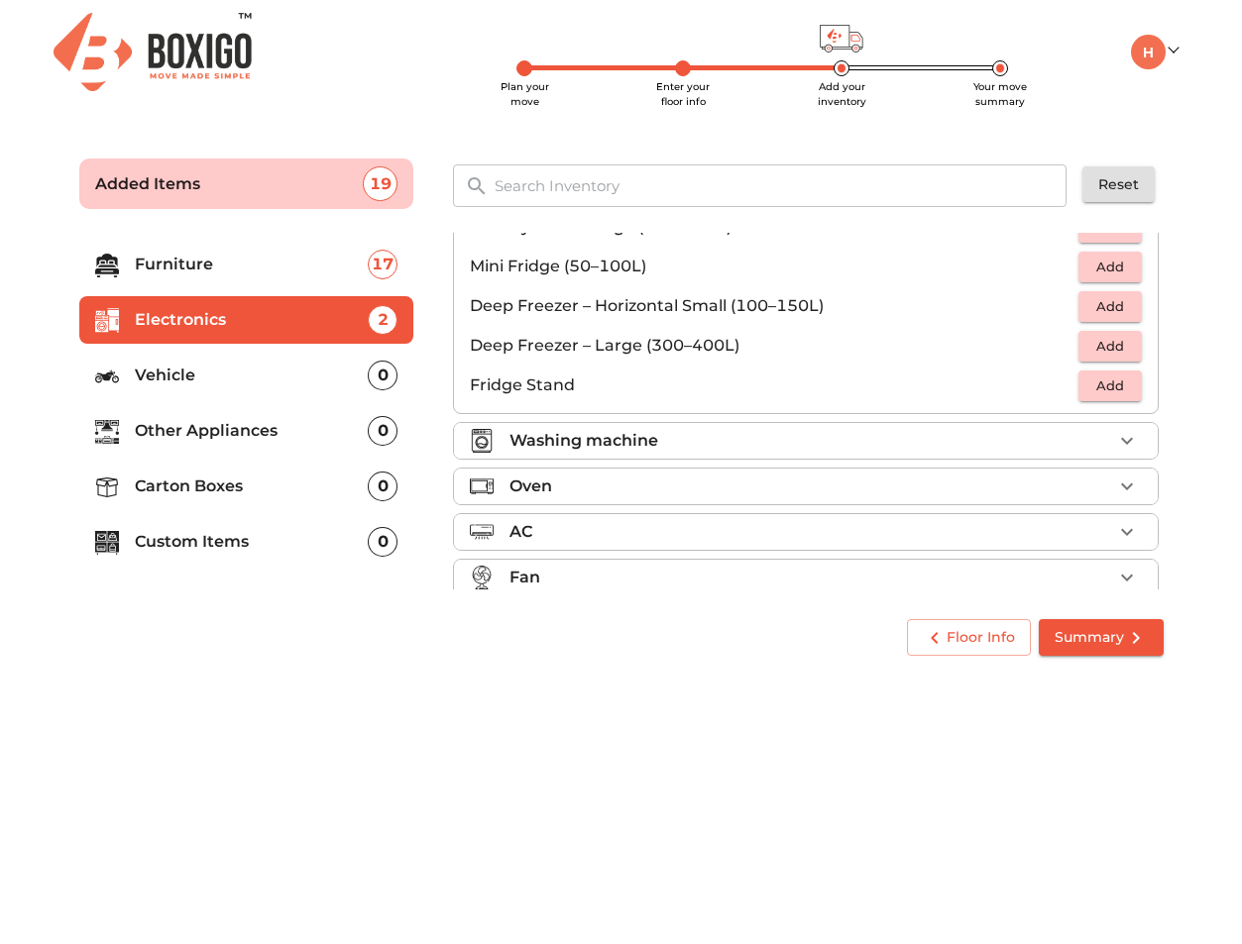
scroll to position [267, 0]
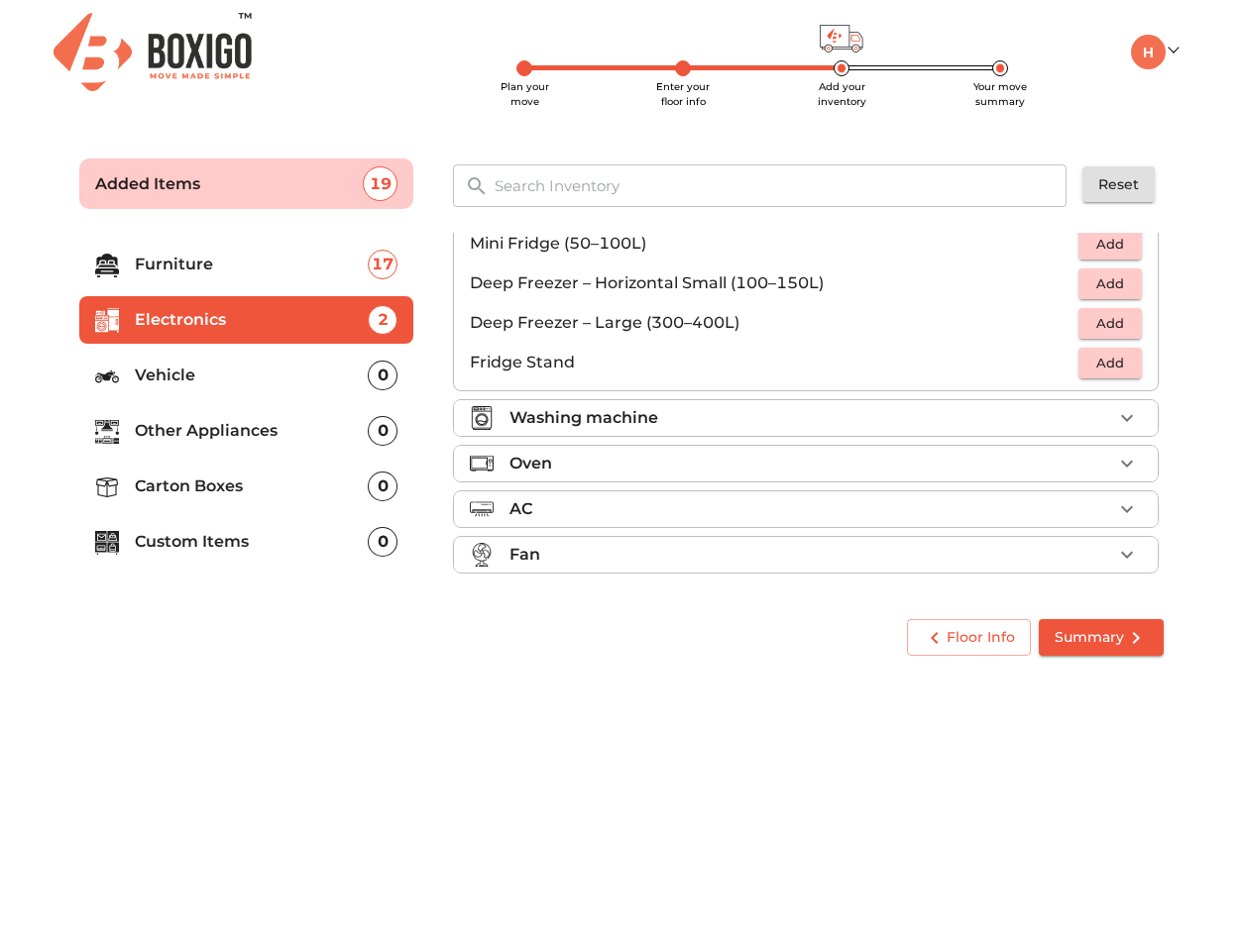
click at [958, 412] on div "Washing machine" at bounding box center [810, 418] width 603 height 24
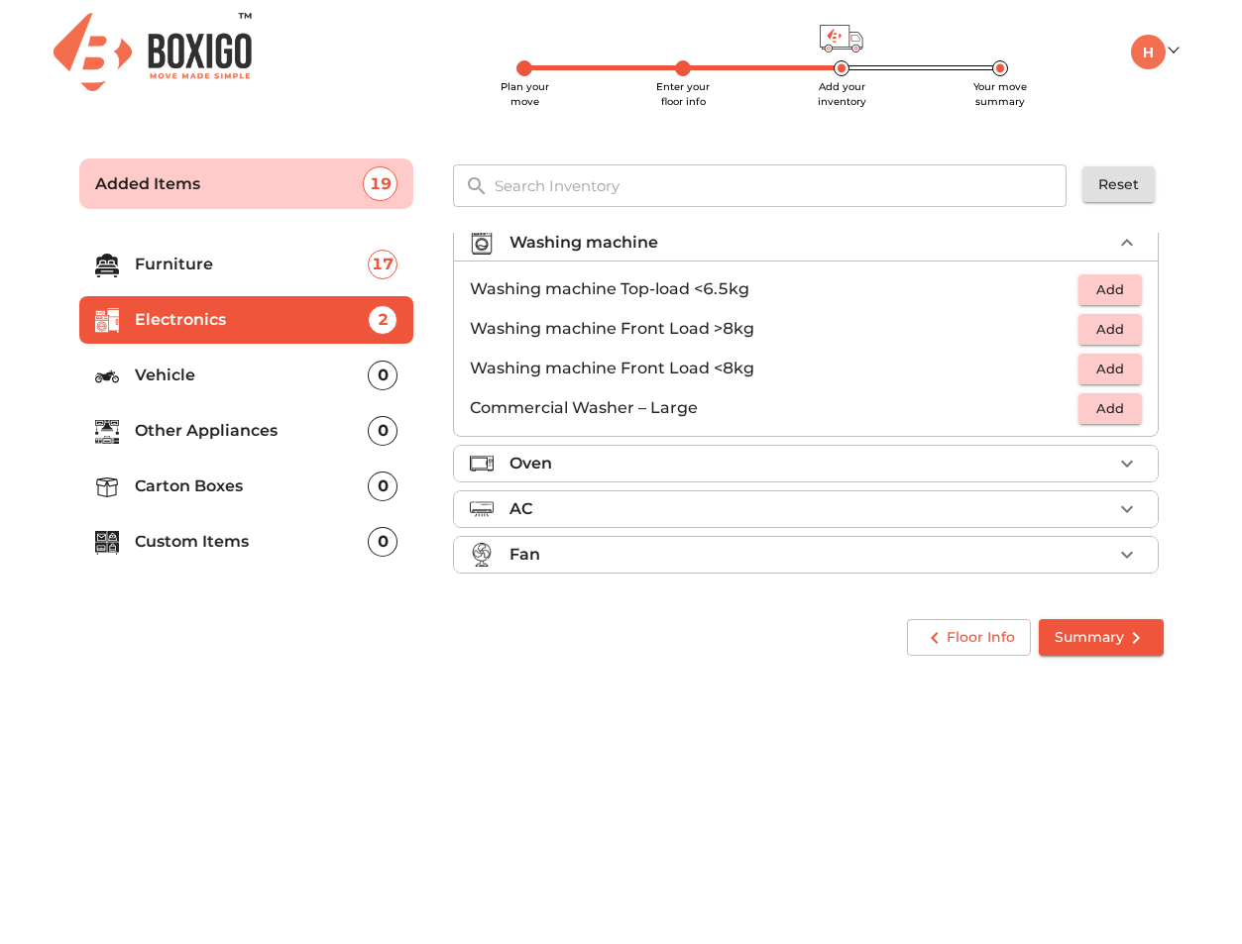
scroll to position [95, 0]
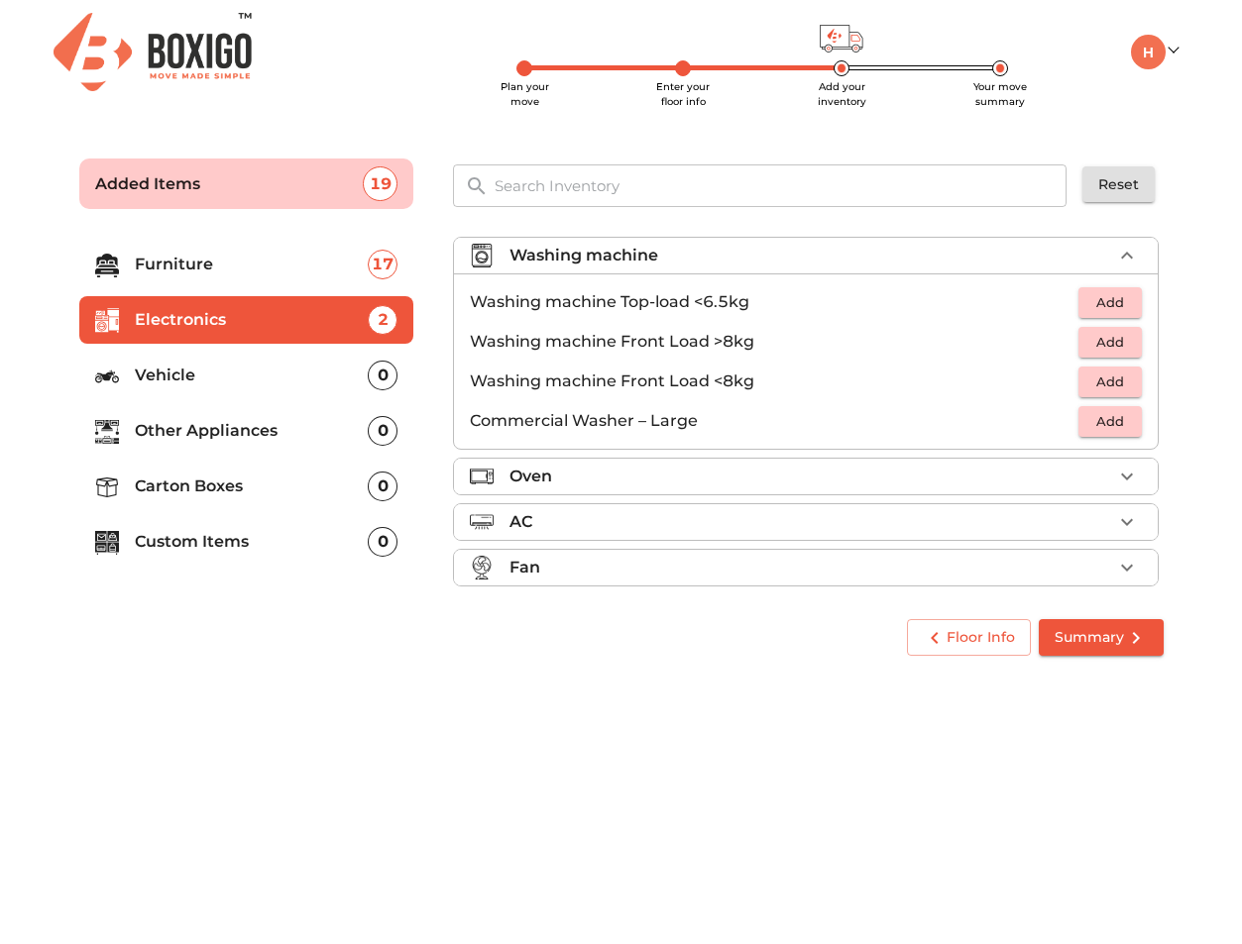
click at [1109, 349] on span "Add" at bounding box center [1110, 342] width 44 height 23
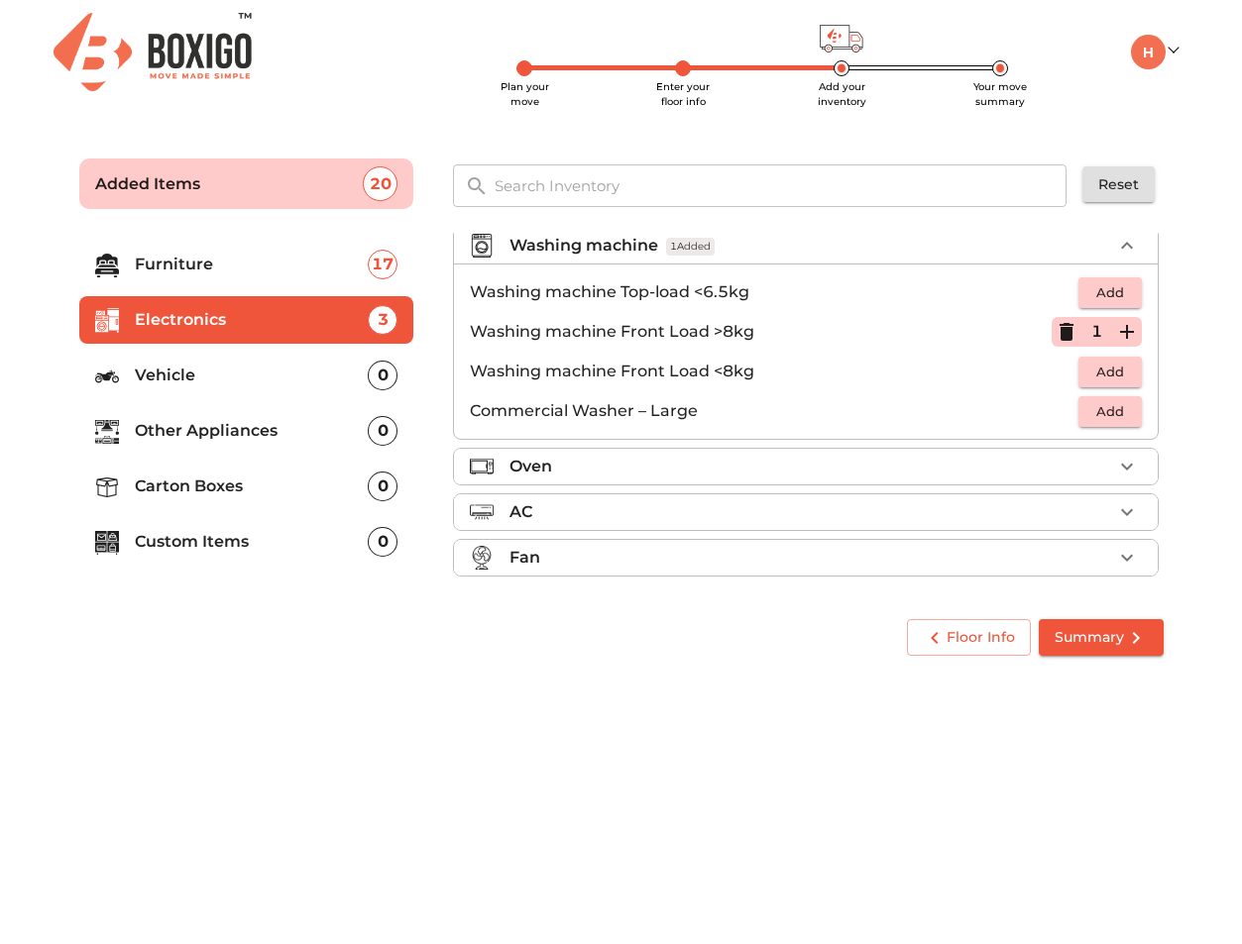
scroll to position [108, 0]
click at [1061, 332] on icon "button" at bounding box center [1066, 329] width 14 height 18
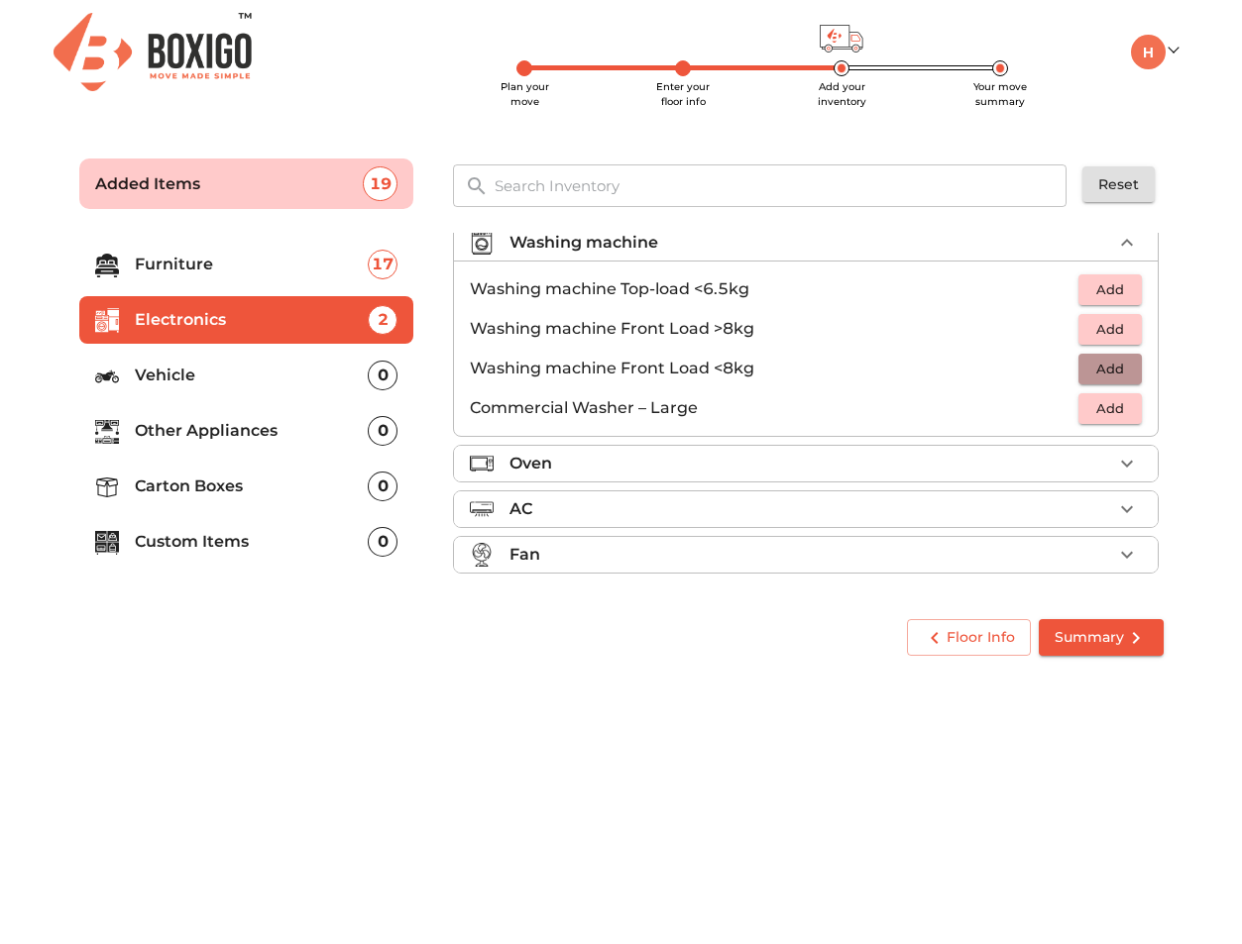
click at [1103, 374] on span "Add" at bounding box center [1110, 369] width 44 height 23
click at [986, 555] on div "Fan" at bounding box center [810, 555] width 603 height 24
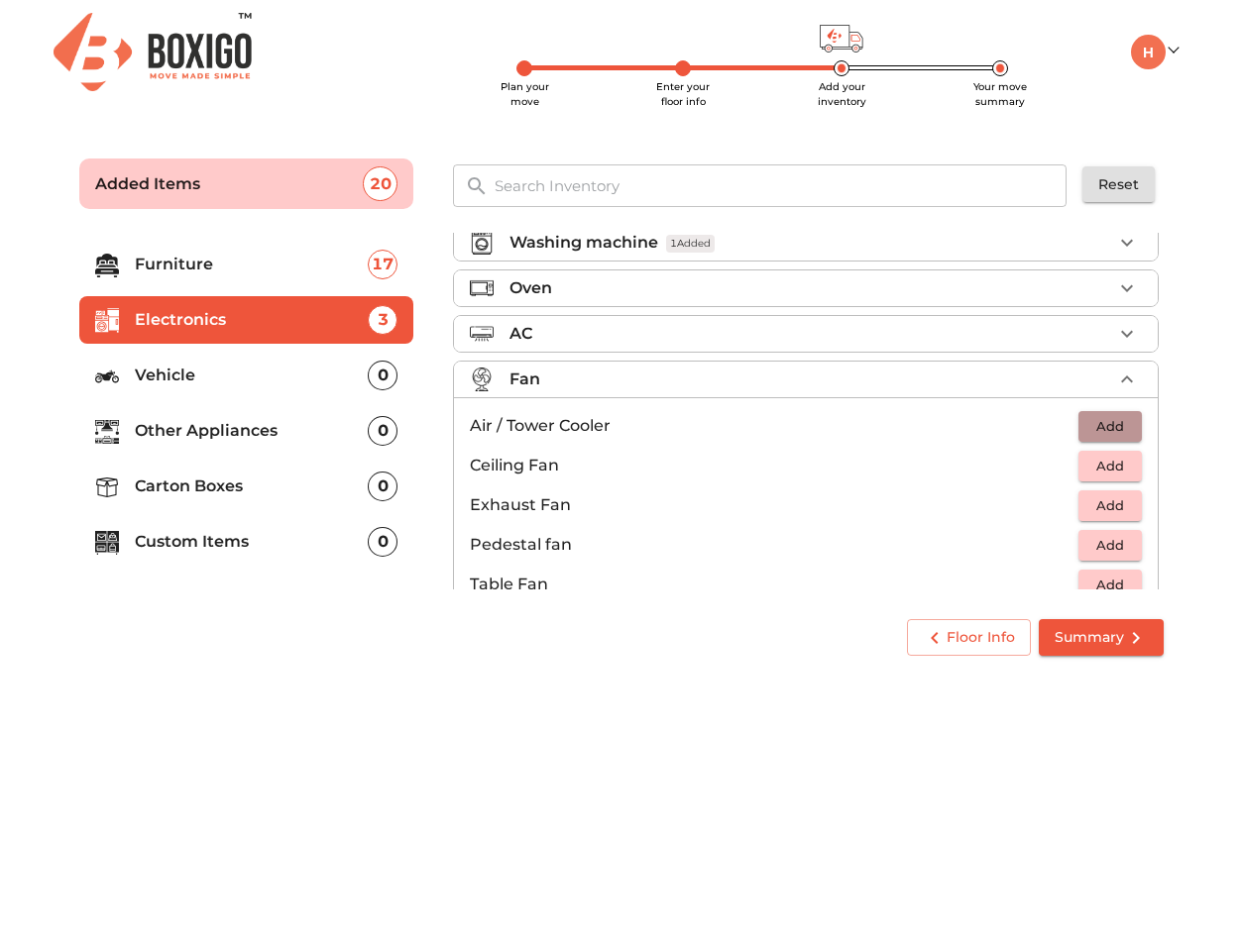
click at [1098, 425] on span "Add" at bounding box center [1110, 426] width 44 height 23
click at [1116, 470] on span "Add" at bounding box center [1110, 466] width 44 height 23
click at [1135, 468] on icon "button" at bounding box center [1127, 466] width 24 height 24
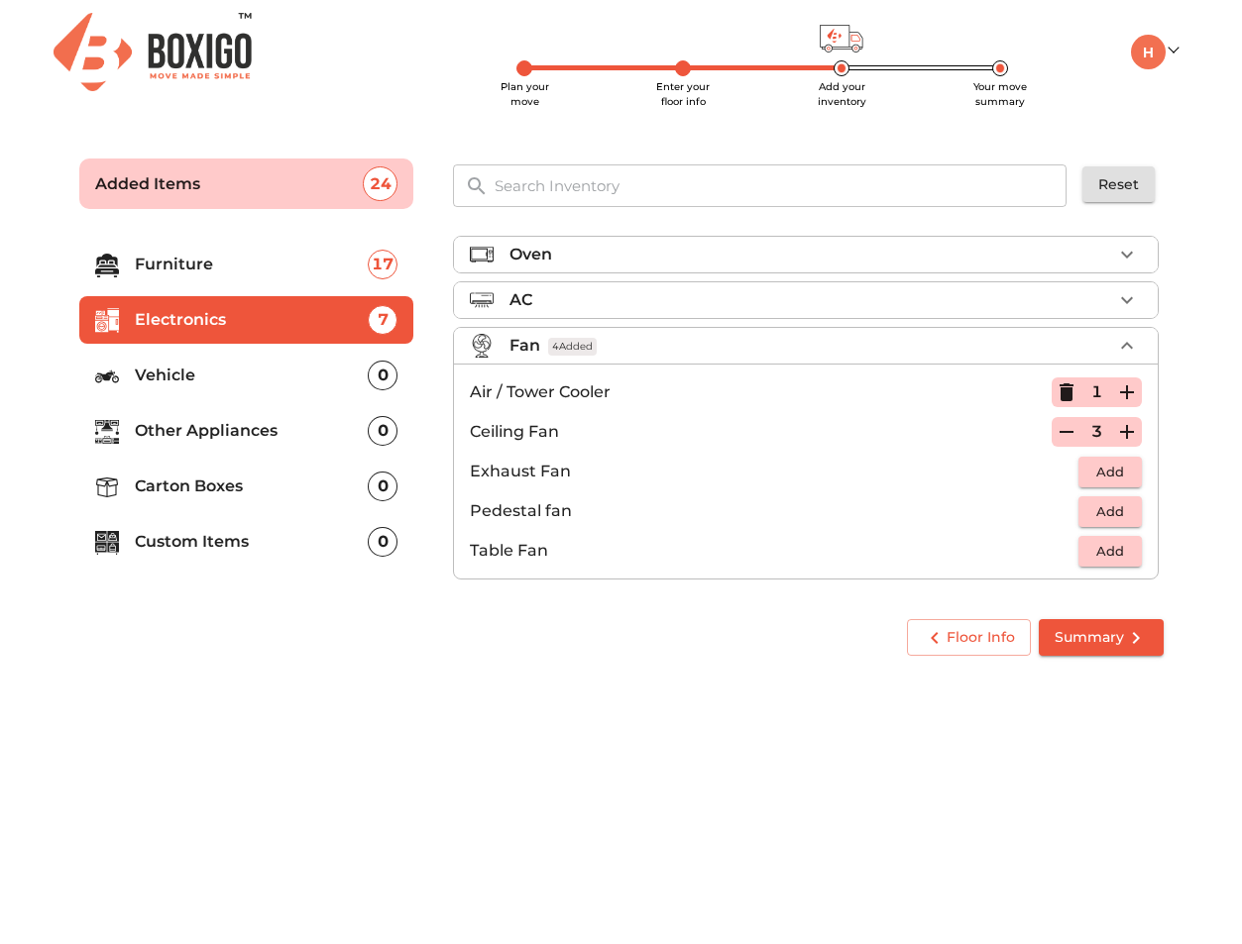
scroll to position [148, 0]
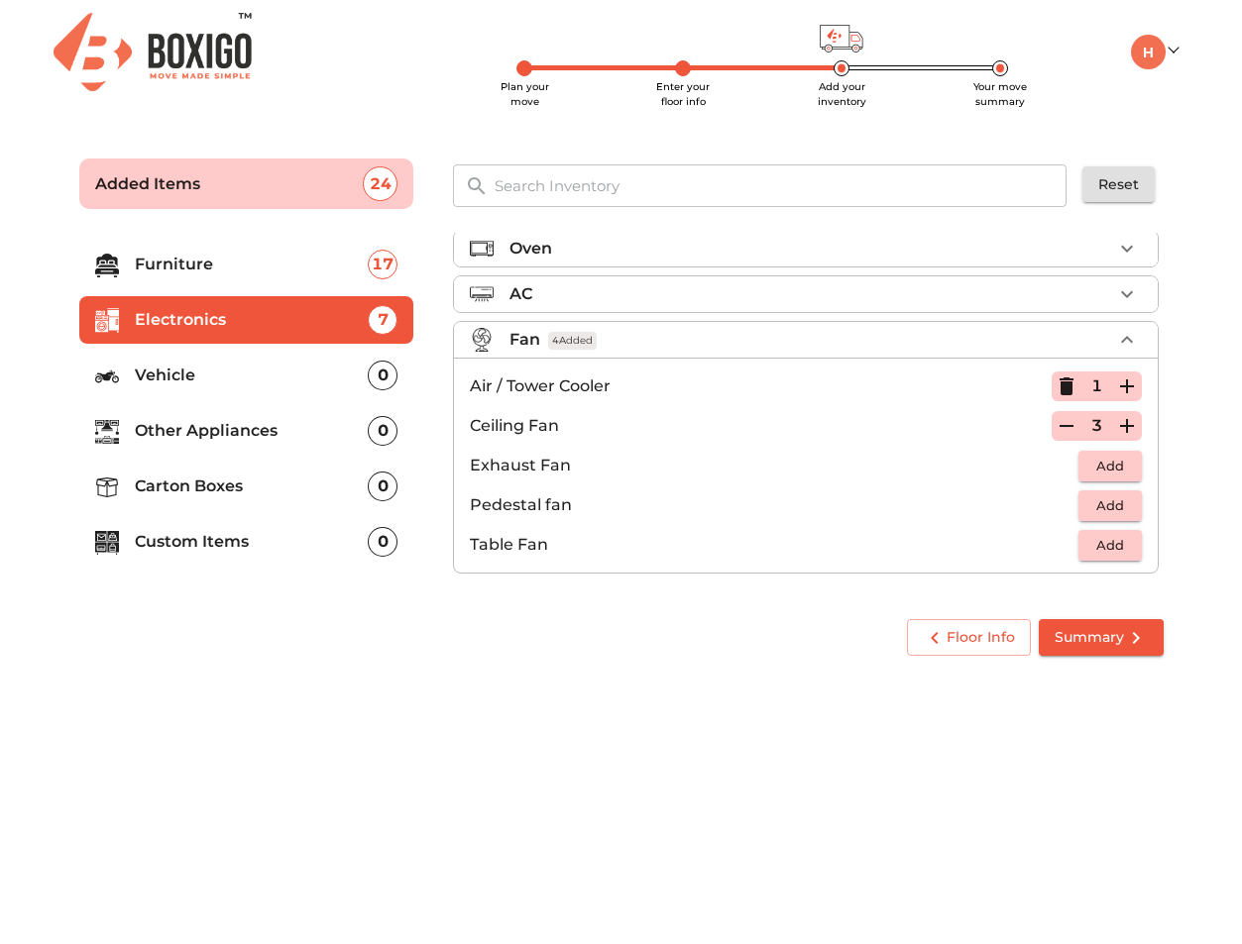
click at [311, 436] on p "Other Appliances" at bounding box center [252, 431] width 234 height 24
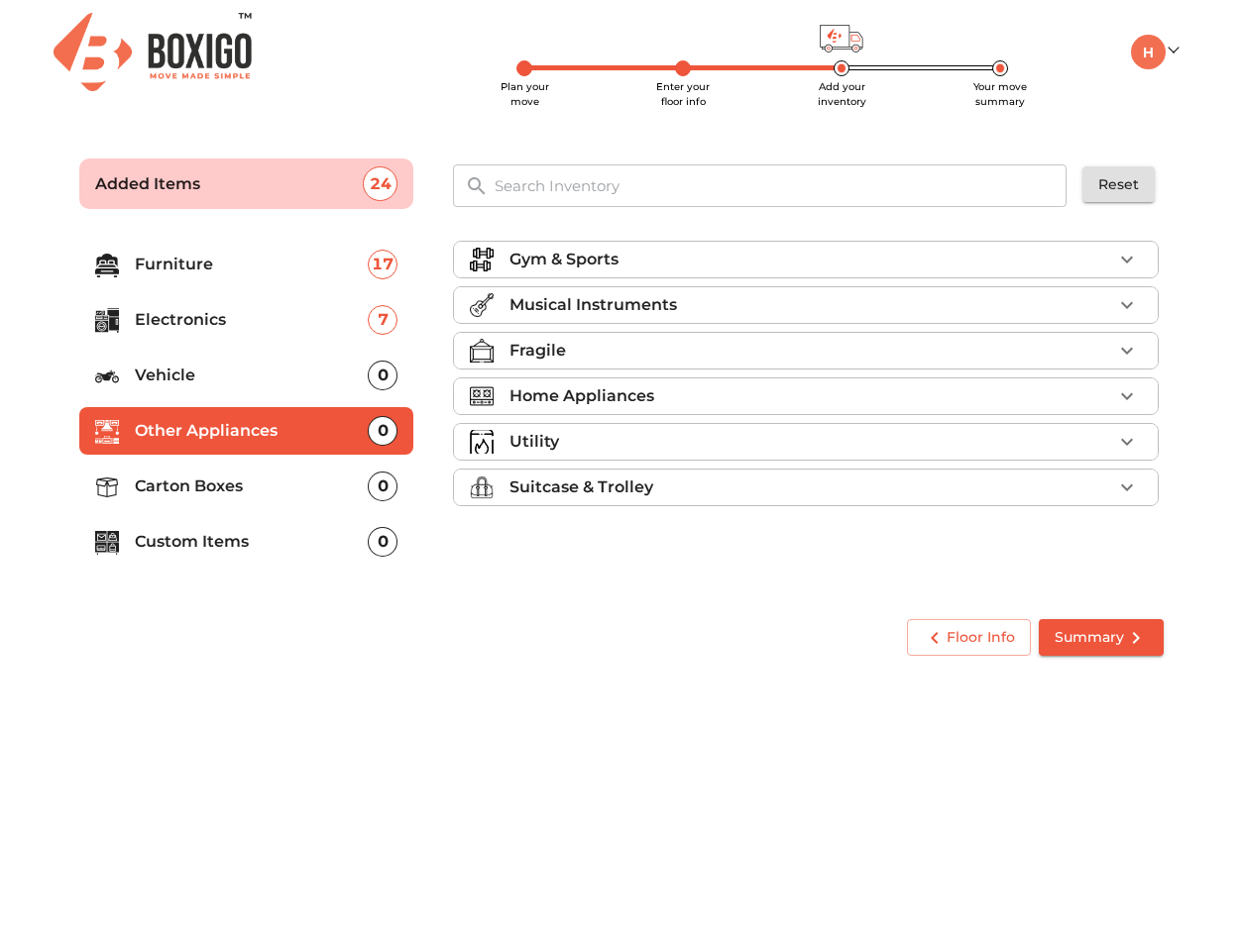
scroll to position [0, 0]
click at [740, 398] on div "Home Appliances" at bounding box center [810, 397] width 603 height 24
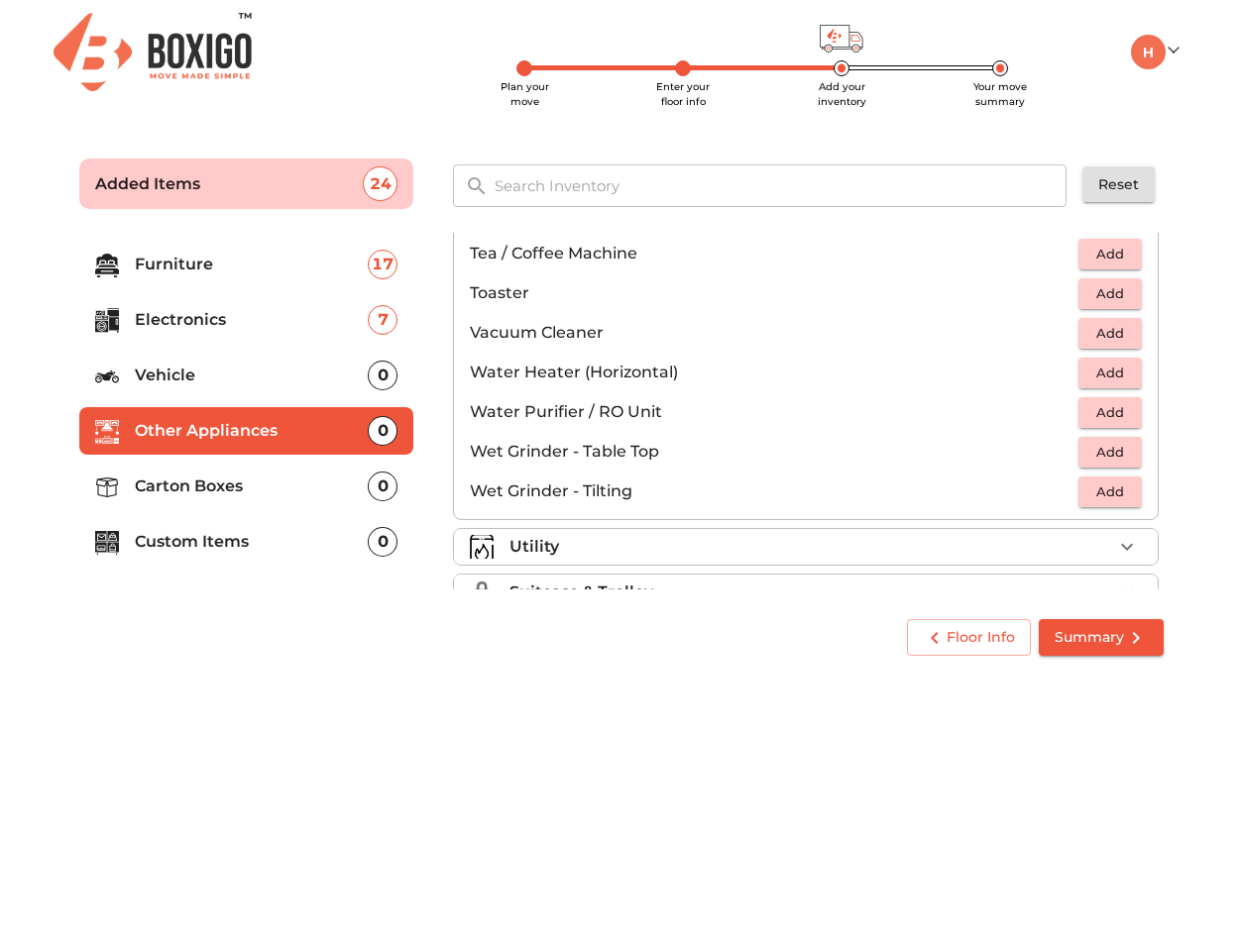
scroll to position [1377, 0]
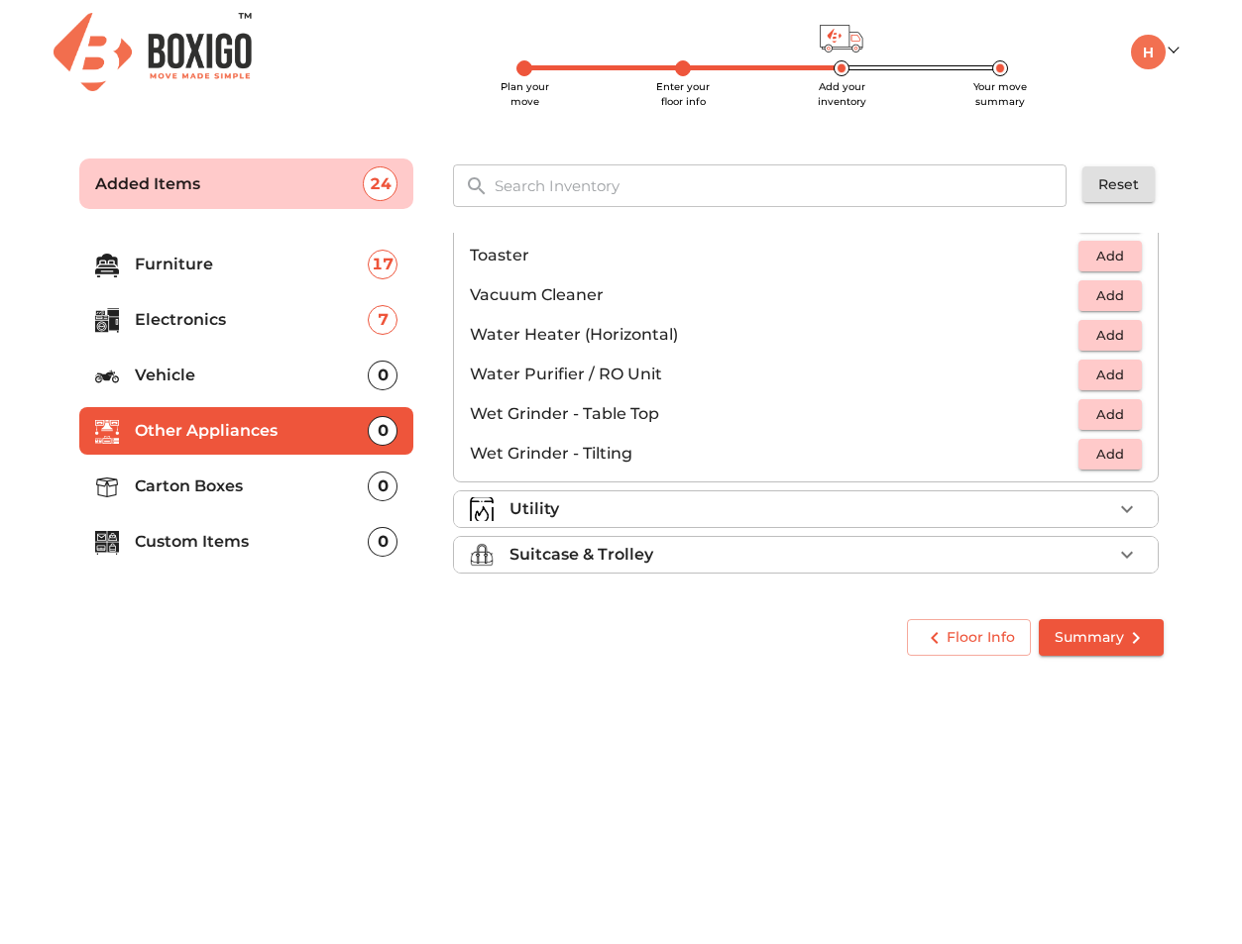
click at [736, 508] on div "Utility" at bounding box center [810, 509] width 603 height 24
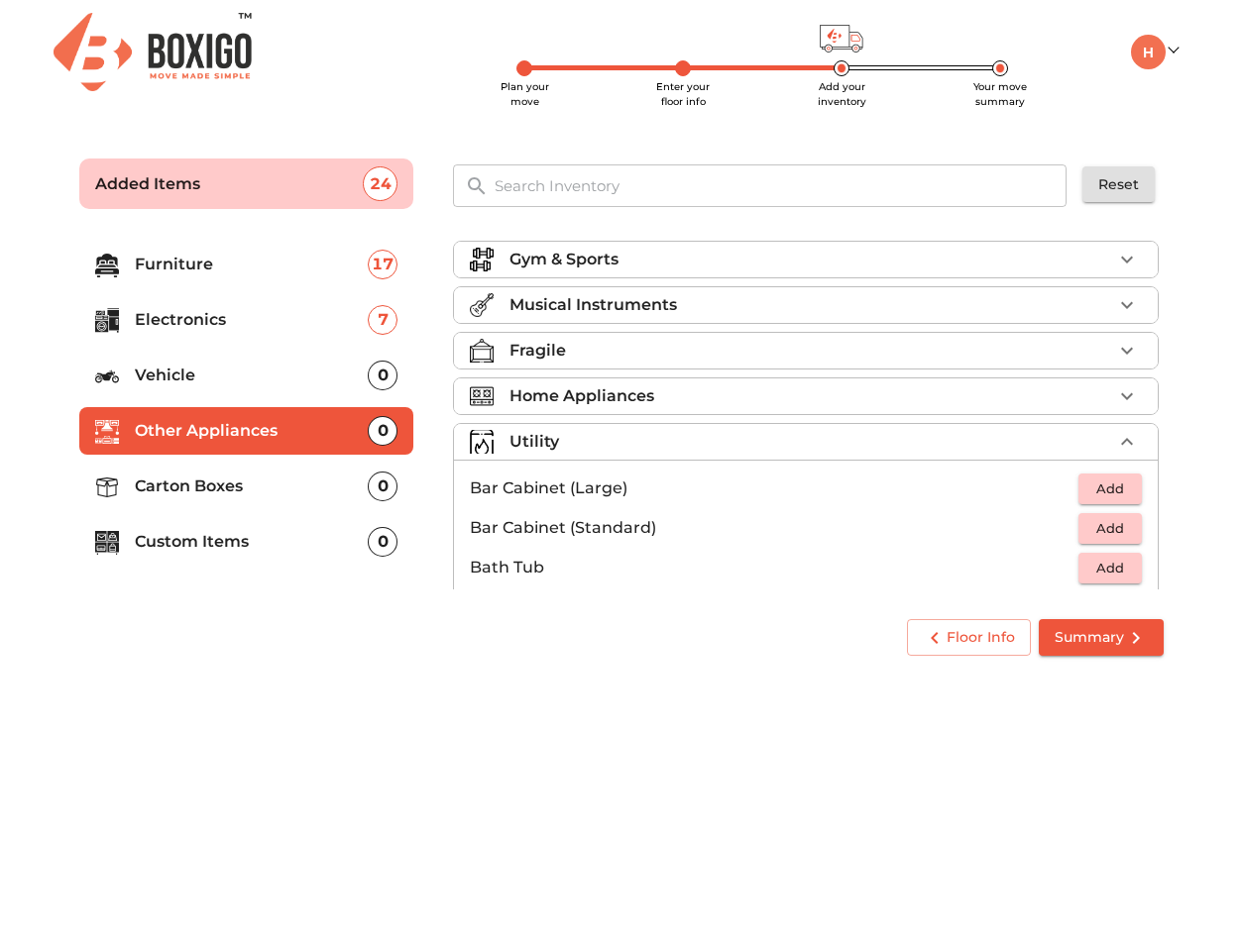
scroll to position [4, 0]
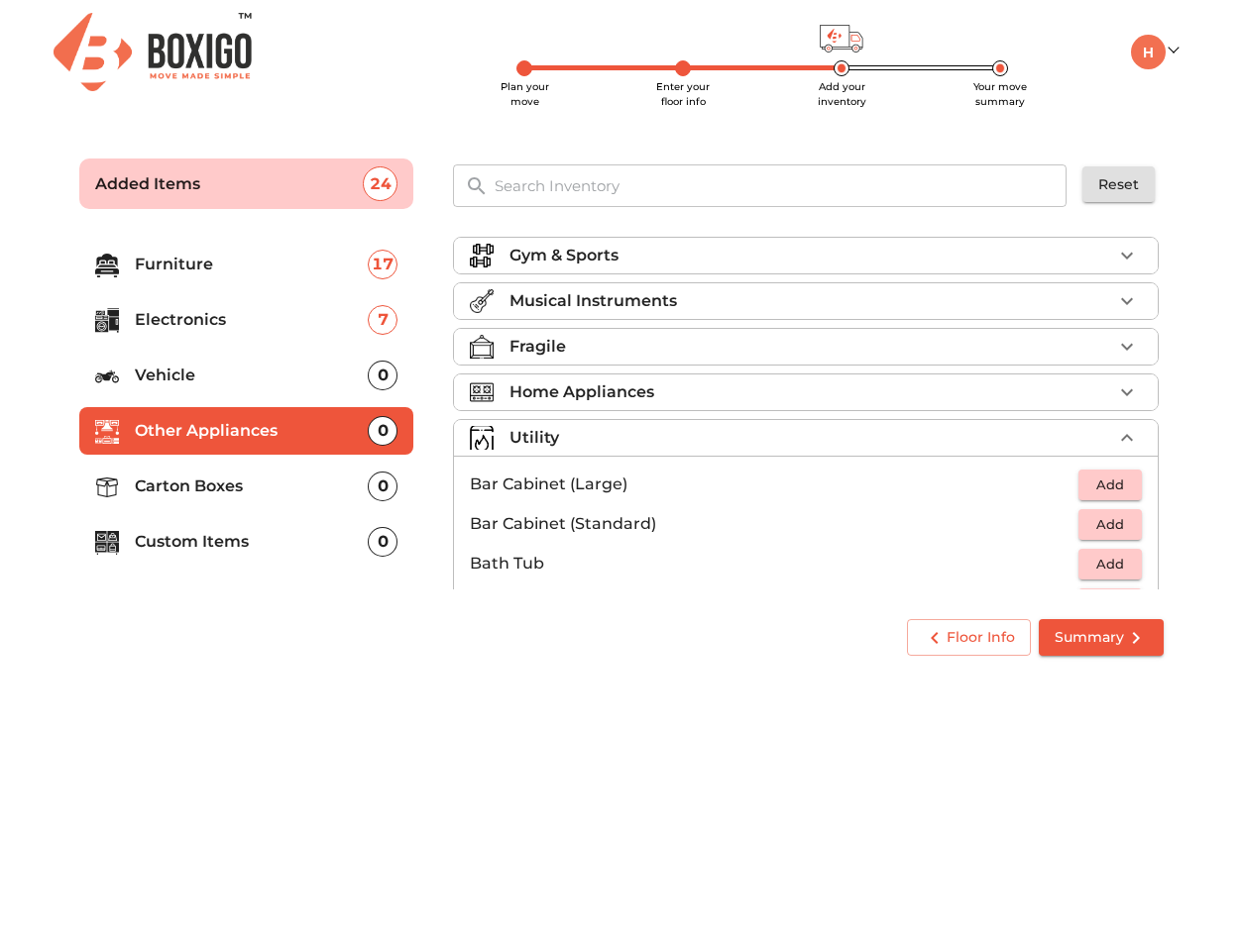
click at [986, 394] on div "Home Appliances" at bounding box center [810, 393] width 603 height 24
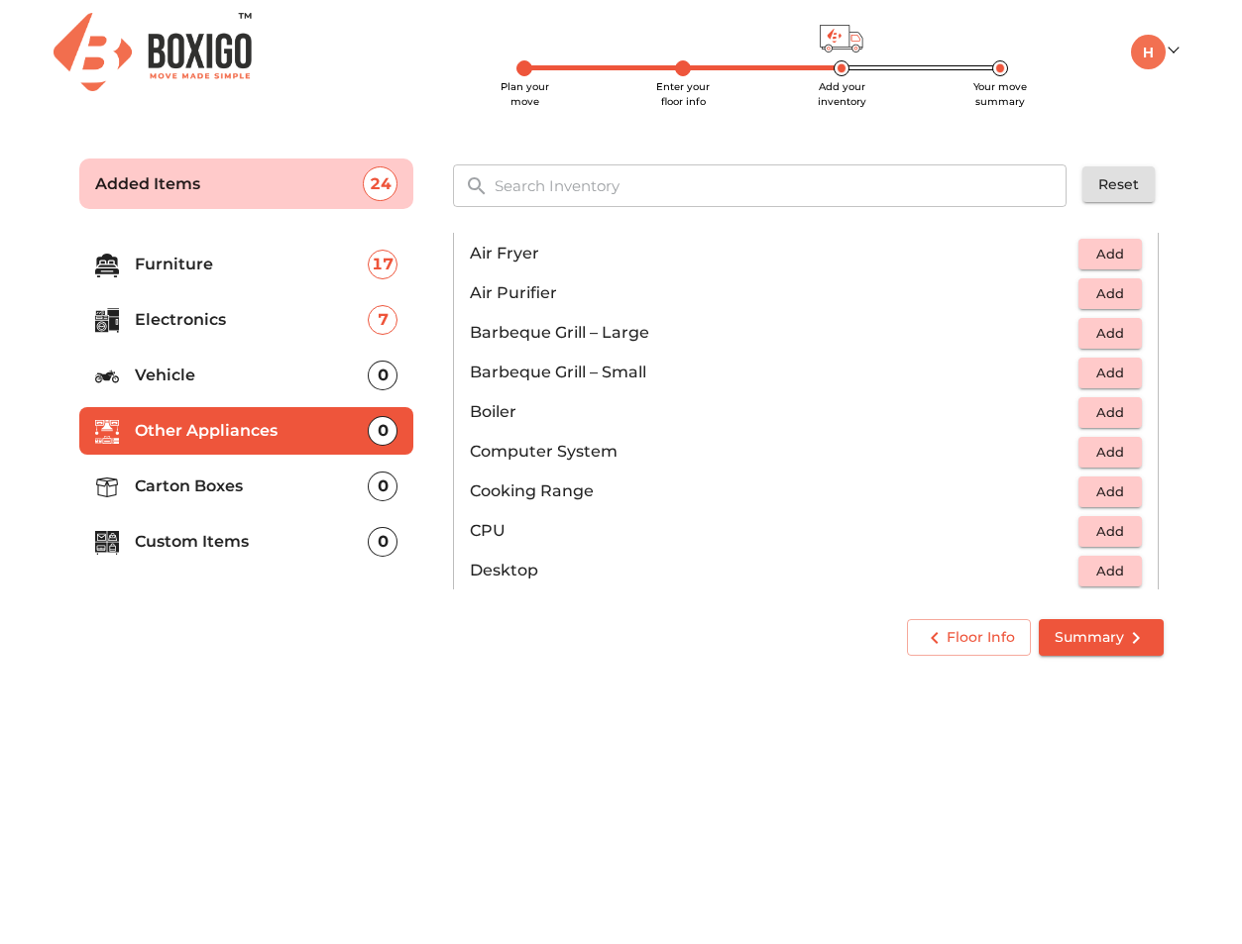
scroll to position [191, 0]
click at [1093, 452] on span "Add" at bounding box center [1110, 450] width 44 height 23
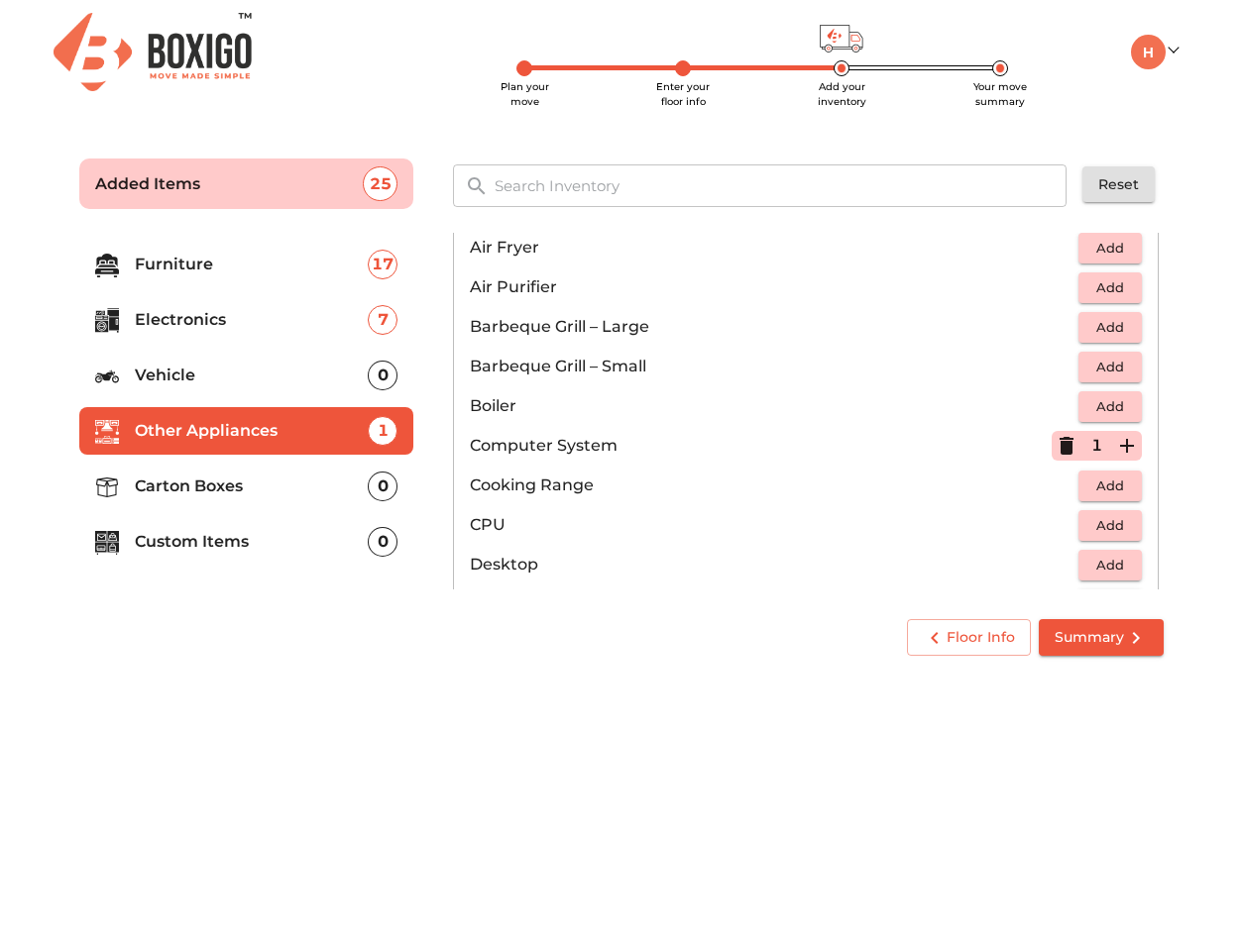
scroll to position [196, 0]
click at [1132, 444] on icon "button" at bounding box center [1127, 445] width 14 height 14
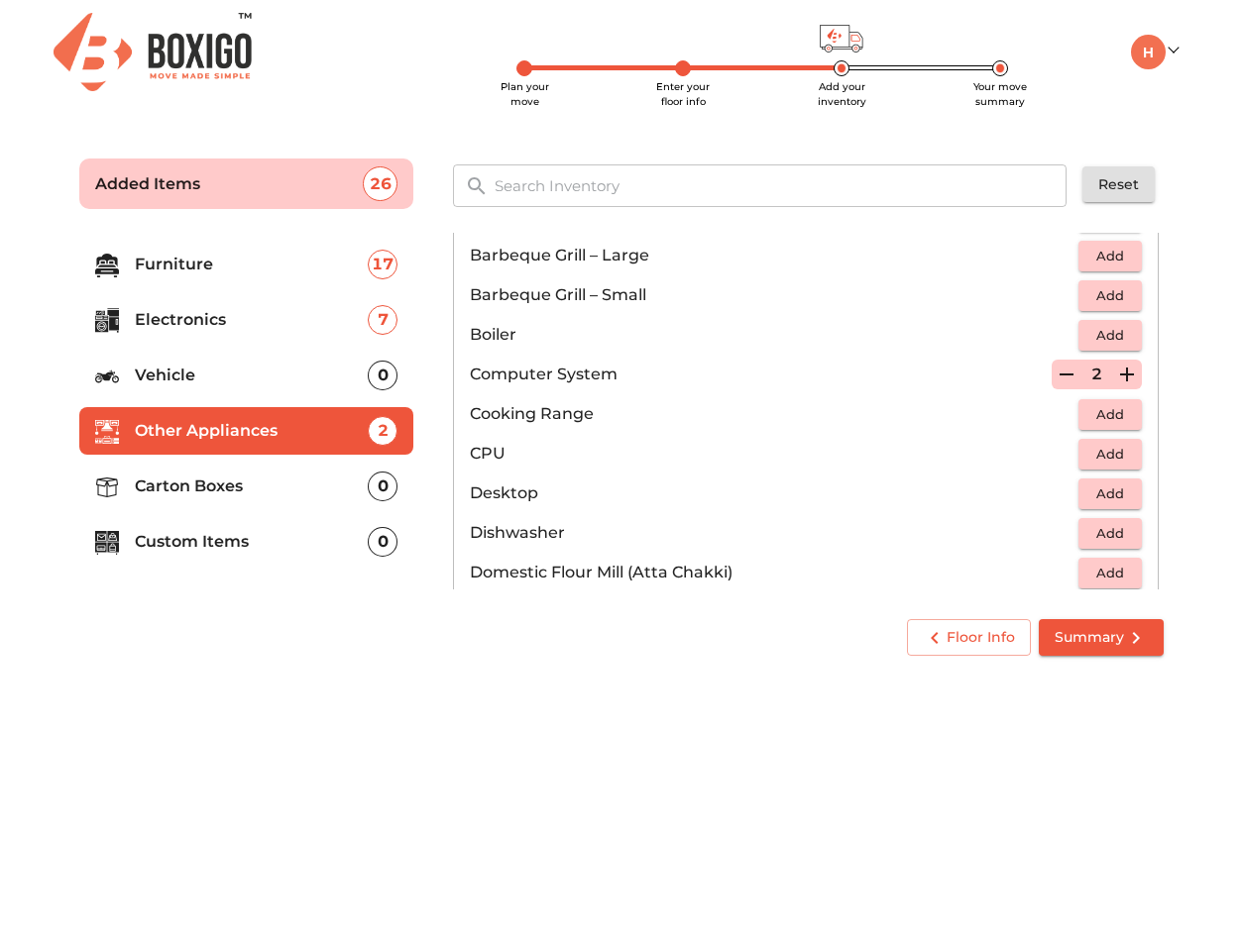
scroll to position [271, 0]
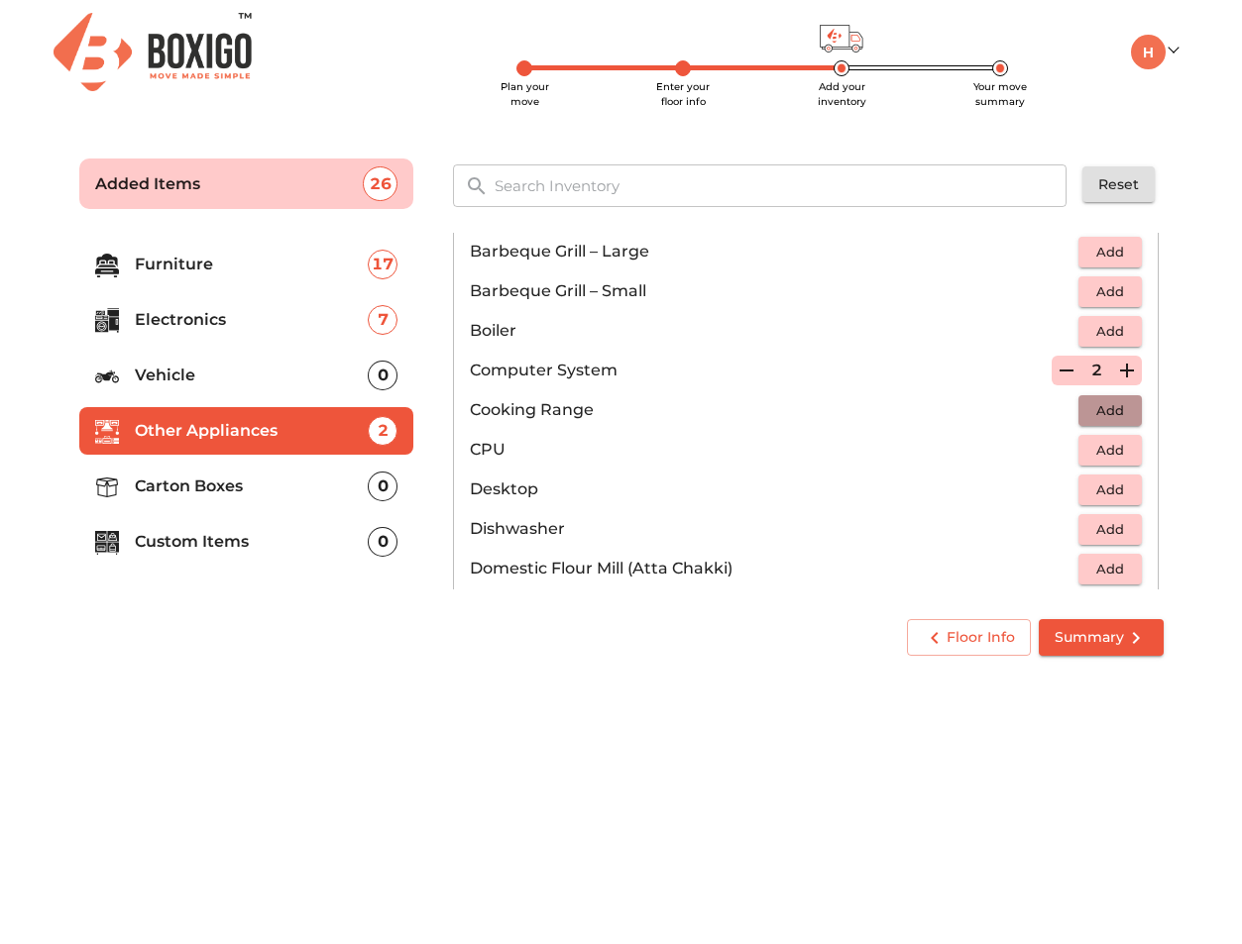
click at [1103, 410] on span "Add" at bounding box center [1110, 410] width 44 height 23
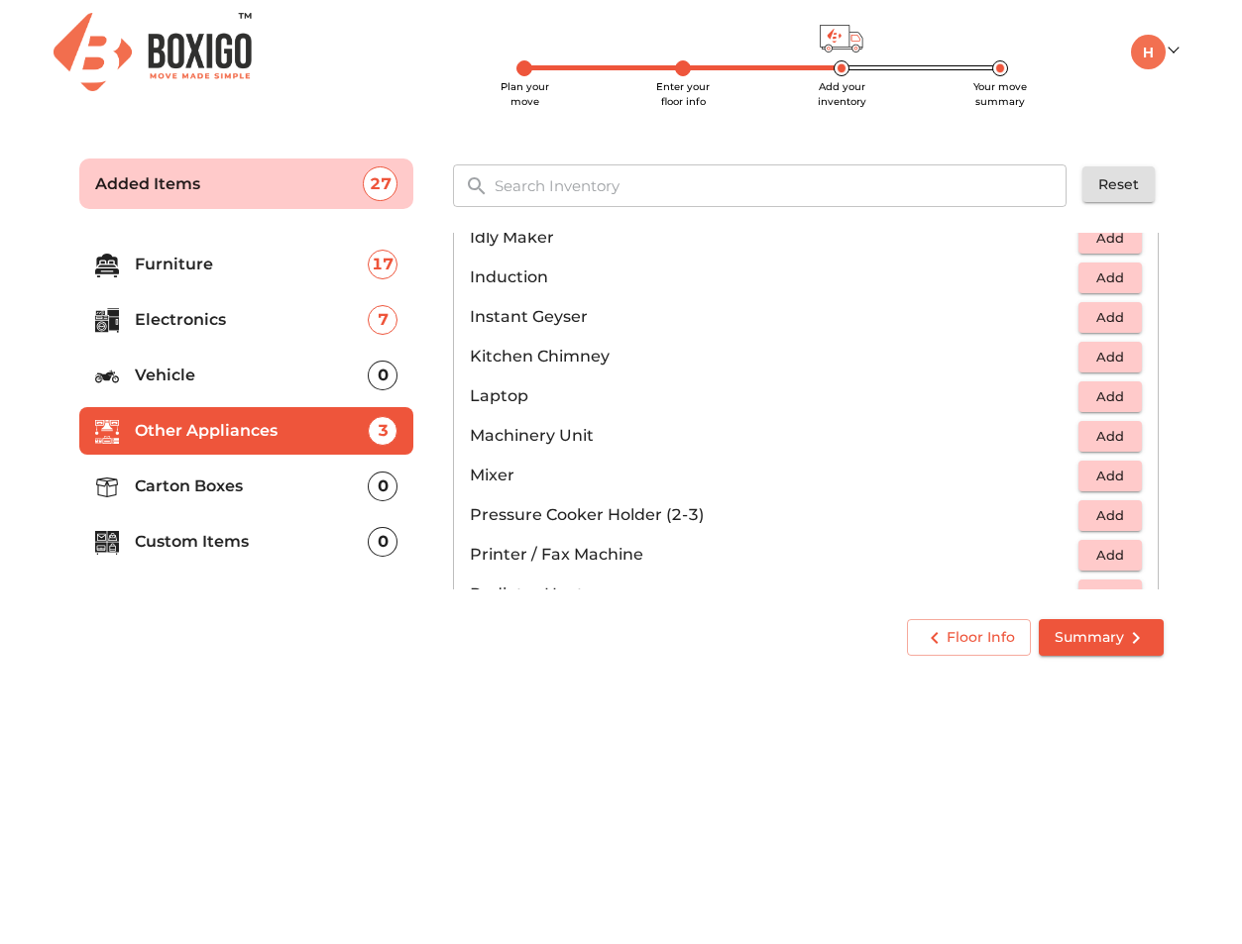
scroll to position [952, 0]
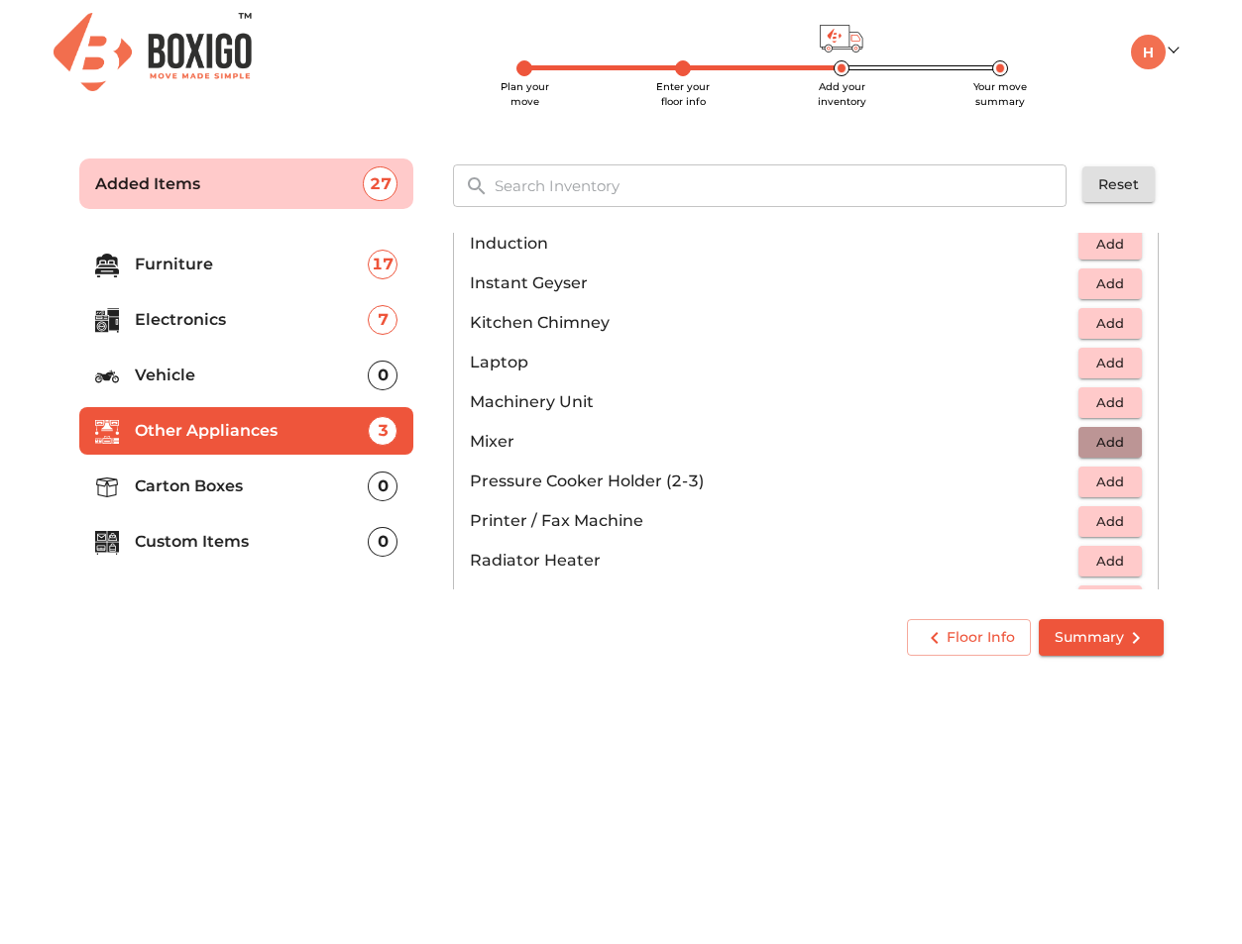
click at [1103, 443] on span "Add" at bounding box center [1110, 442] width 44 height 23
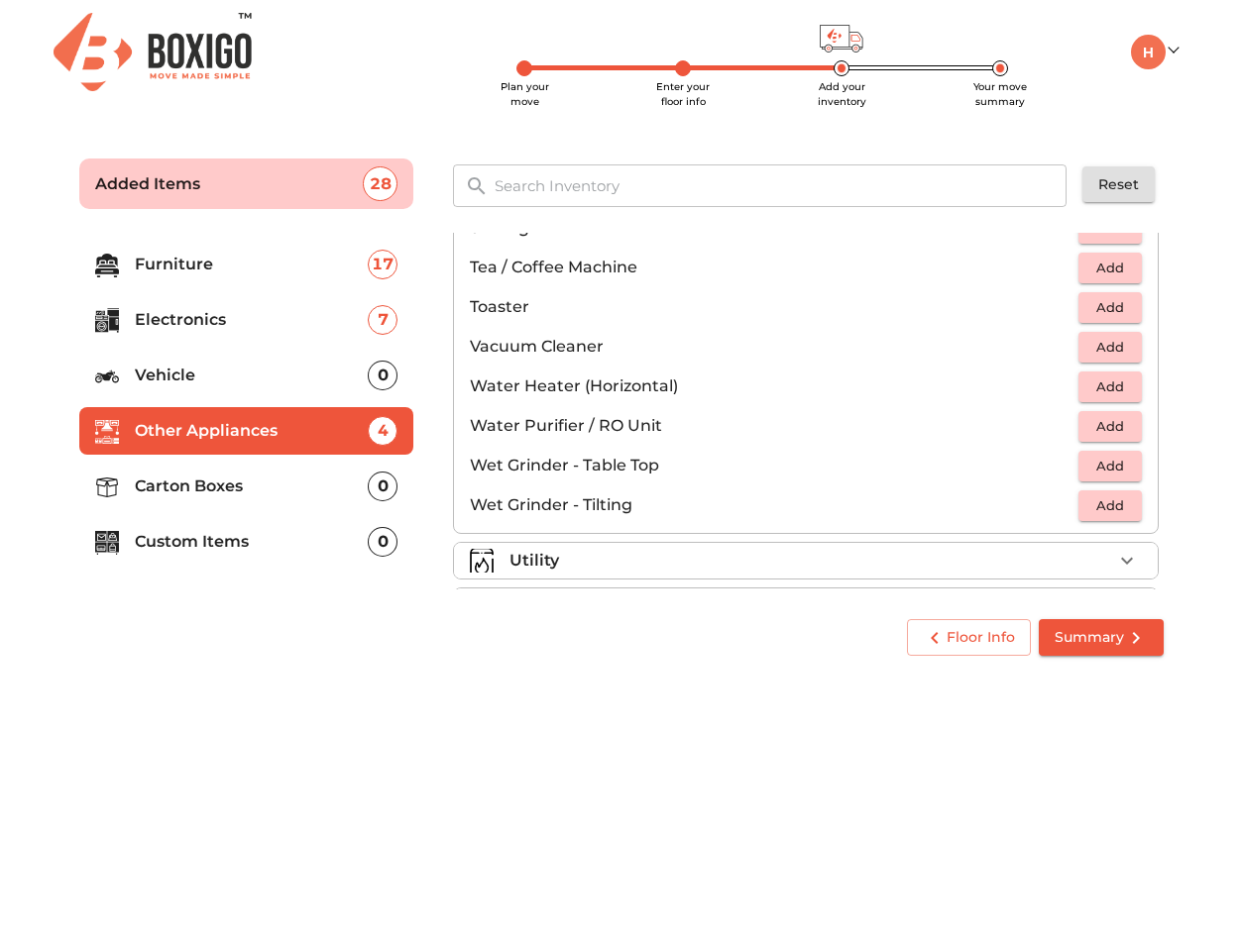
scroll to position [1323, 0]
click at [1110, 469] on span "Add" at bounding box center [1110, 468] width 44 height 23
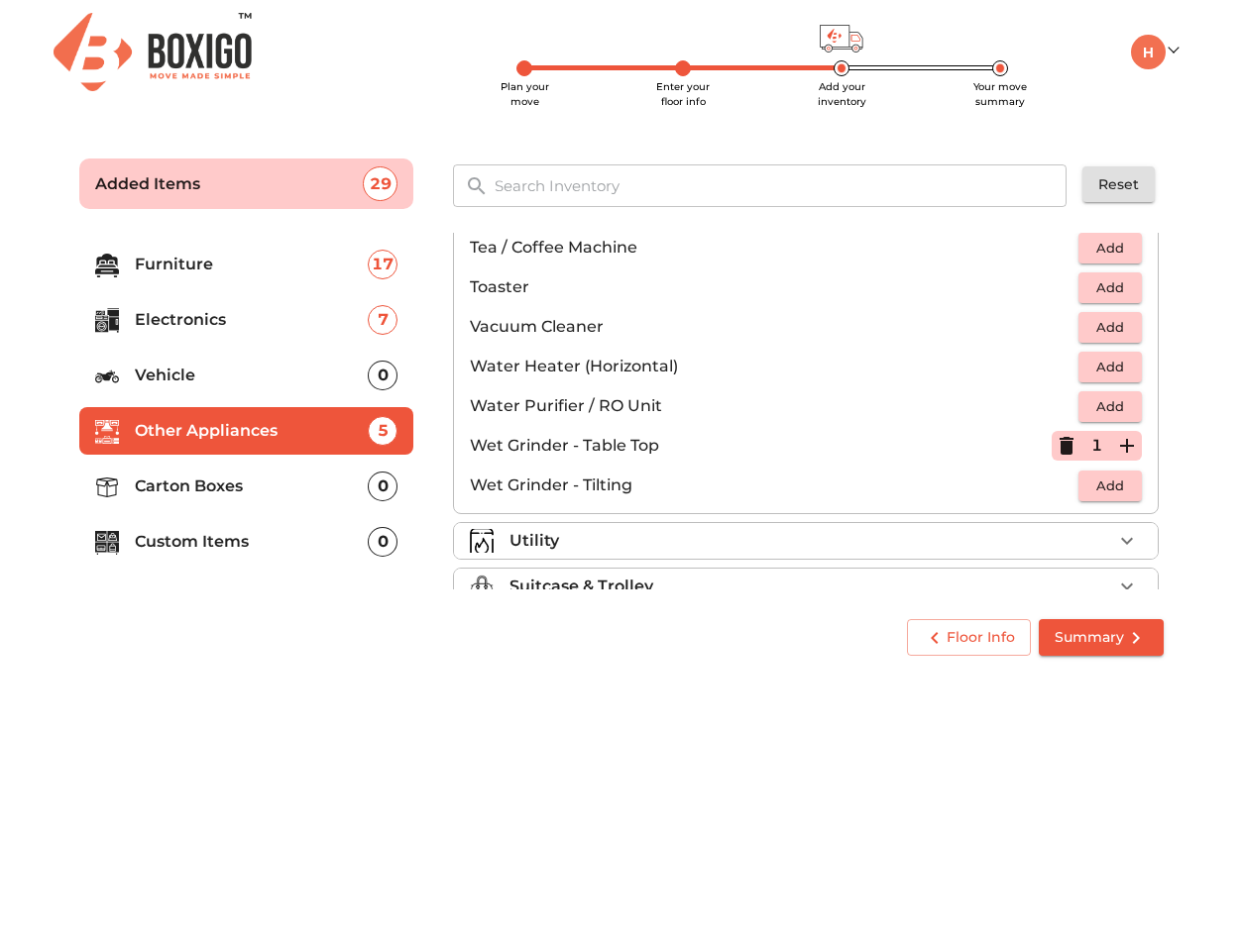
scroll to position [1377, 0]
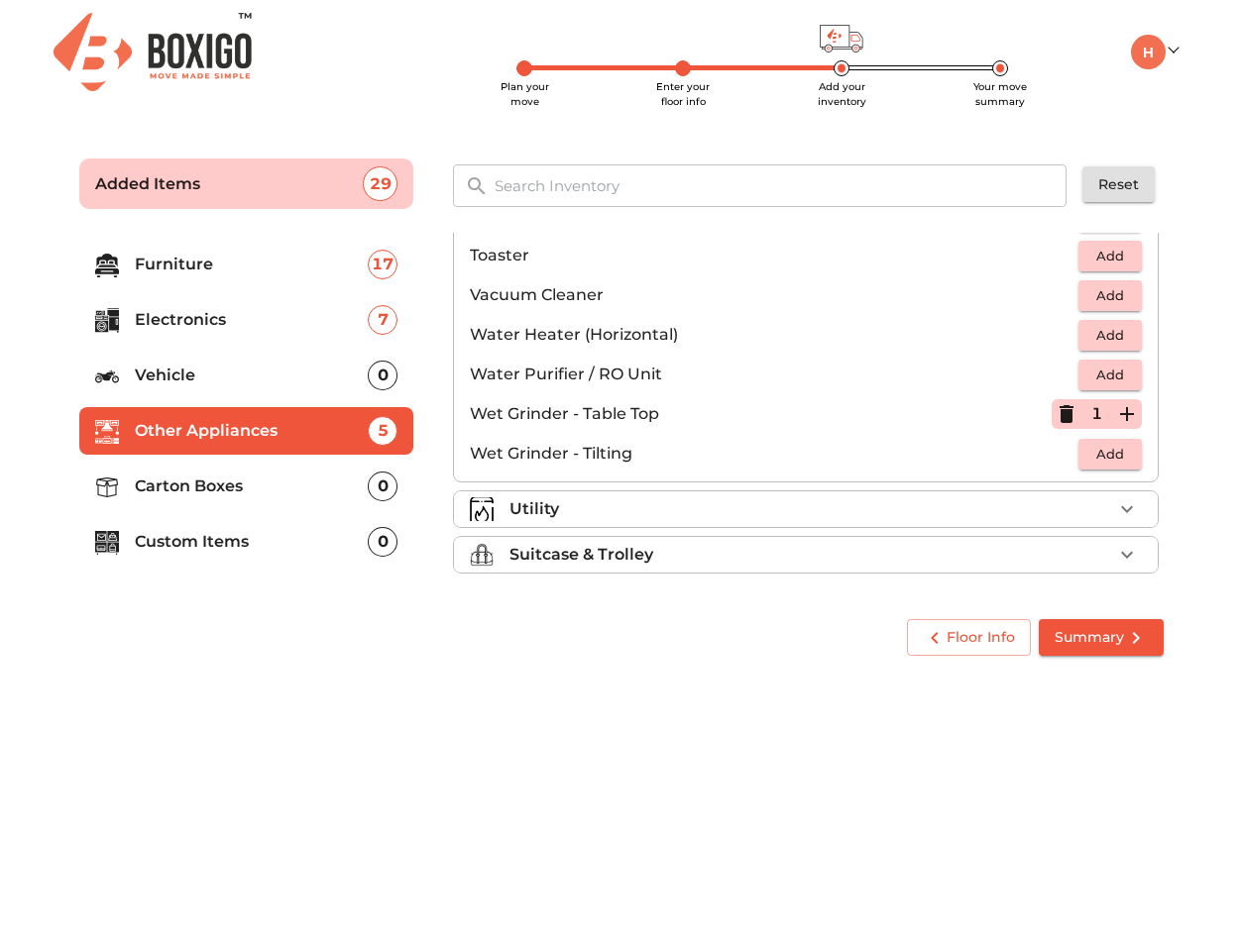
click at [983, 515] on div "Utility" at bounding box center [810, 509] width 603 height 24
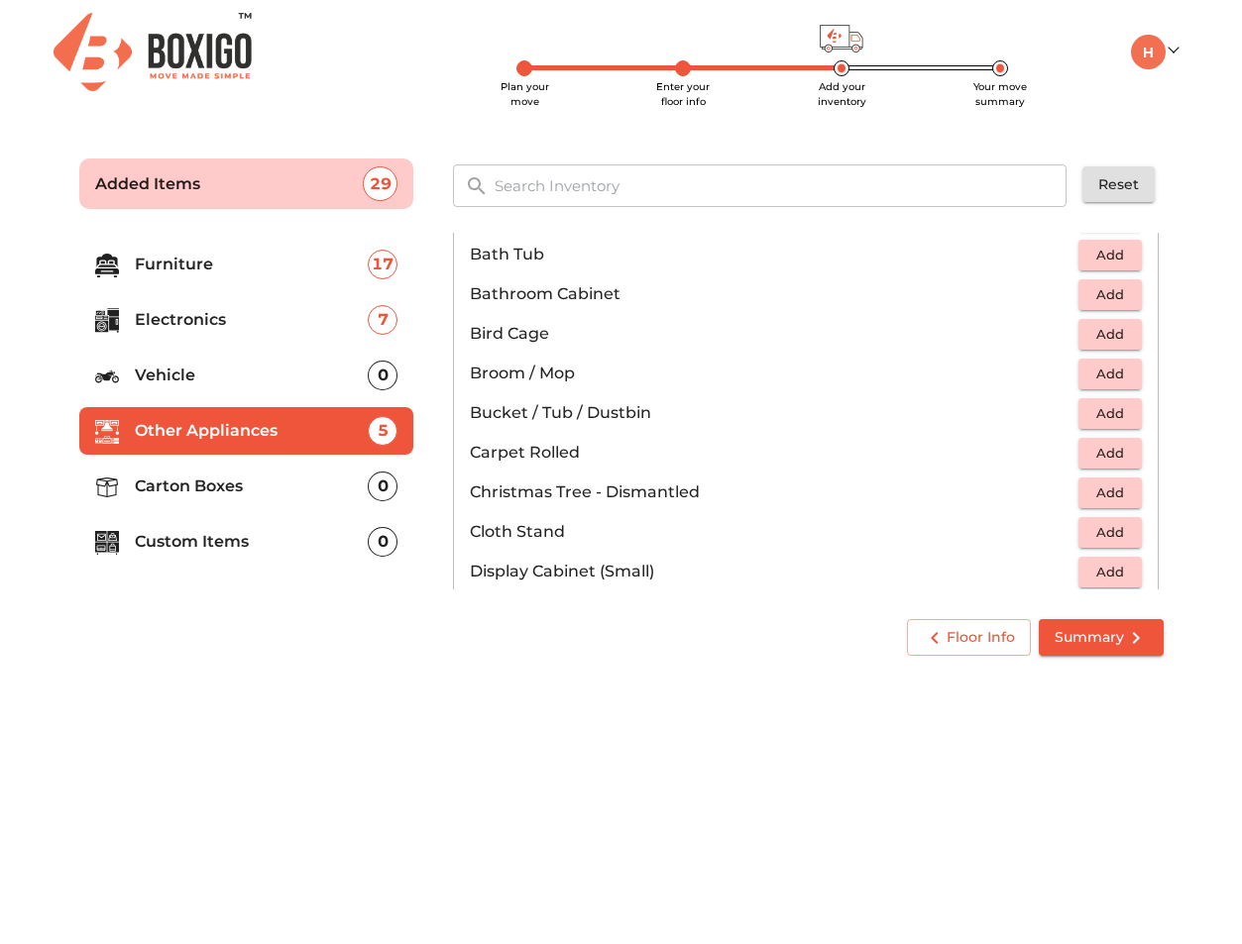
scroll to position [314, 0]
click at [1110, 380] on span "Add" at bounding box center [1110, 373] width 44 height 23
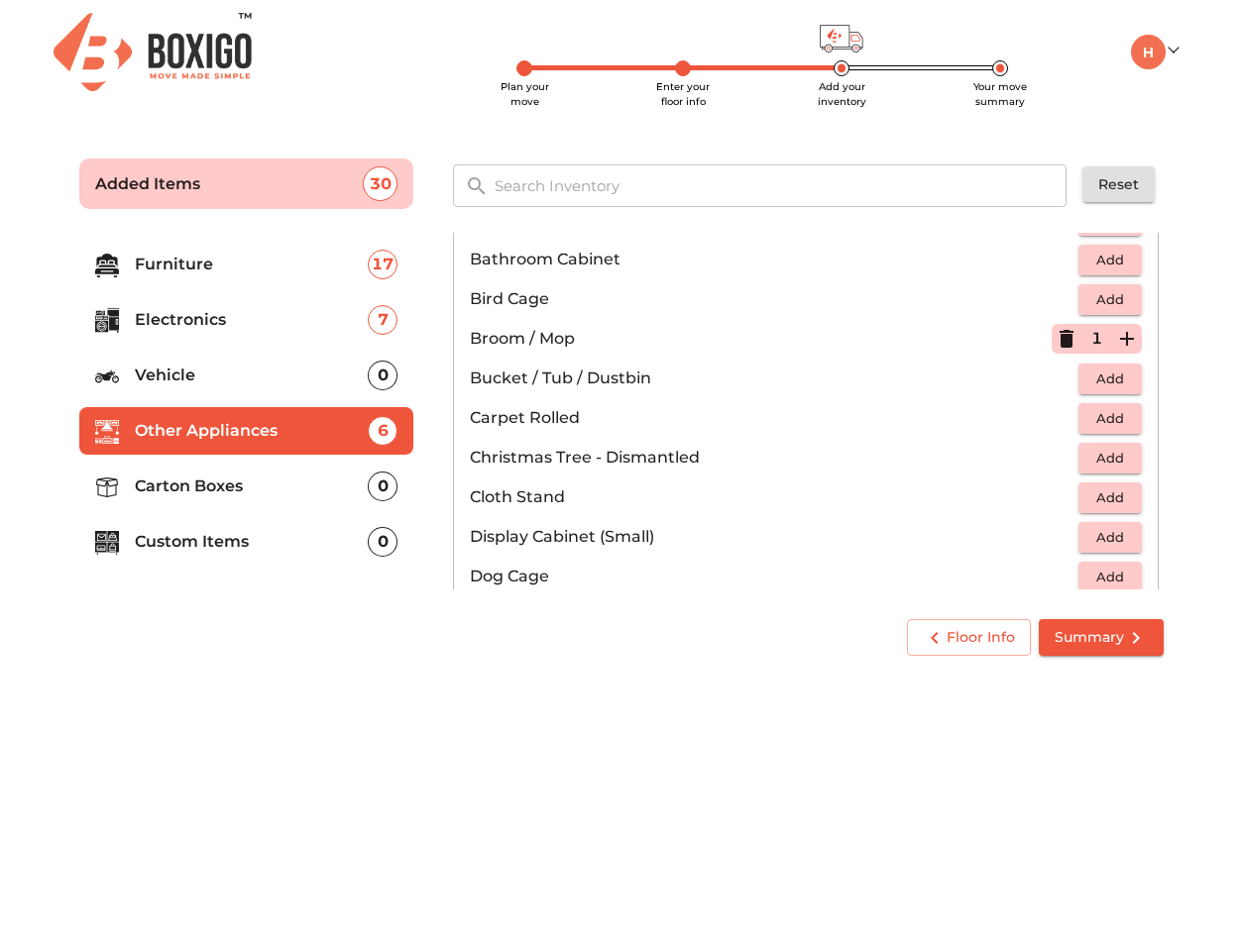
scroll to position [349, 0]
click at [1112, 386] on span "Add" at bounding box center [1110, 378] width 44 height 23
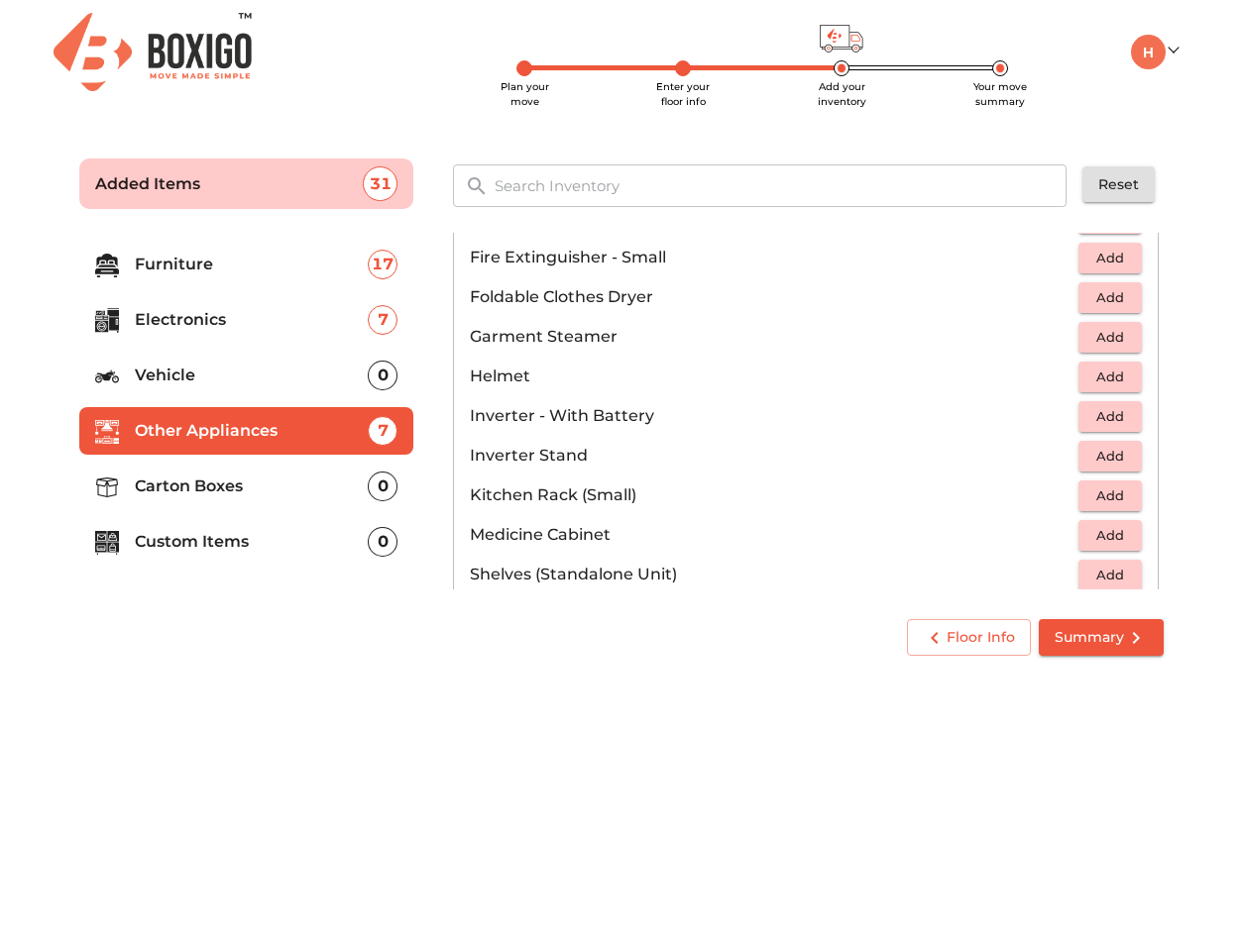
scroll to position [867, 0]
click at [1128, 410] on span "Add" at bounding box center [1110, 414] width 44 height 23
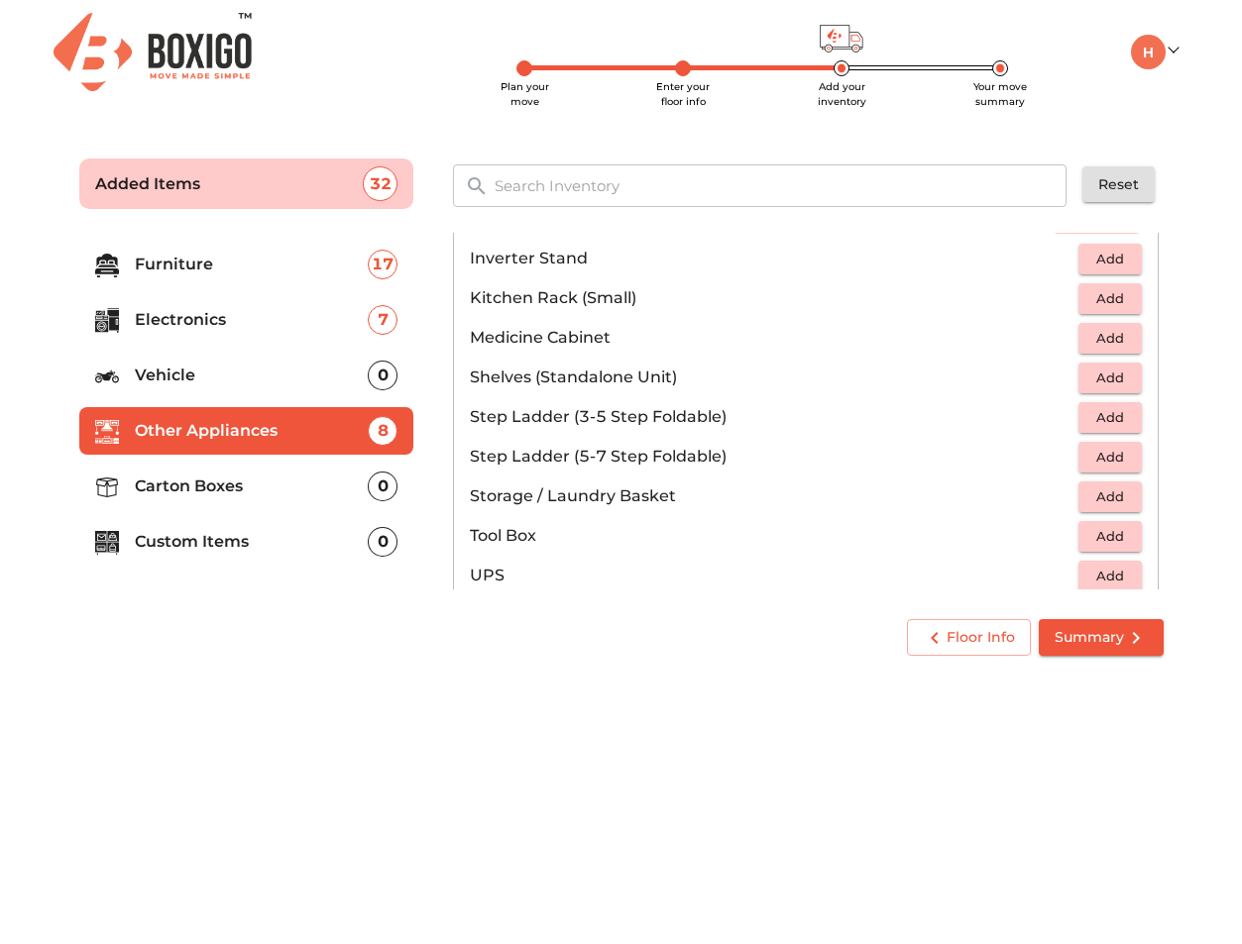
scroll to position [1075, 0]
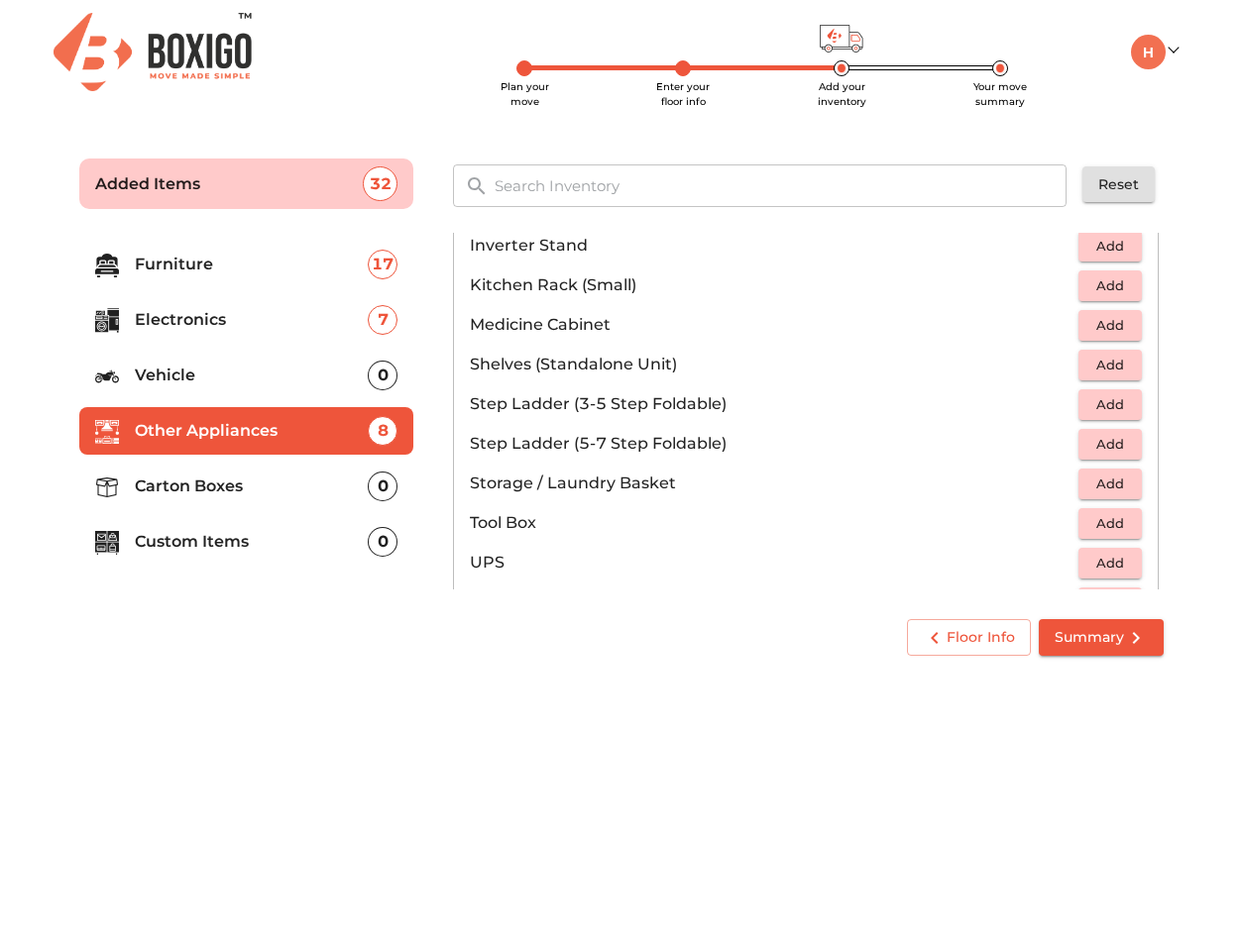
click at [1106, 400] on span "Add" at bounding box center [1110, 404] width 44 height 23
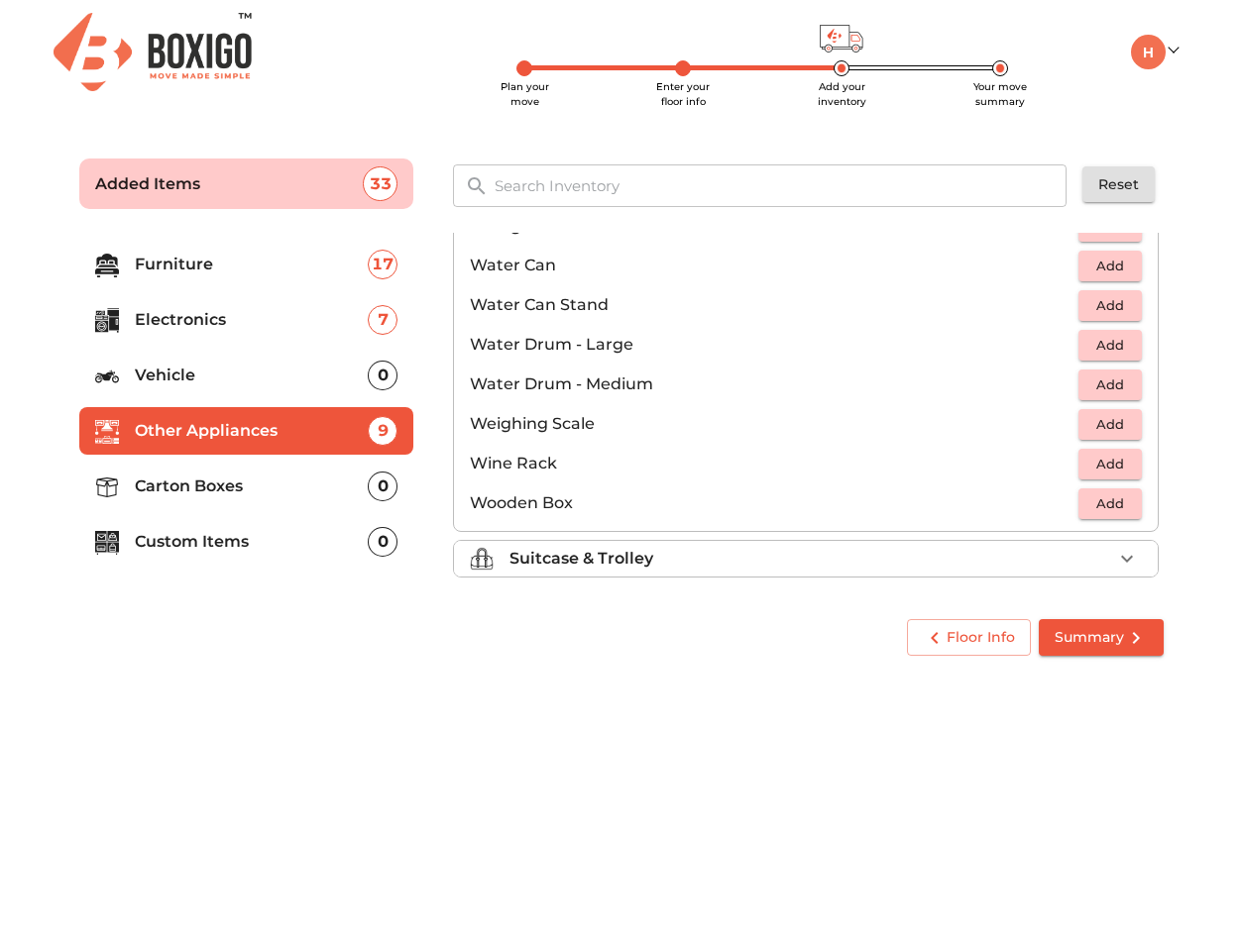
scroll to position [1495, 0]
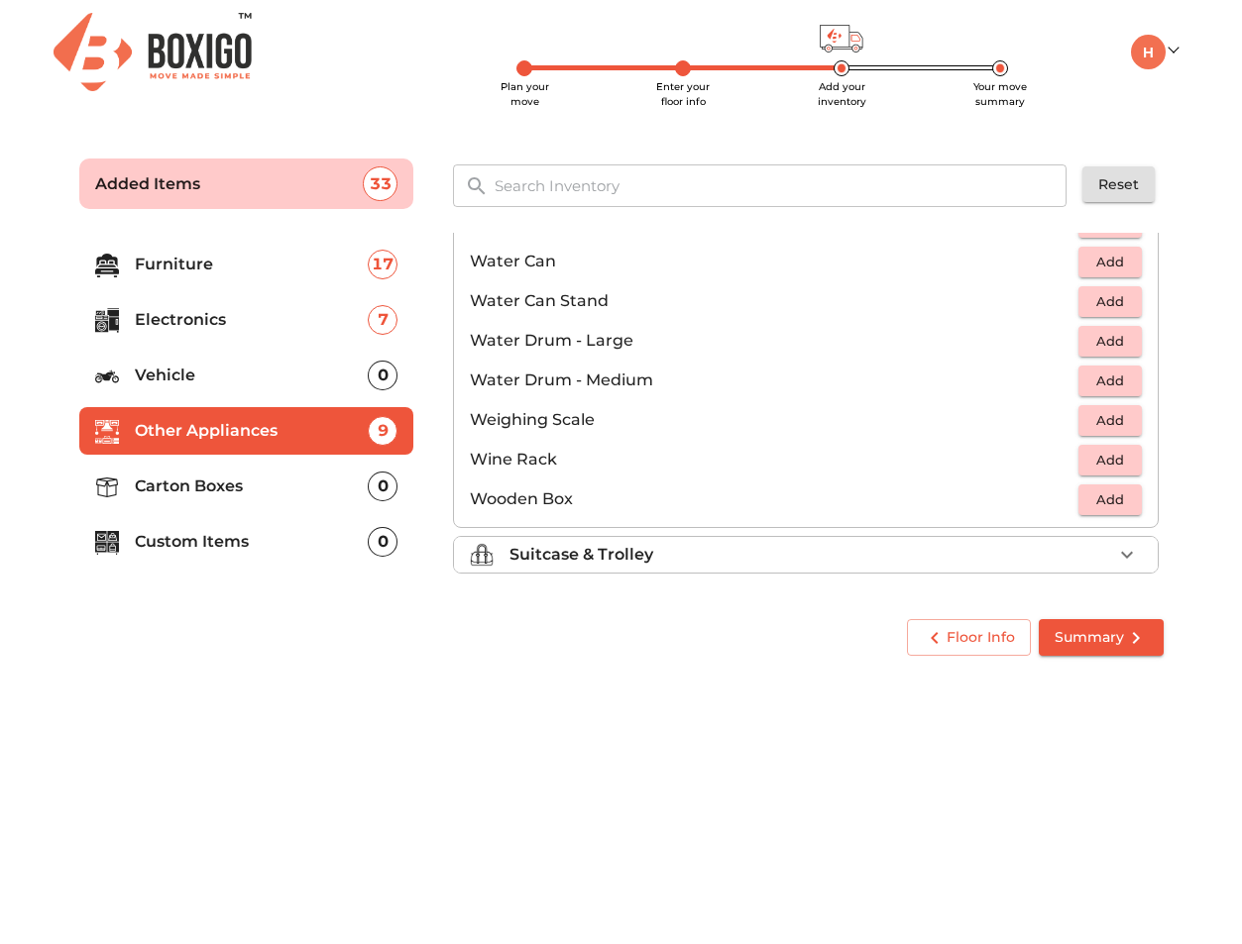
click at [879, 553] on div "Suitcase & Trolley" at bounding box center [810, 555] width 603 height 24
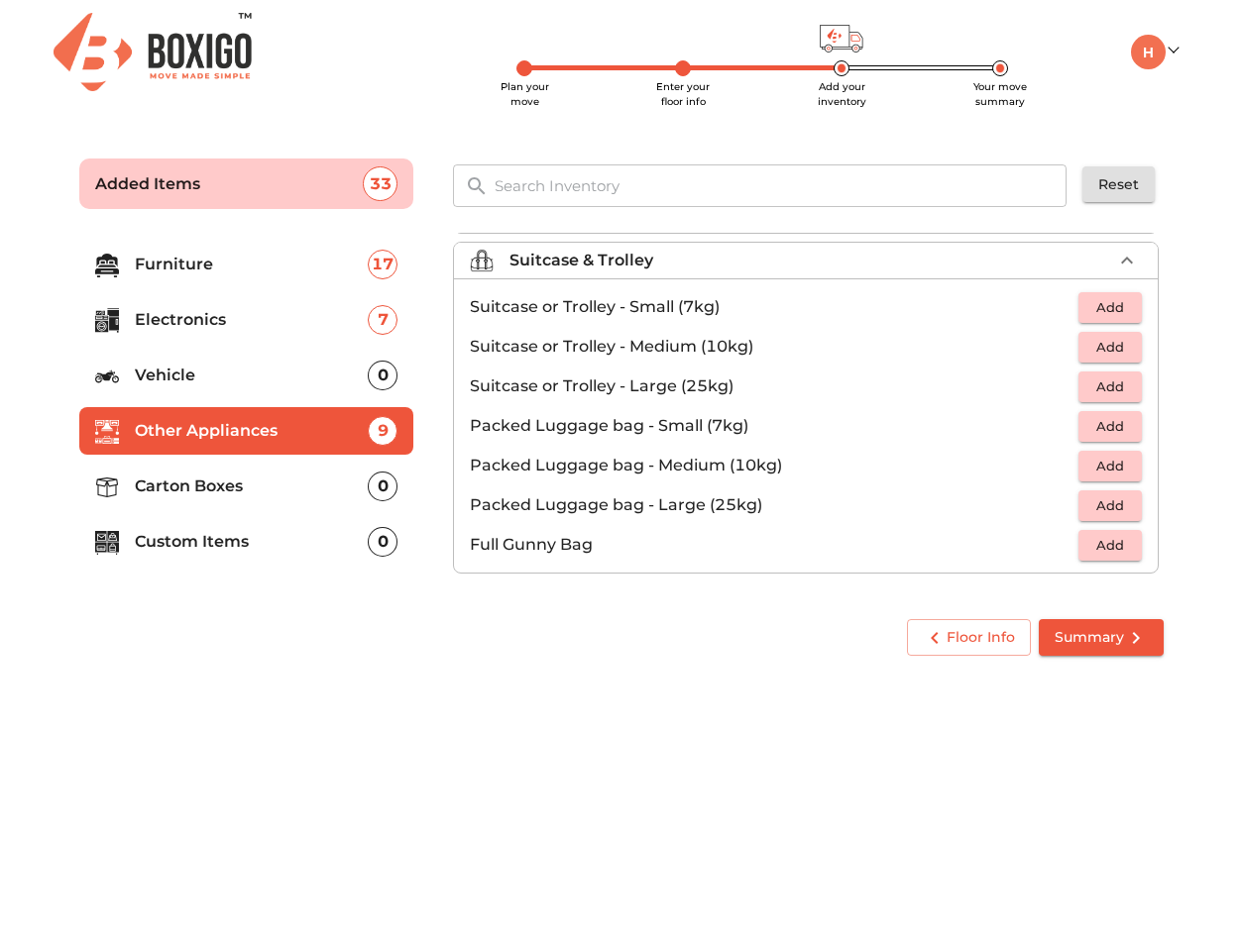
scroll to position [227, 0]
click at [1104, 349] on span "Add" at bounding box center [1110, 347] width 44 height 23
click at [1129, 345] on icon "button" at bounding box center [1127, 347] width 24 height 24
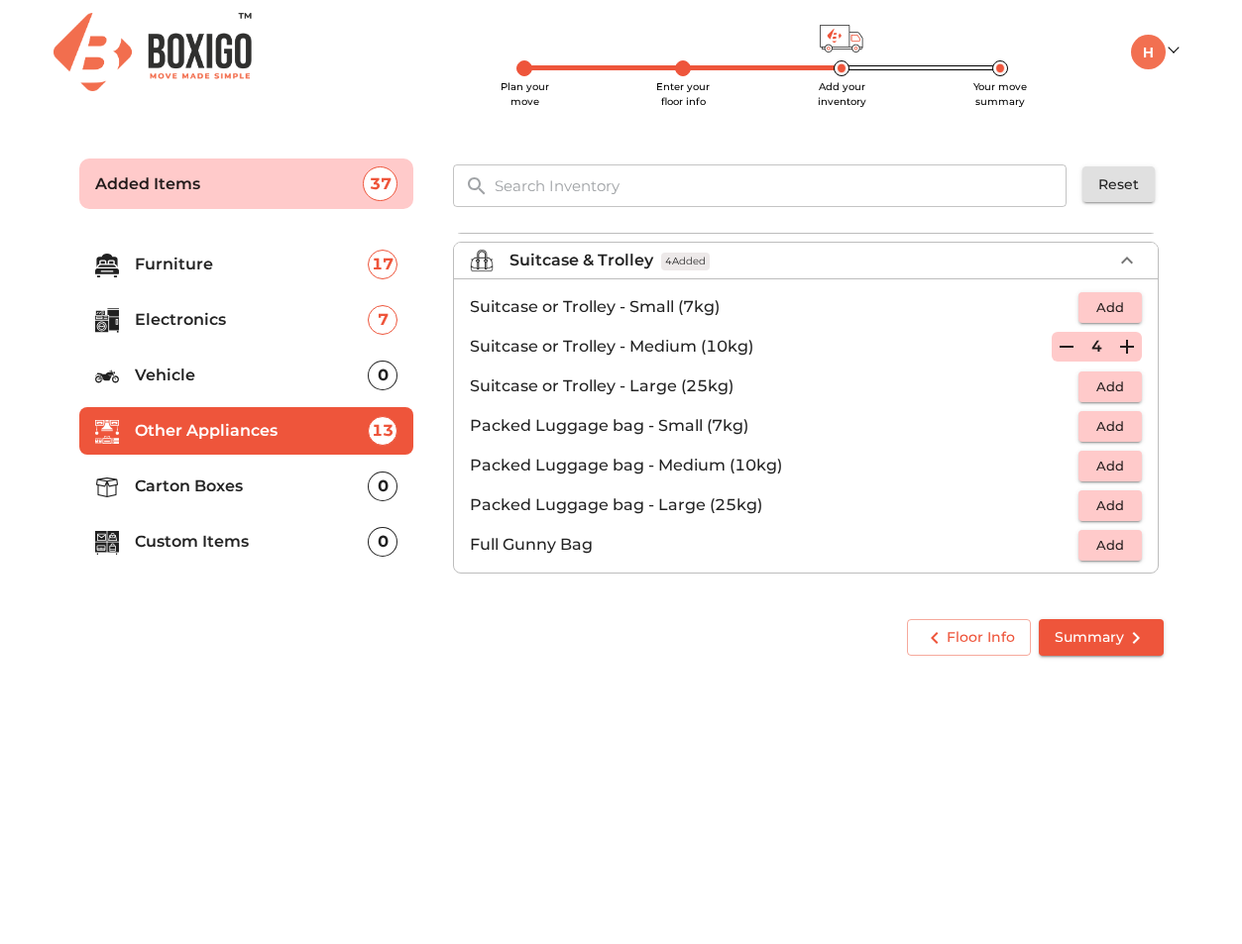
click at [1129, 345] on icon "button" at bounding box center [1127, 347] width 24 height 24
click at [203, 480] on p "Carton Boxes" at bounding box center [252, 487] width 234 height 24
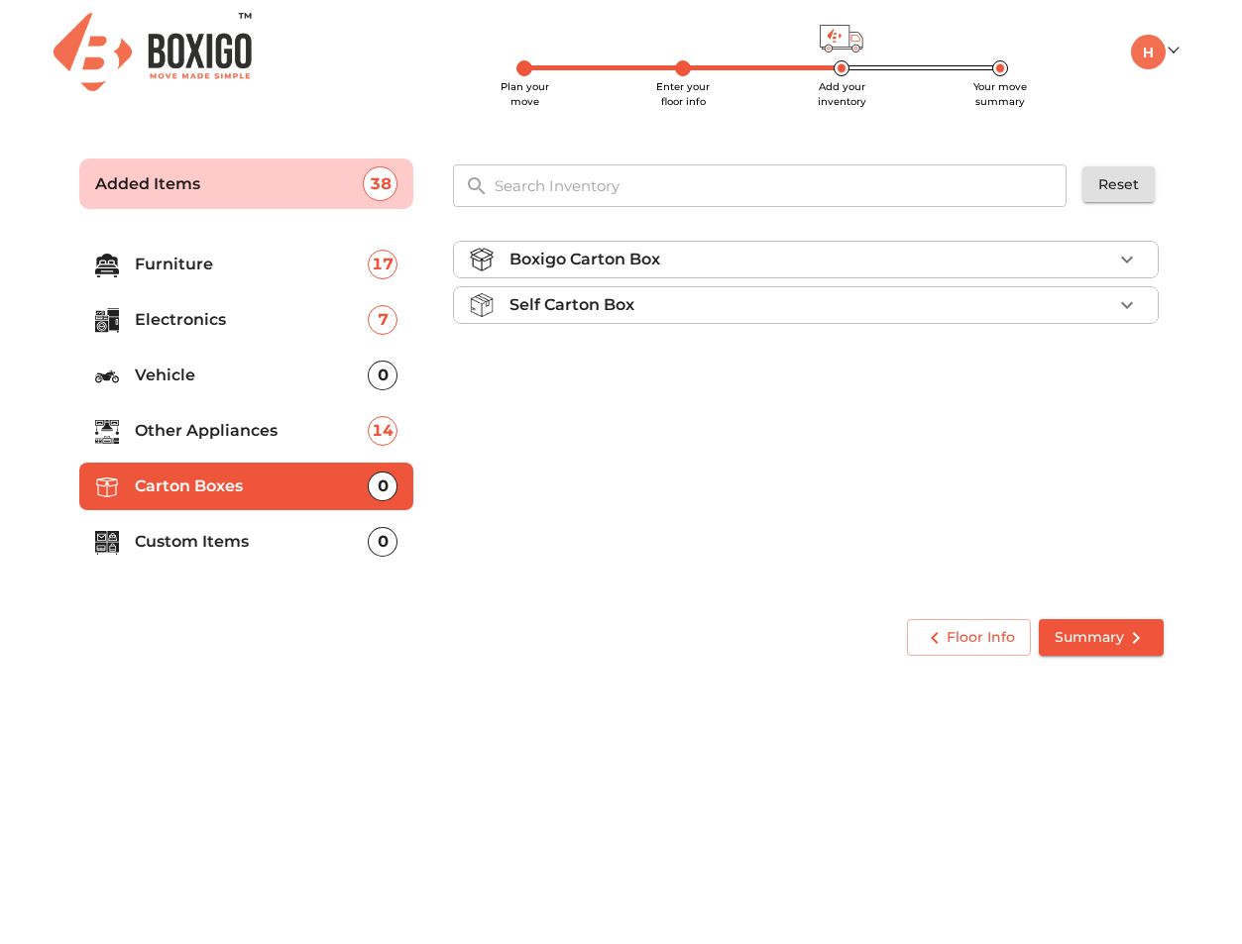
scroll to position [0, 0]
click at [937, 264] on div "Boxigo Carton Box" at bounding box center [810, 260] width 603 height 24
click at [1136, 305] on button "Add" at bounding box center [1109, 306] width 63 height 31
click at [1136, 305] on icon "button" at bounding box center [1127, 306] width 24 height 24
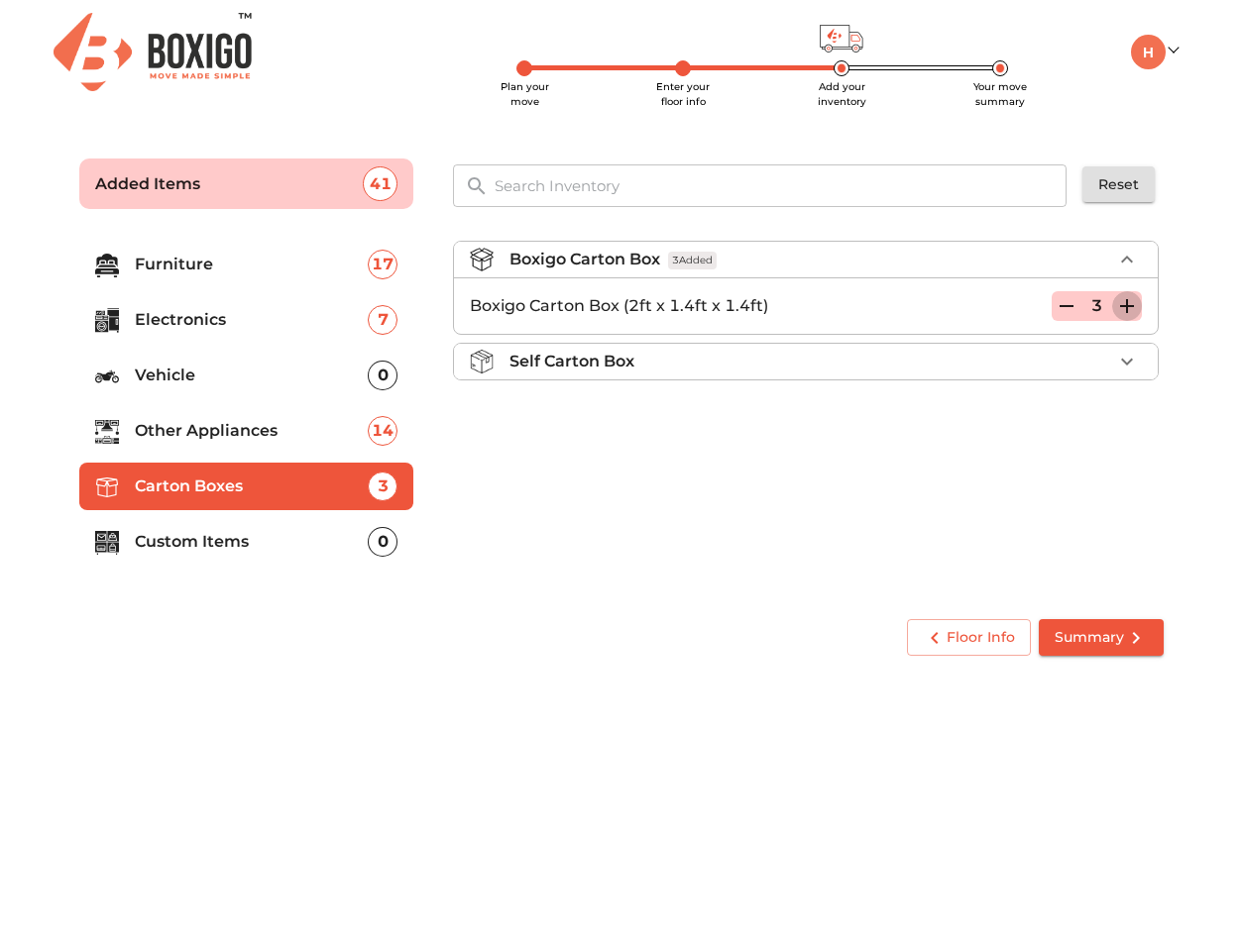
click at [1136, 305] on icon "button" at bounding box center [1127, 306] width 24 height 24
click at [338, 550] on p "Custom Items" at bounding box center [252, 542] width 234 height 24
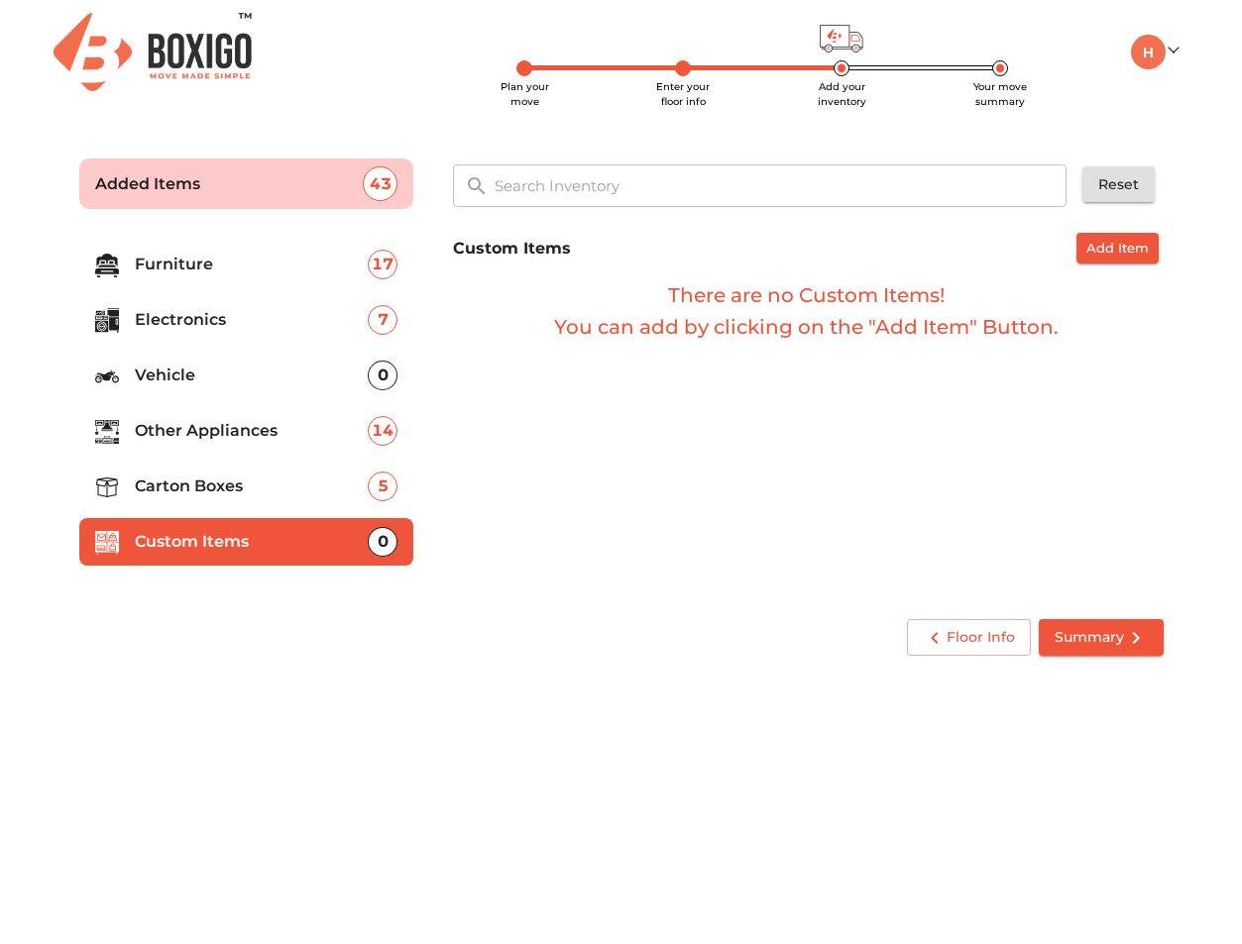
click at [1109, 638] on span "Summary" at bounding box center [1100, 637] width 93 height 25
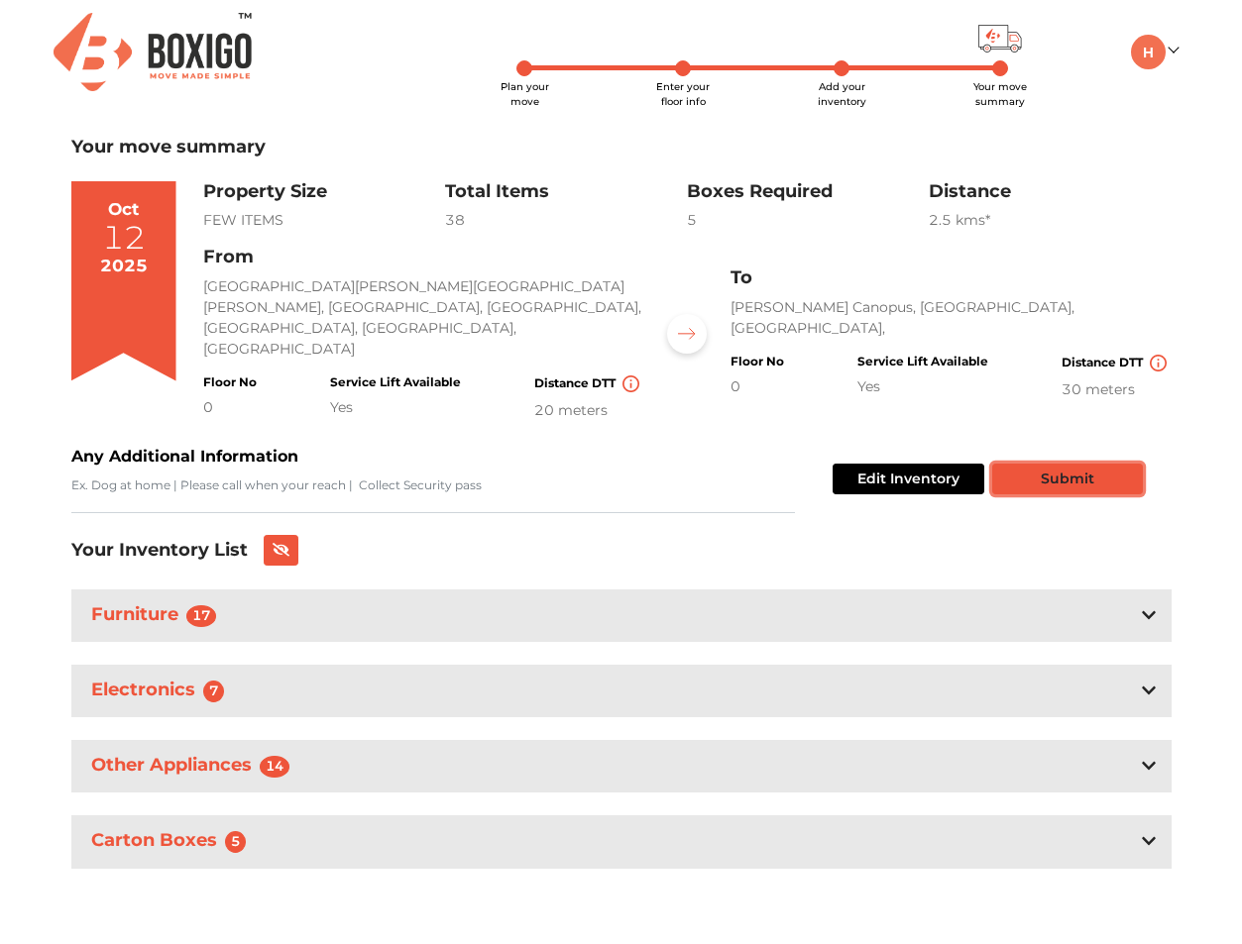
click at [1029, 464] on button "Submit" at bounding box center [1067, 479] width 151 height 31
